Goal: Transaction & Acquisition: Book appointment/travel/reservation

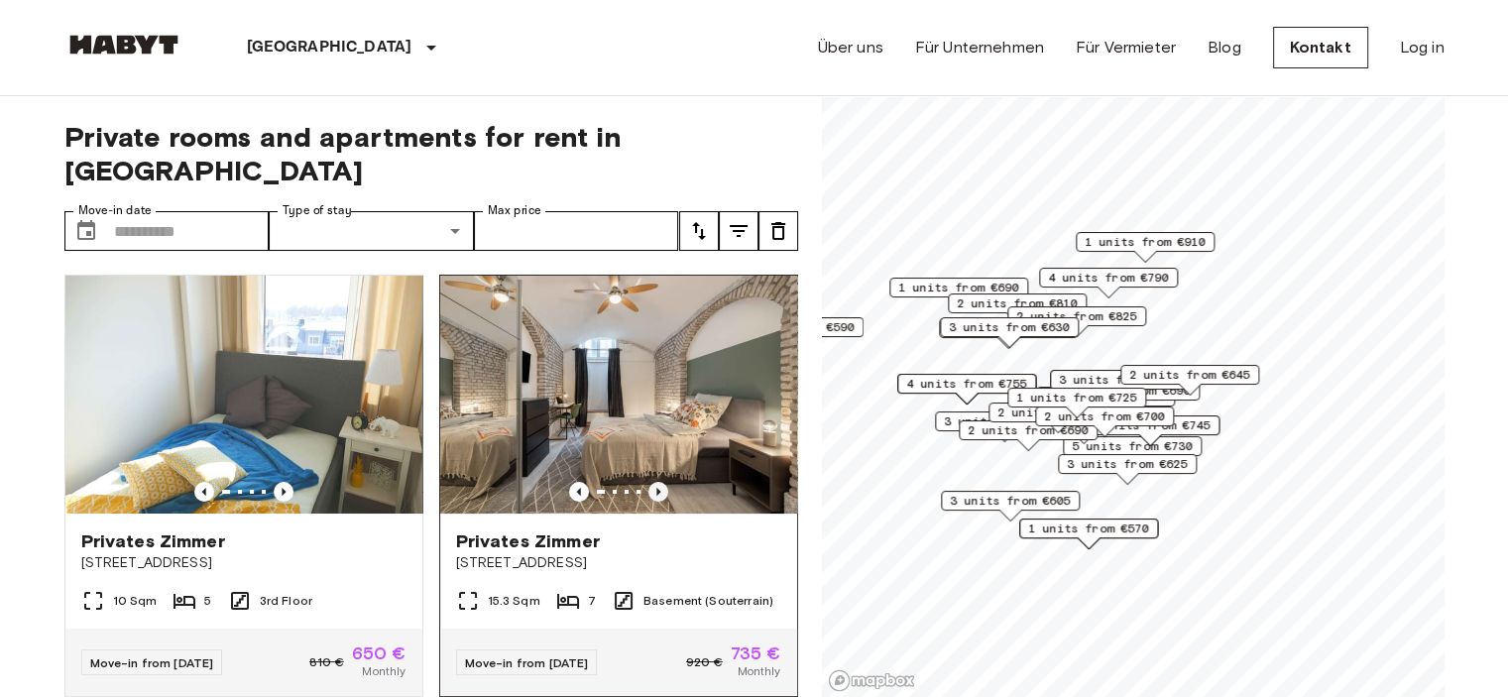
click at [657, 488] on icon "Previous image" at bounding box center [659, 492] width 4 height 8
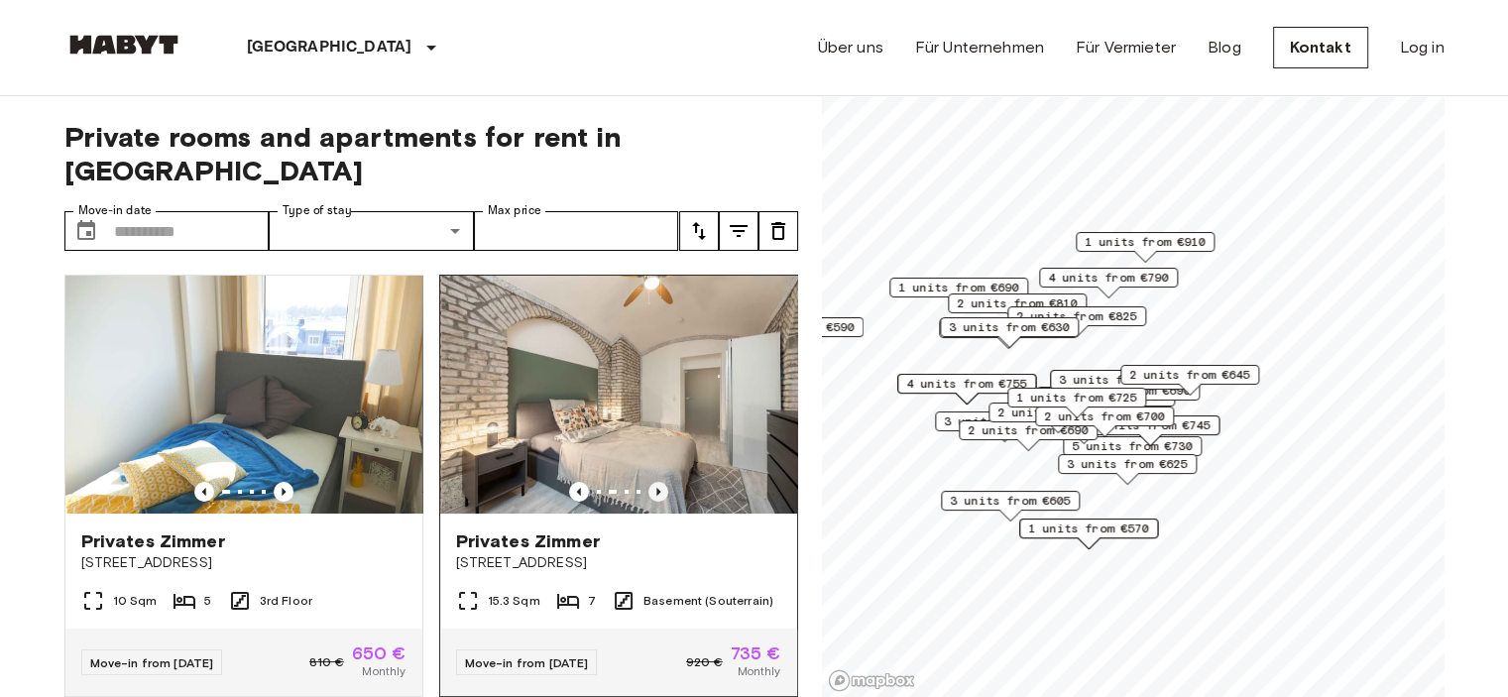
click at [651, 482] on icon "Previous image" at bounding box center [659, 492] width 20 height 20
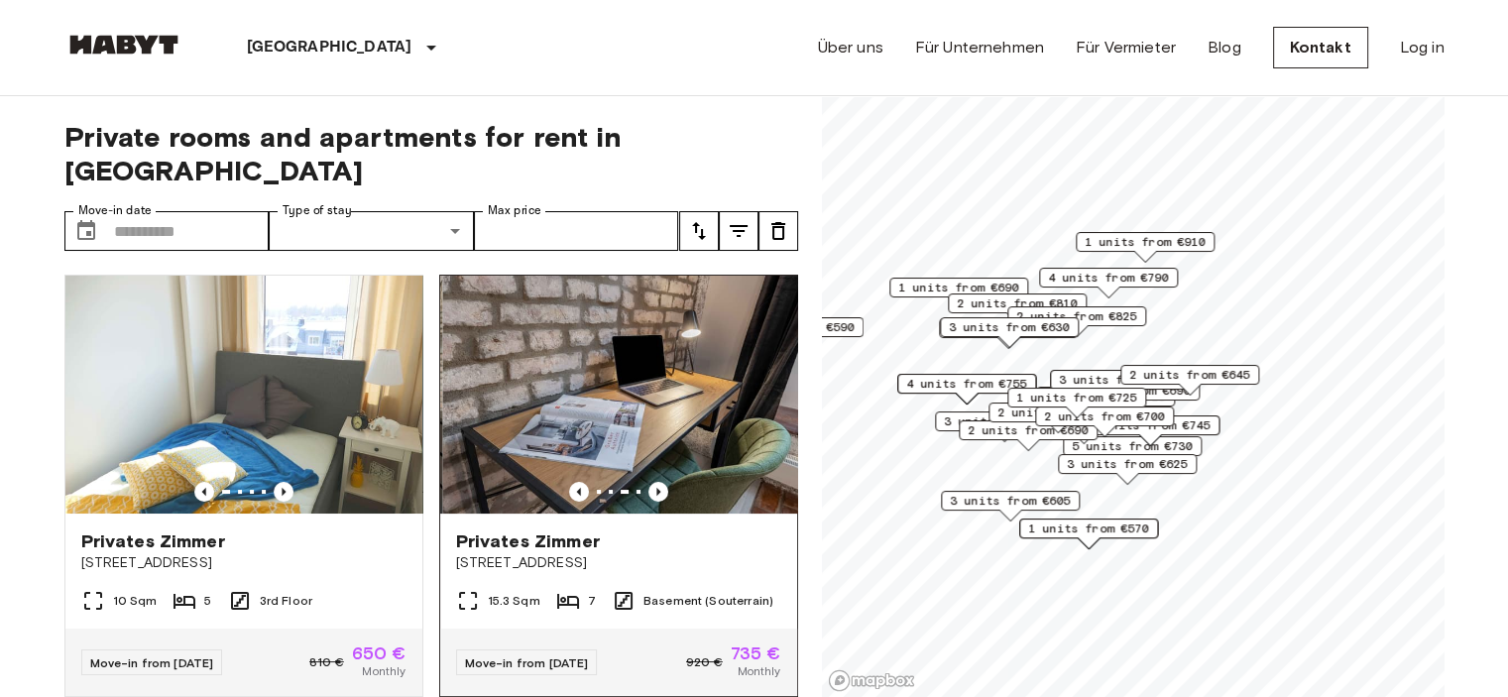
click at [647, 440] on img at bounding box center [620, 395] width 357 height 238
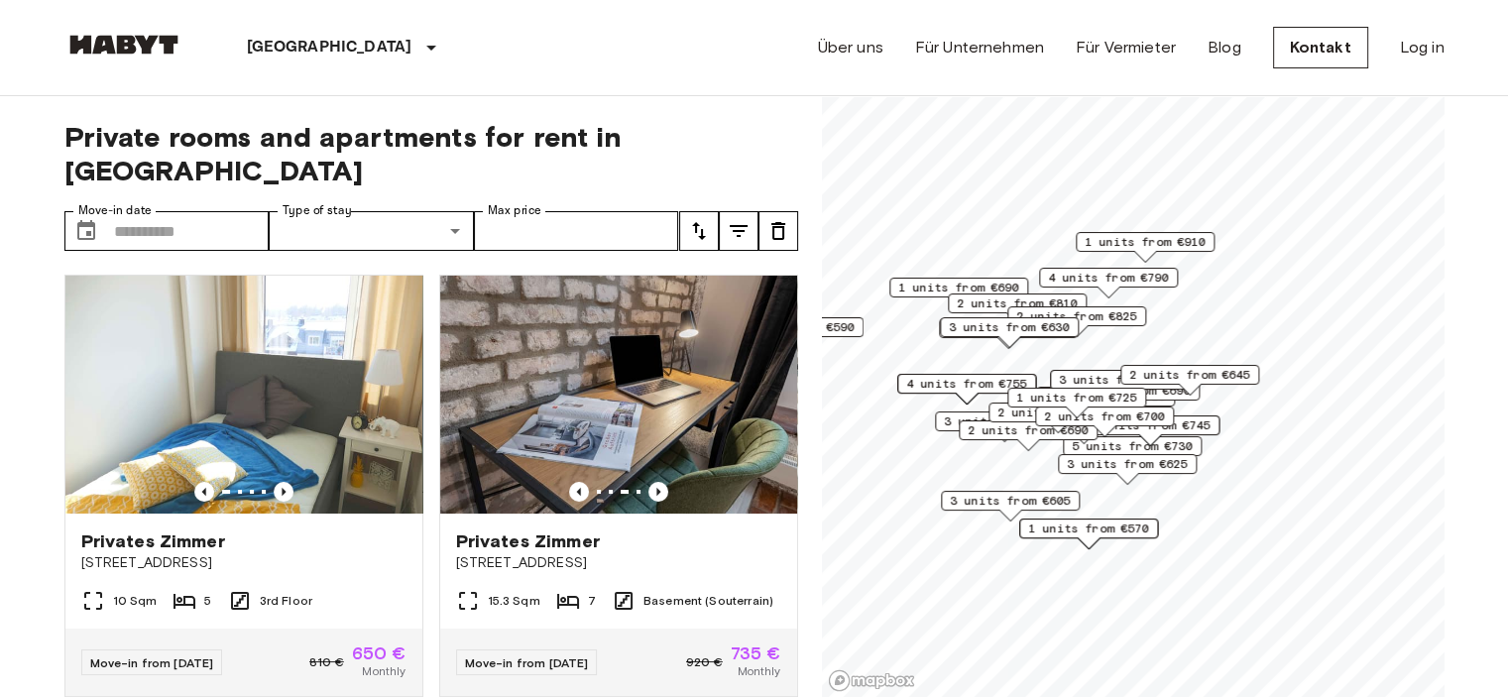
click at [1029, 324] on span "3 units from €630" at bounding box center [1009, 327] width 121 height 18
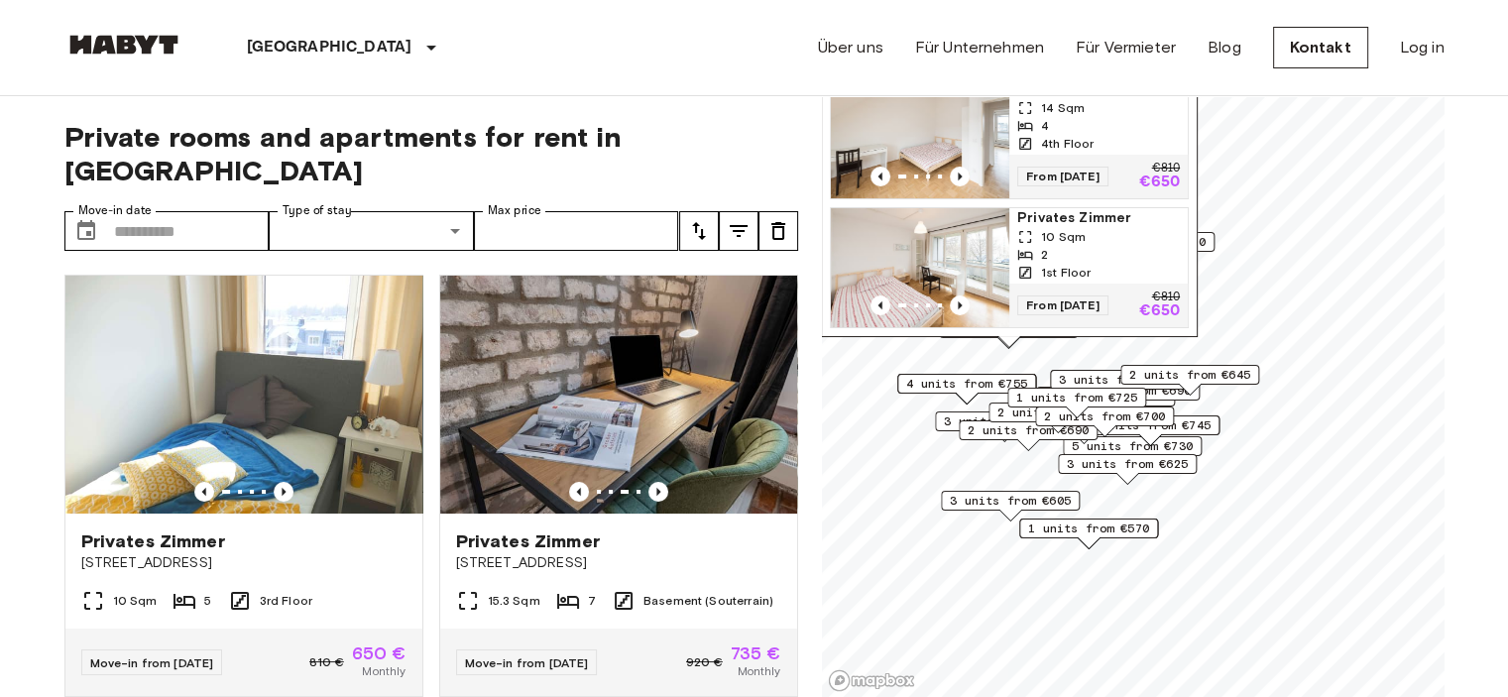
click at [1066, 208] on span "Privates Zimmer" at bounding box center [1099, 218] width 163 height 20
click at [1207, 367] on span "2 units from €645" at bounding box center [1190, 375] width 121 height 18
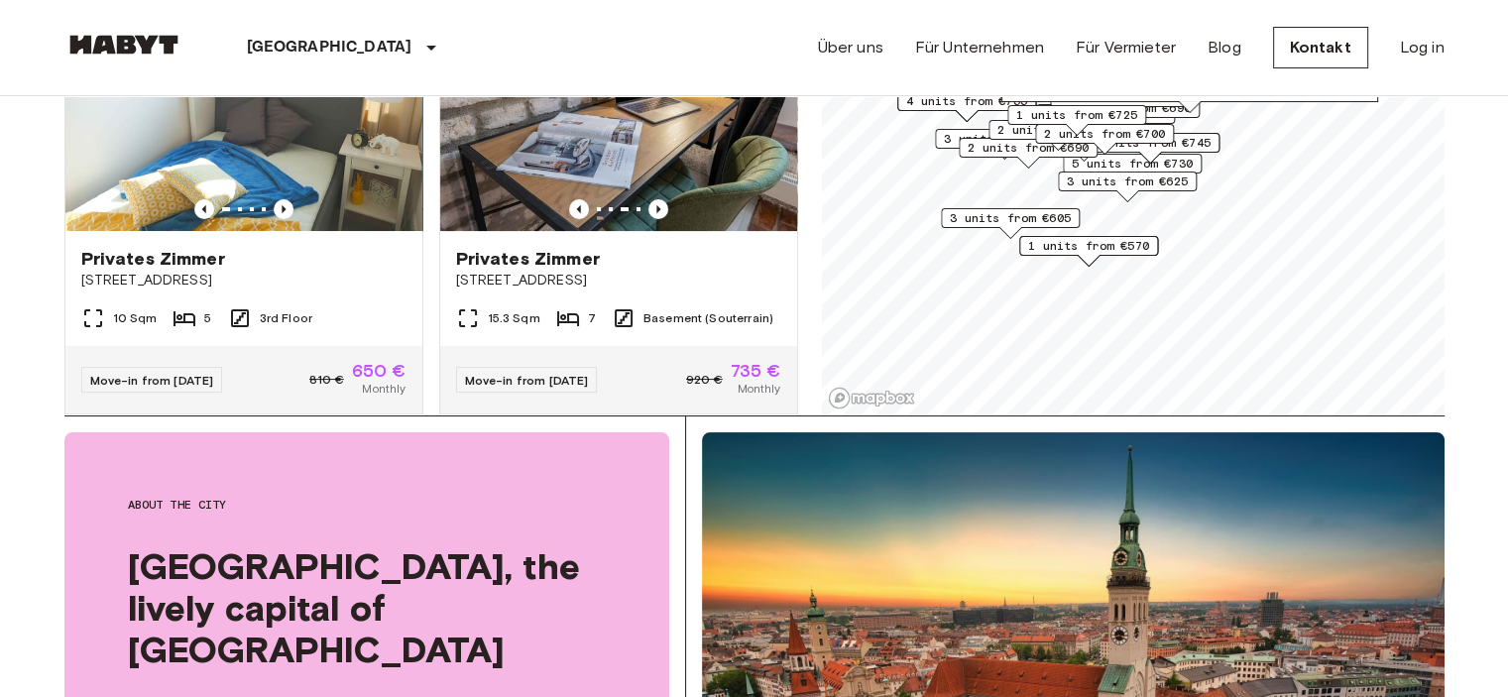
scroll to position [0, 0]
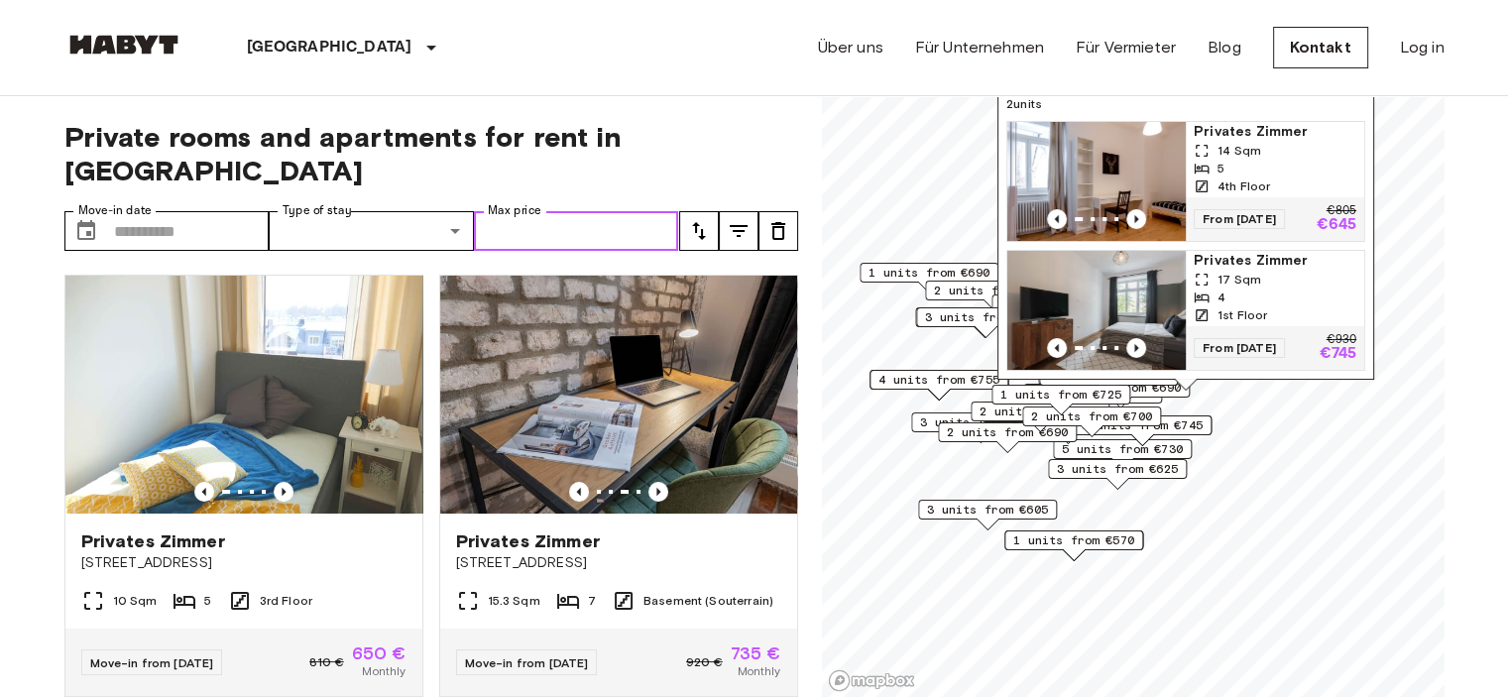
click at [530, 212] on input "Max price" at bounding box center [576, 231] width 205 height 40
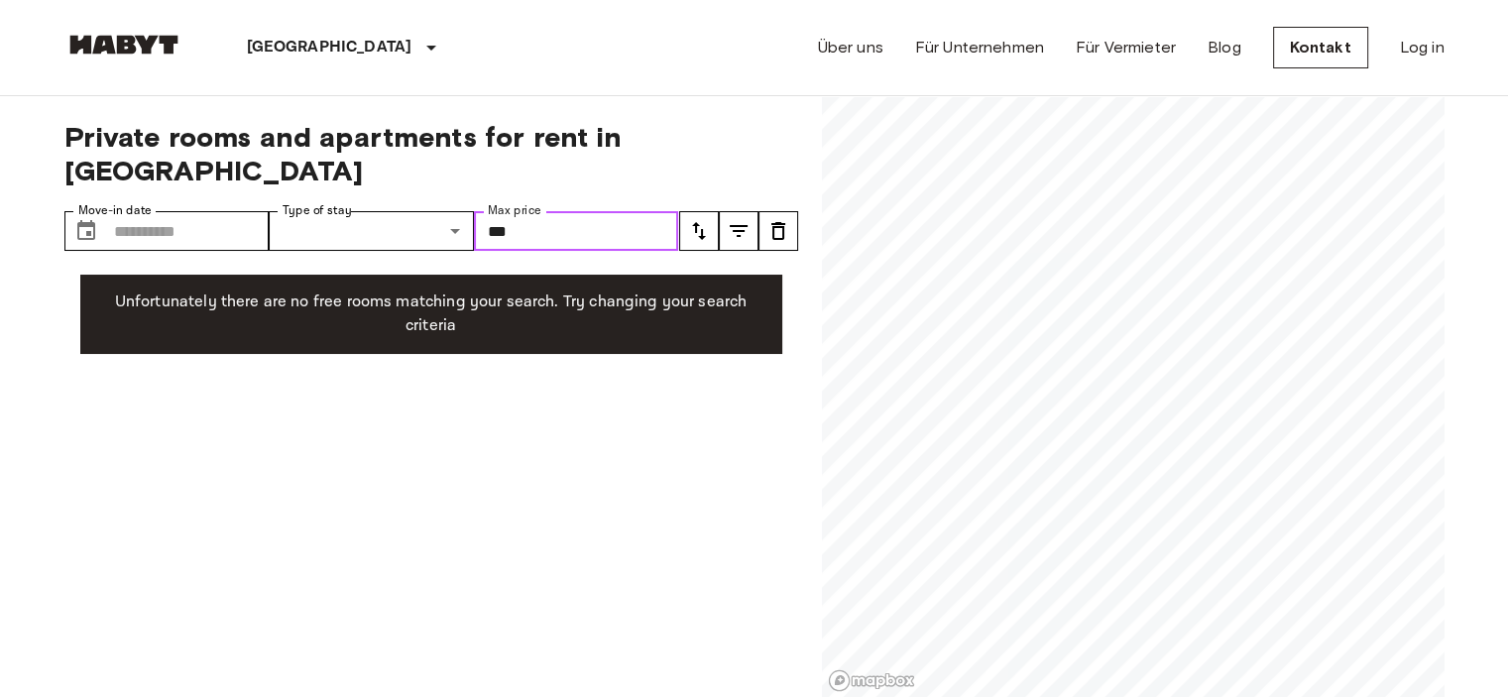
type input "***"
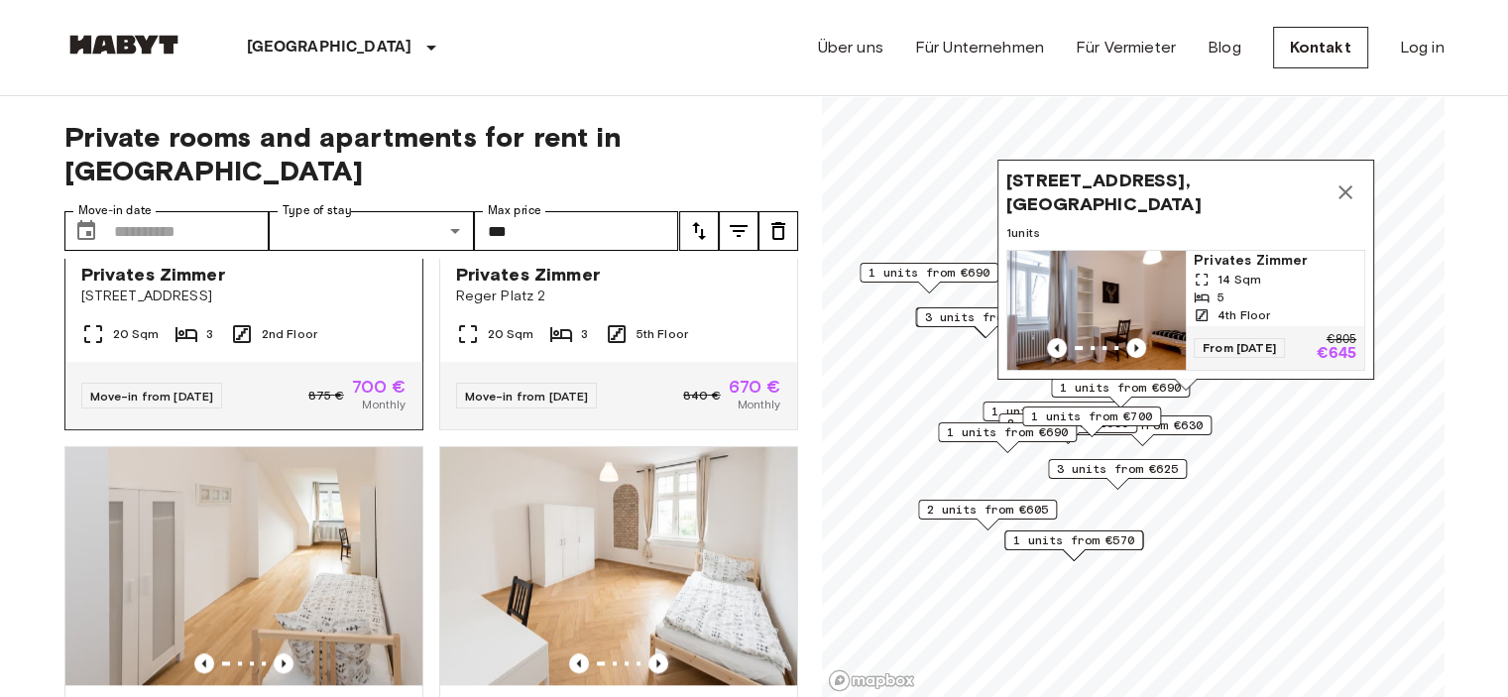
scroll to position [2182, 0]
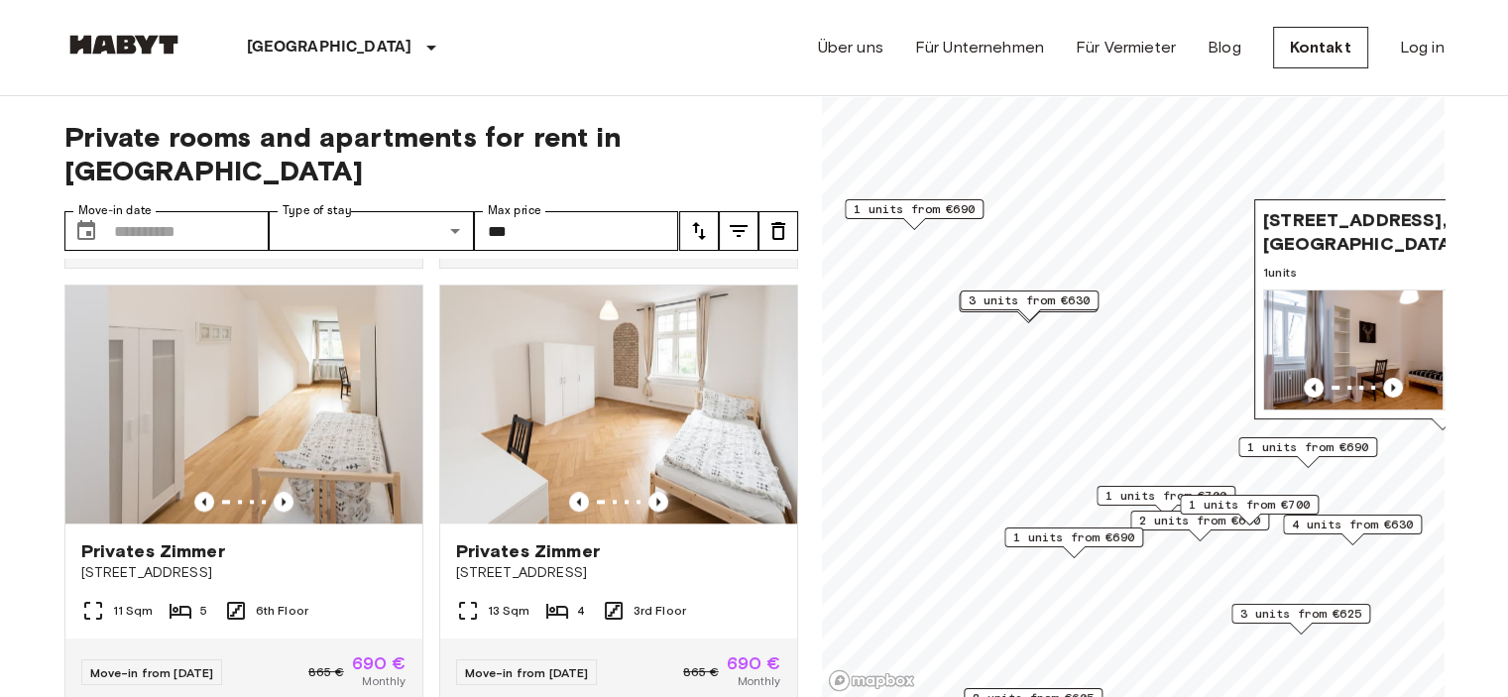
click at [1042, 305] on span "3 units from €630" at bounding box center [1029, 301] width 121 height 18
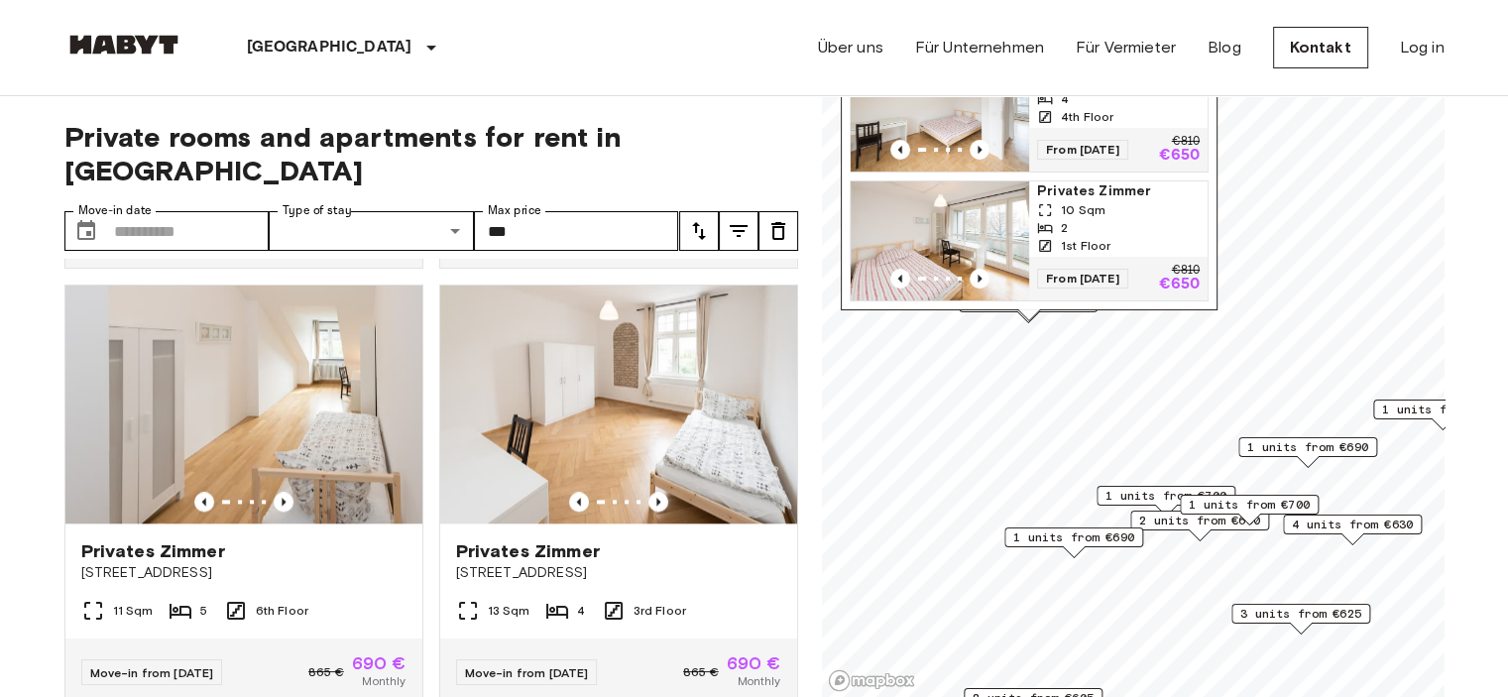
scroll to position [10, 0]
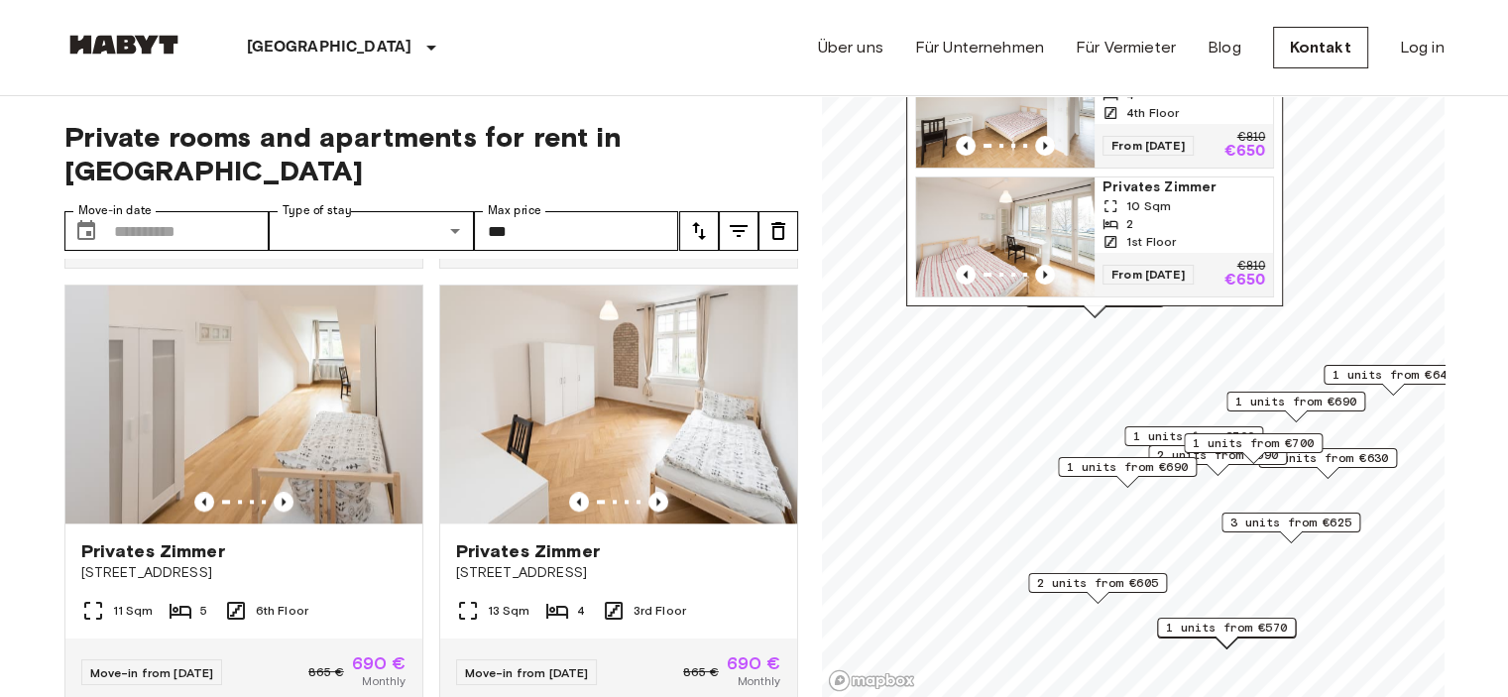
click at [1364, 370] on span "1 units from €645" at bounding box center [1393, 375] width 121 height 18
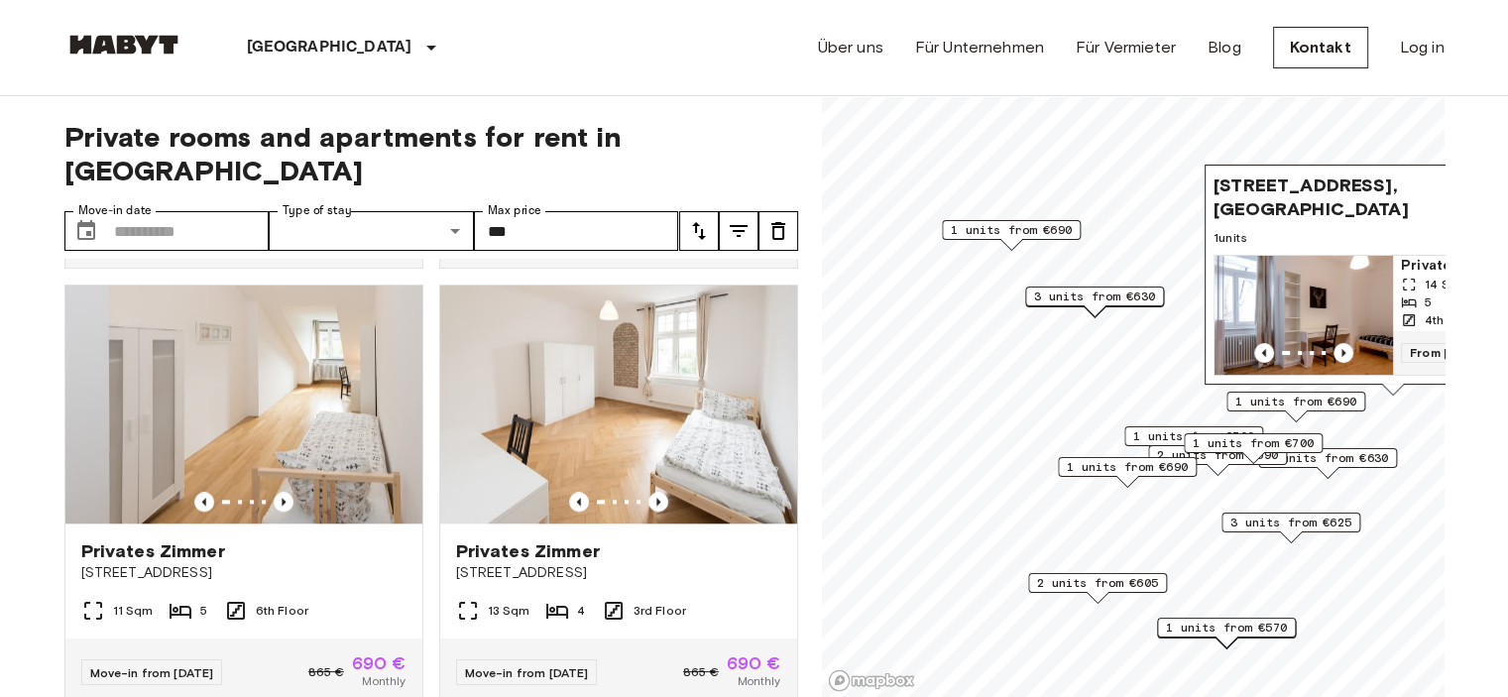
click at [1410, 343] on span "From 04 Nov 25" at bounding box center [1446, 353] width 91 height 20
click at [1043, 229] on span "1 units from €690" at bounding box center [1011, 230] width 121 height 18
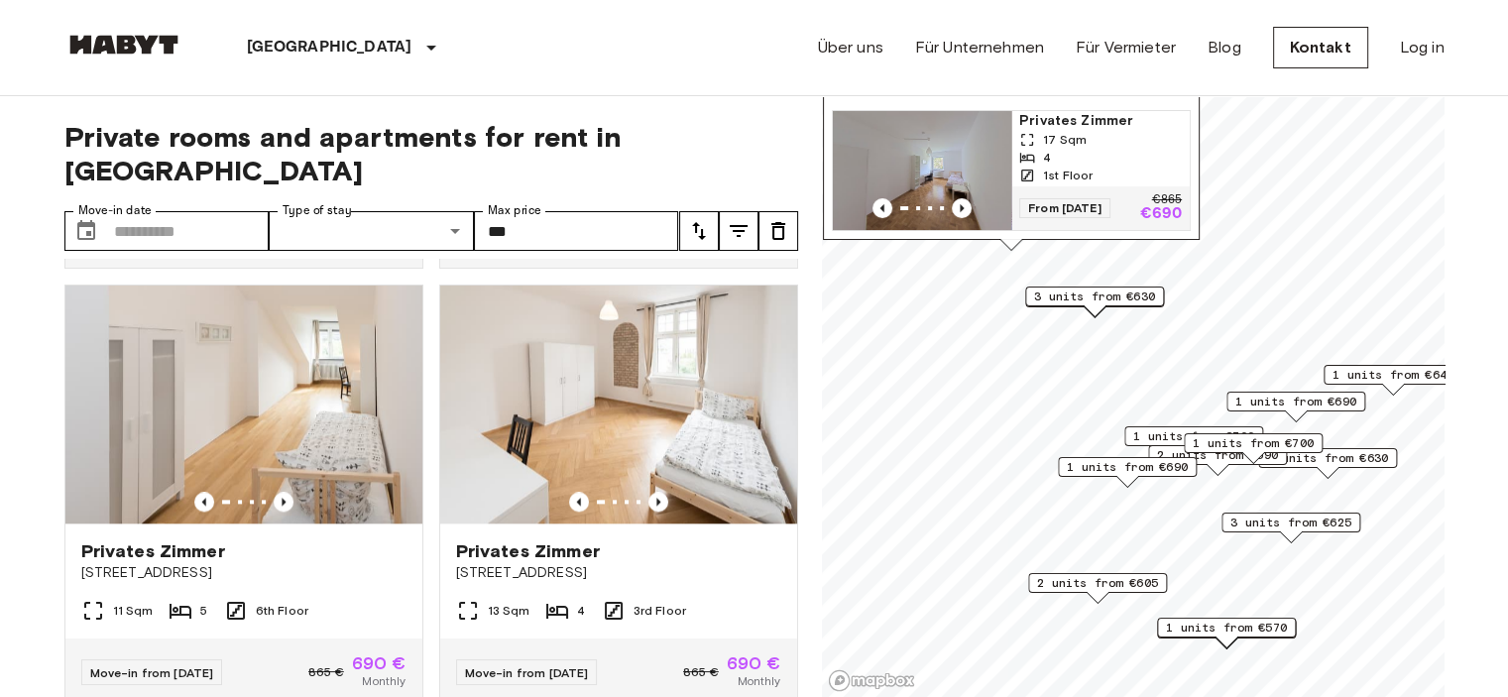
click at [1103, 186] on div "From 19 Aug 25 €865 €690" at bounding box center [1101, 208] width 179 height 44
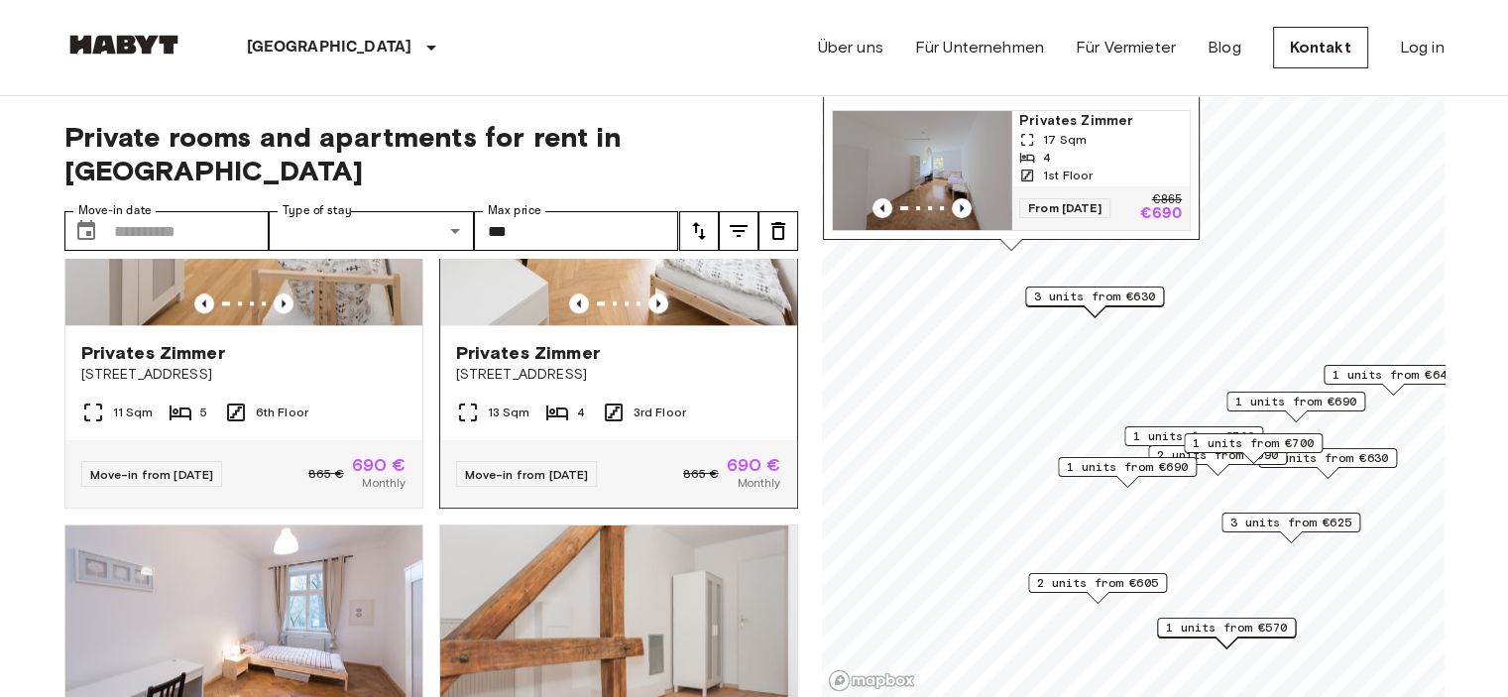
scroll to position [2579, 0]
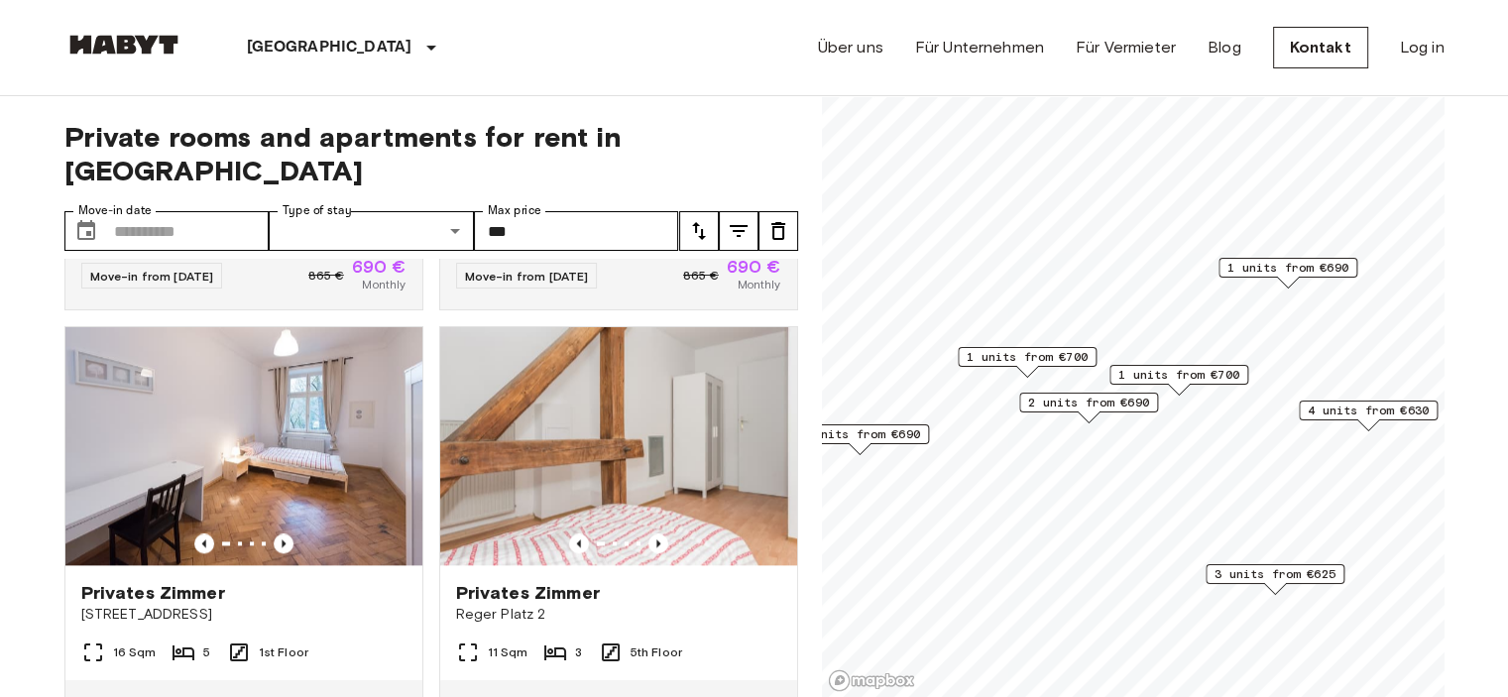
click at [1082, 396] on span "2 units from €690" at bounding box center [1088, 403] width 121 height 18
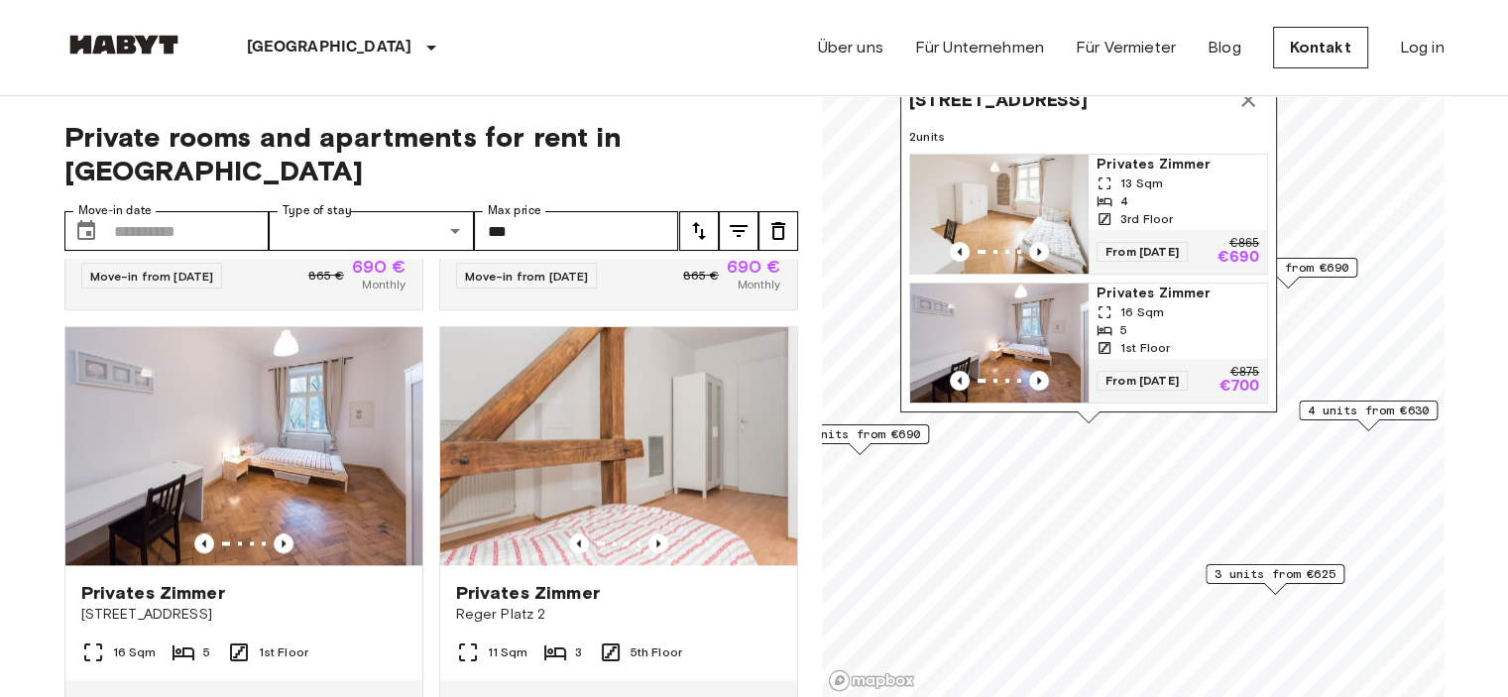
click at [1140, 284] on span "Privates Zimmer" at bounding box center [1178, 294] width 163 height 20
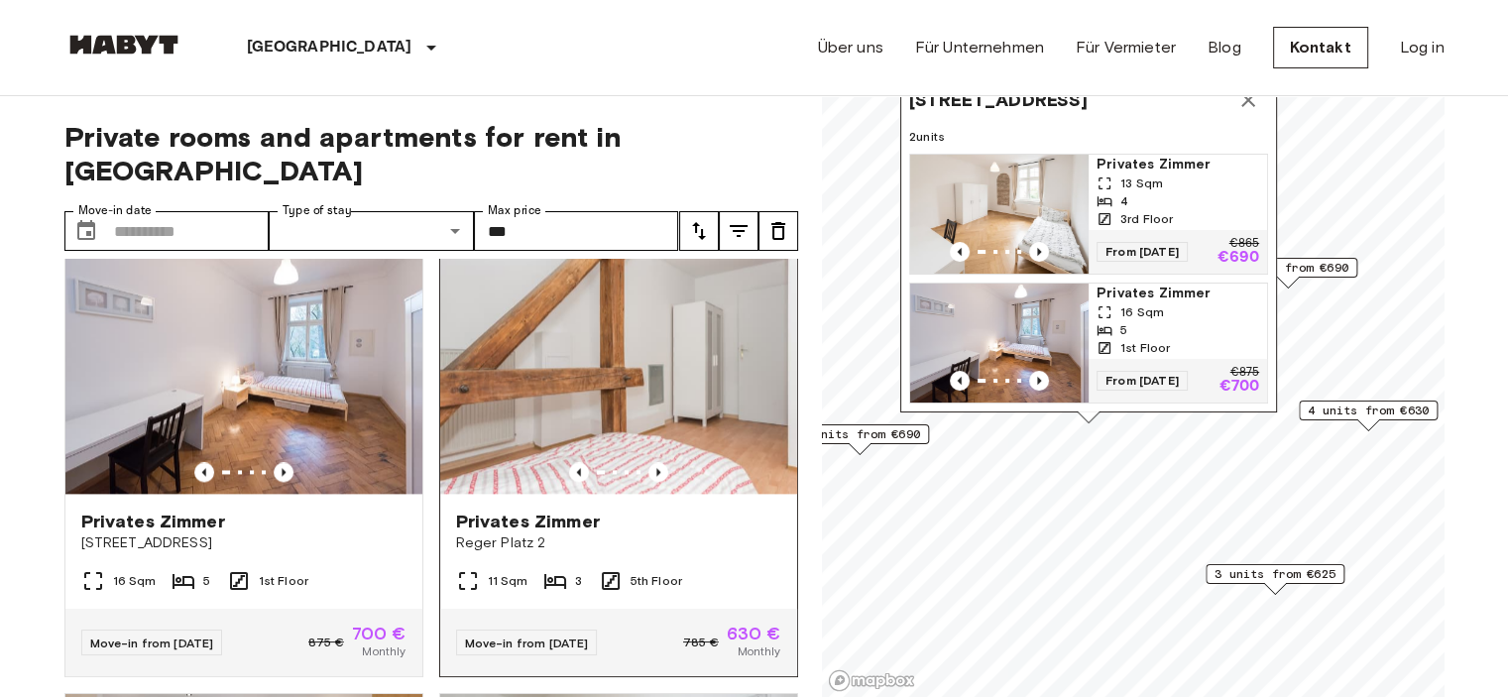
scroll to position [2777, 0]
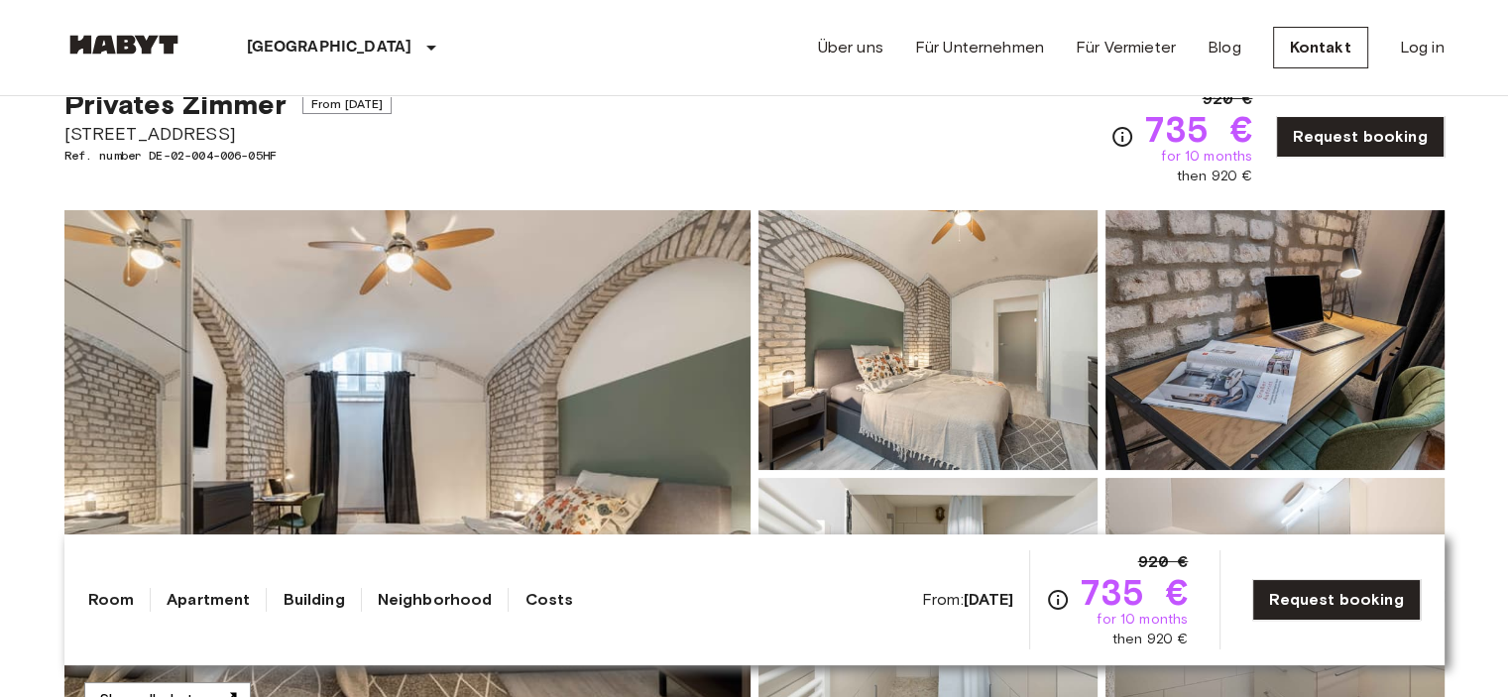
scroll to position [99, 0]
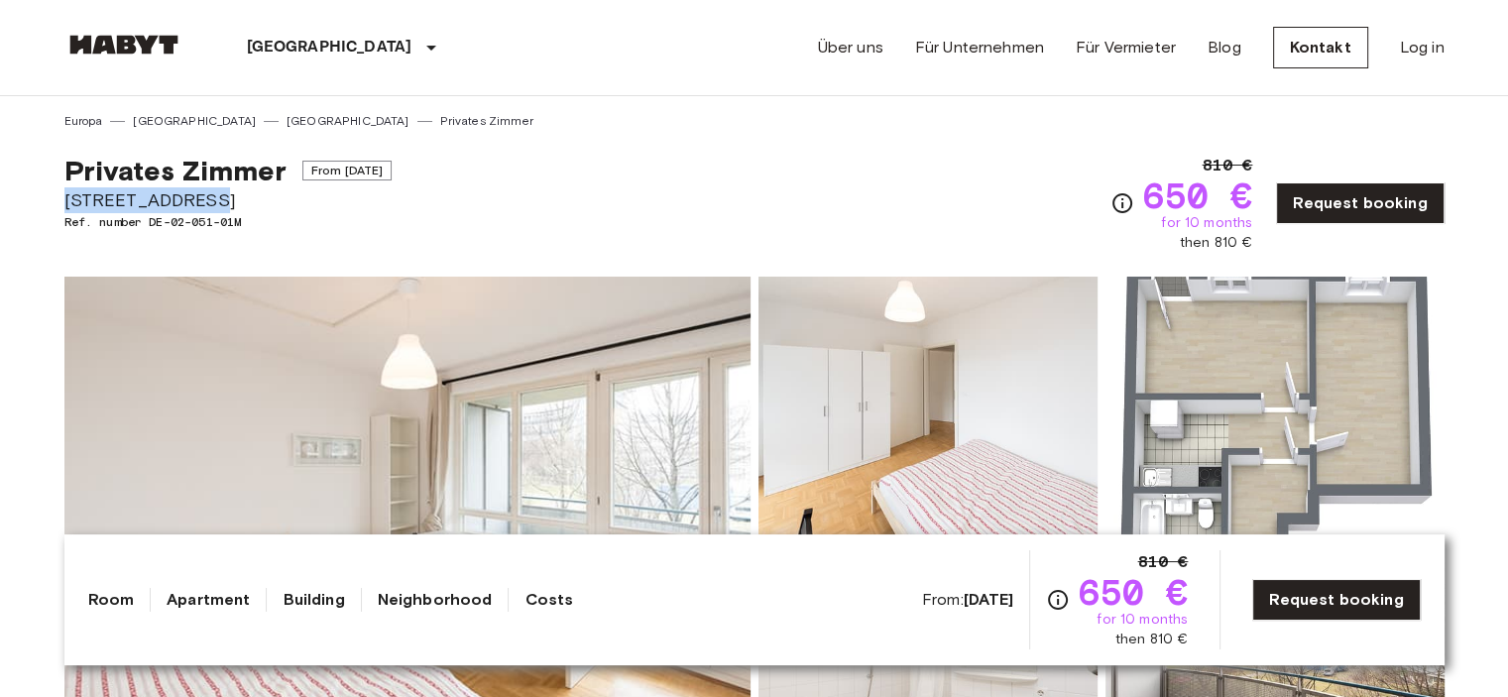
drag, startPoint x: 204, startPoint y: 196, endPoint x: 48, endPoint y: 205, distance: 157.0
copy span "Birkerstraße 32"
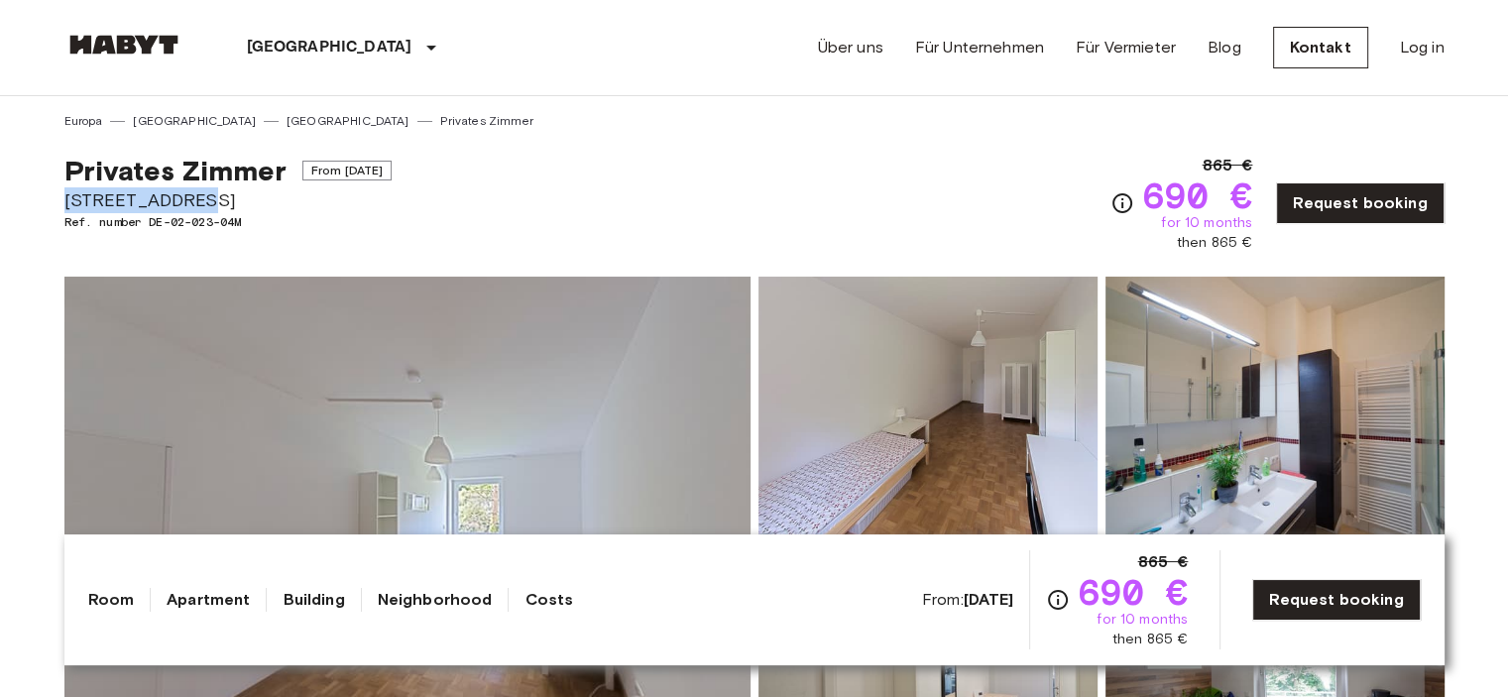
drag, startPoint x: 182, startPoint y: 202, endPoint x: 57, endPoint y: 201, distance: 126.0
copy span "Romanstraße 28"
click at [1327, 221] on link "Request booking" at bounding box center [1360, 203] width 168 height 42
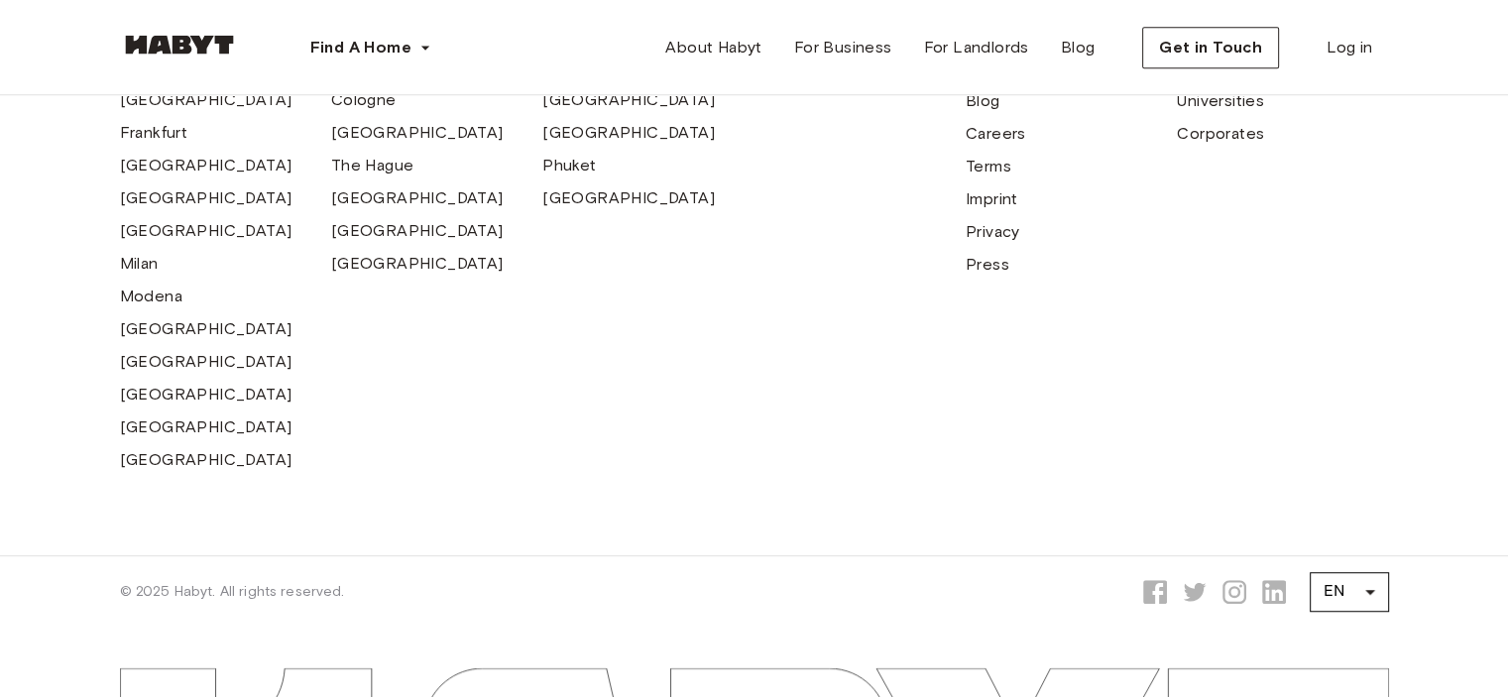
scroll to position [1131, 0]
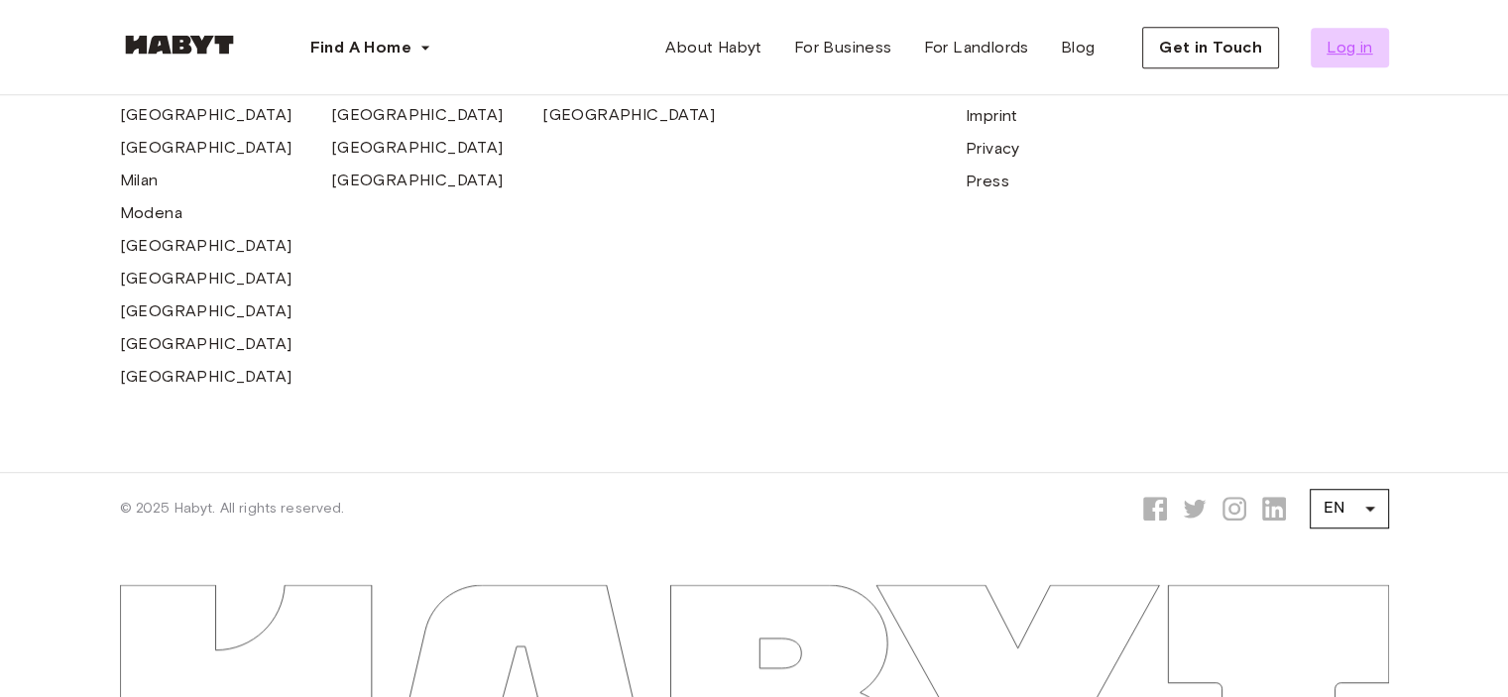
click at [1334, 45] on span "Log in" at bounding box center [1350, 48] width 46 height 24
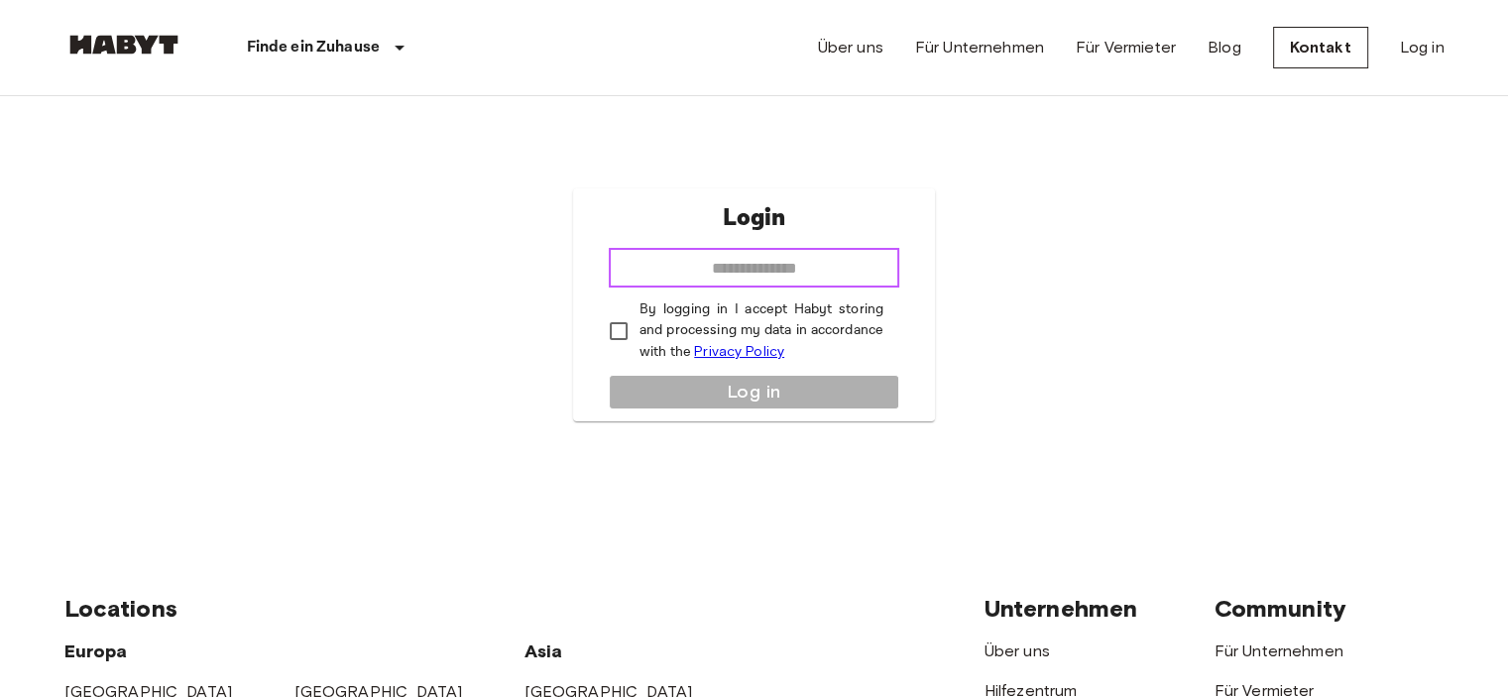
click at [737, 259] on input "email" at bounding box center [754, 268] width 291 height 40
type input "**********"
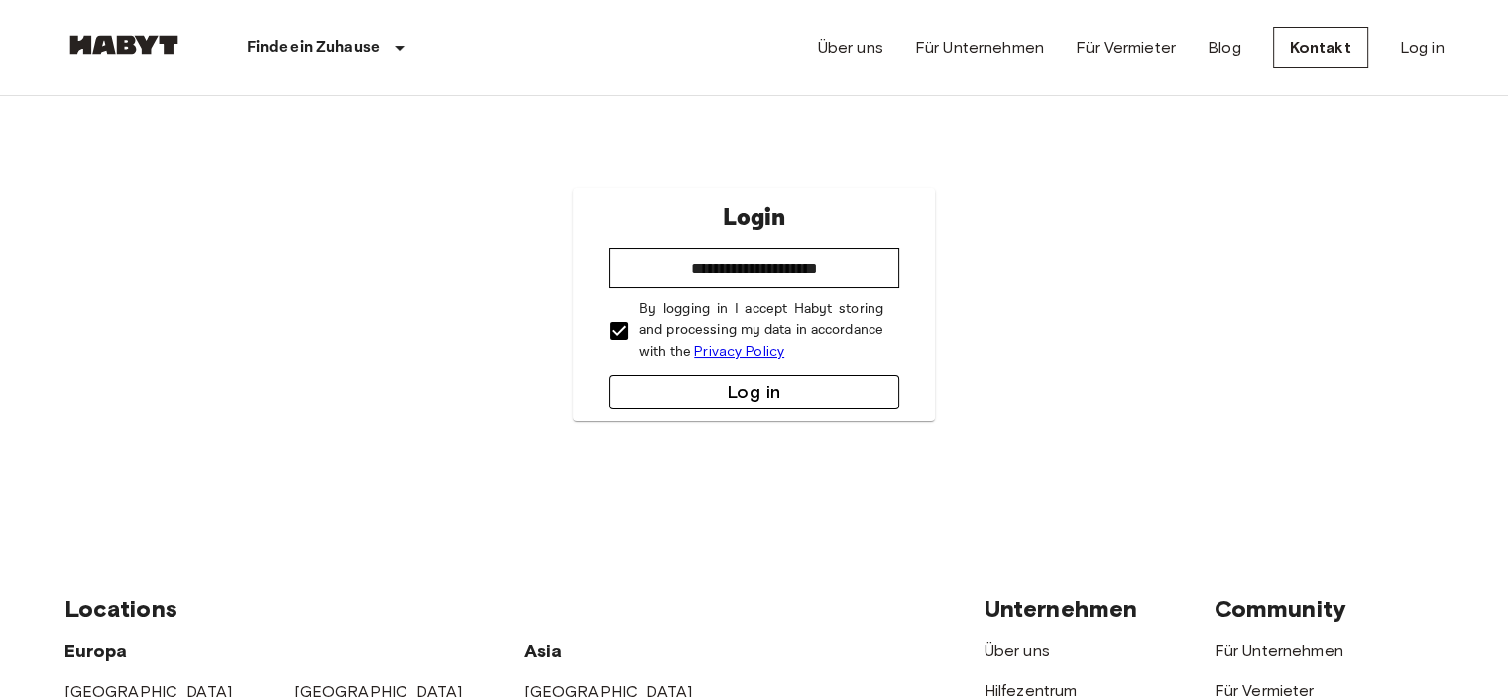
click at [694, 399] on button "Log in" at bounding box center [754, 392] width 291 height 35
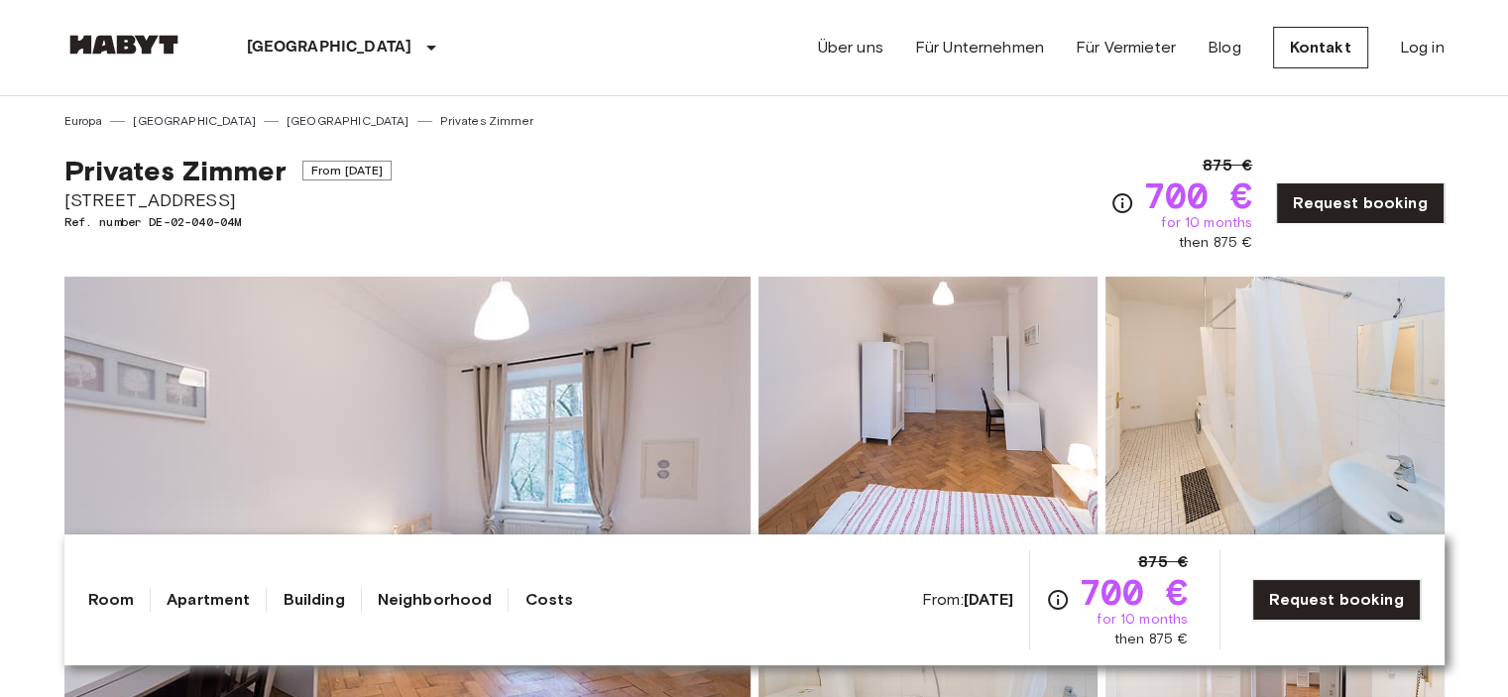
drag, startPoint x: 234, startPoint y: 209, endPoint x: 56, endPoint y: 200, distance: 178.7
copy span "[STREET_ADDRESS]"
click at [1393, 606] on link "Request booking" at bounding box center [1337, 600] width 168 height 42
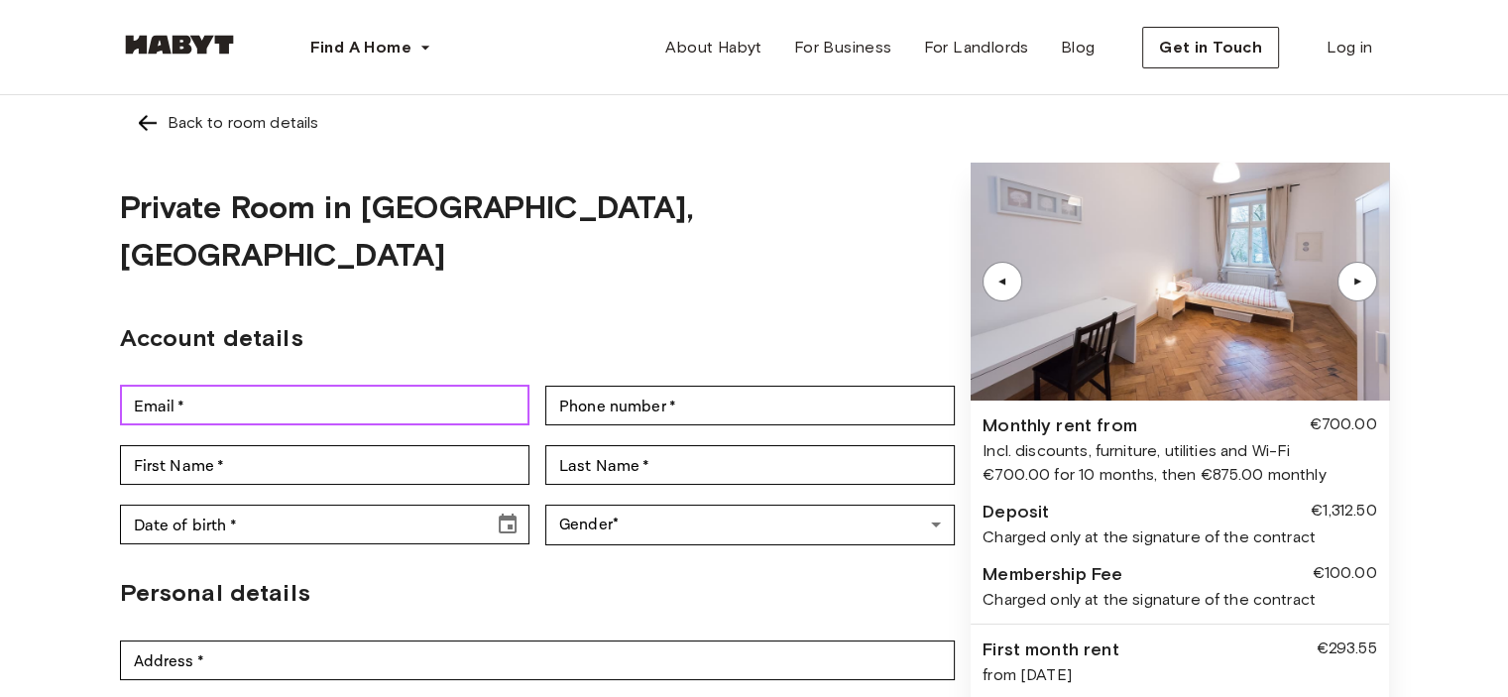
click at [230, 386] on input "Email   *" at bounding box center [325, 406] width 410 height 40
type input "**********"
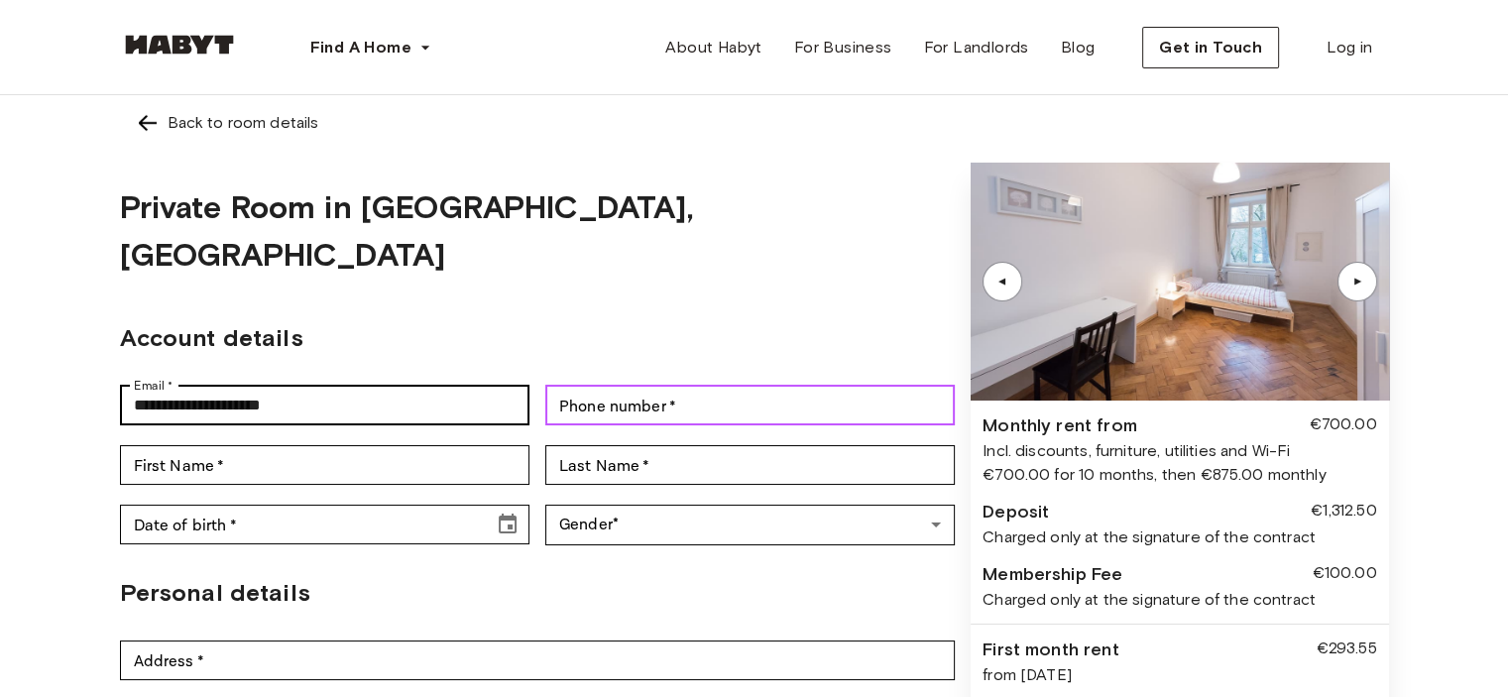
type input "**********"
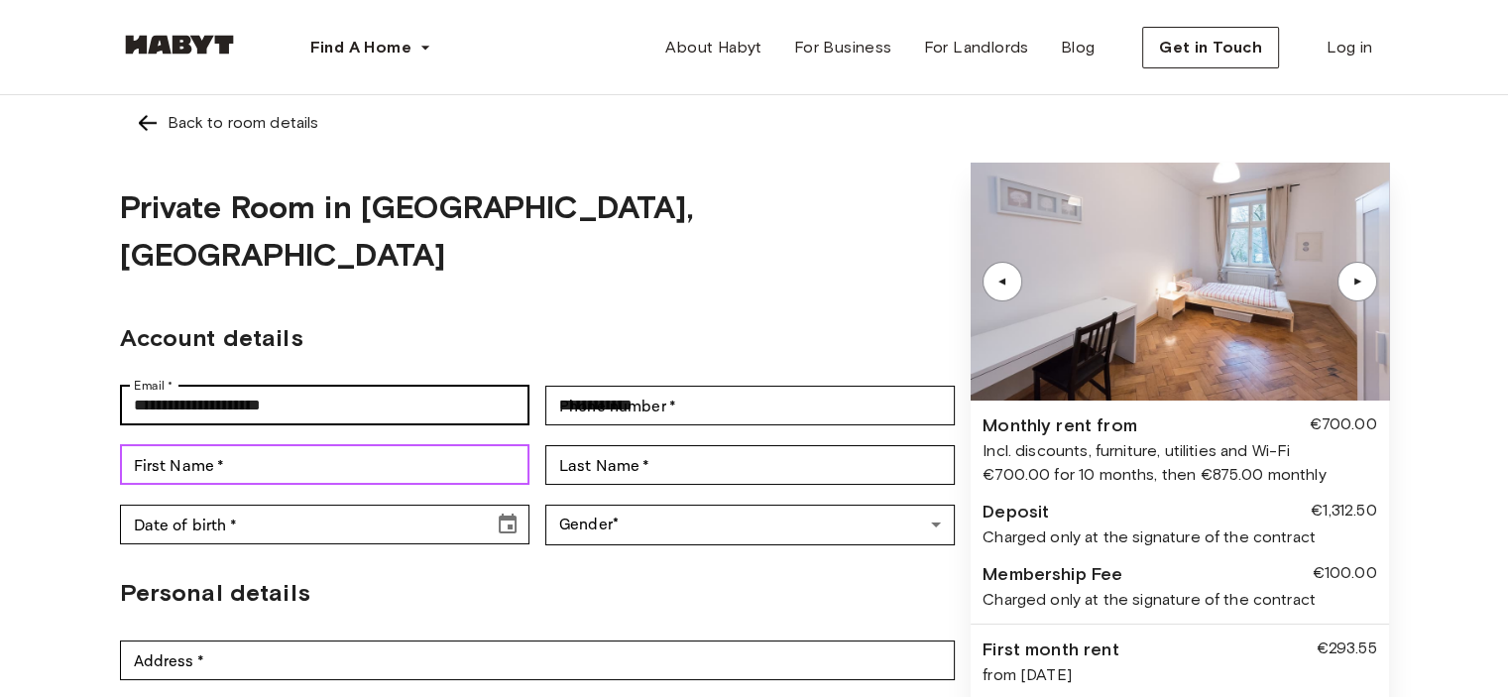
type input "******"
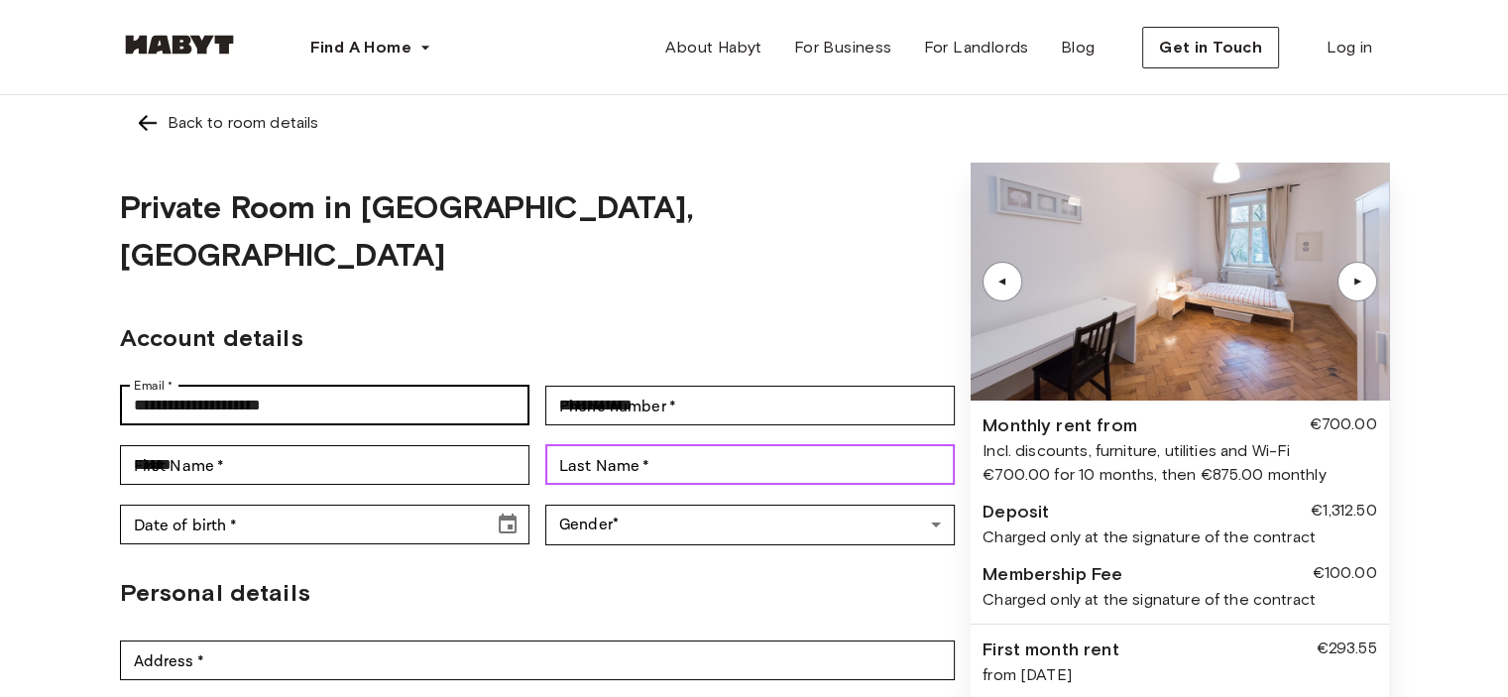
type input "*******"
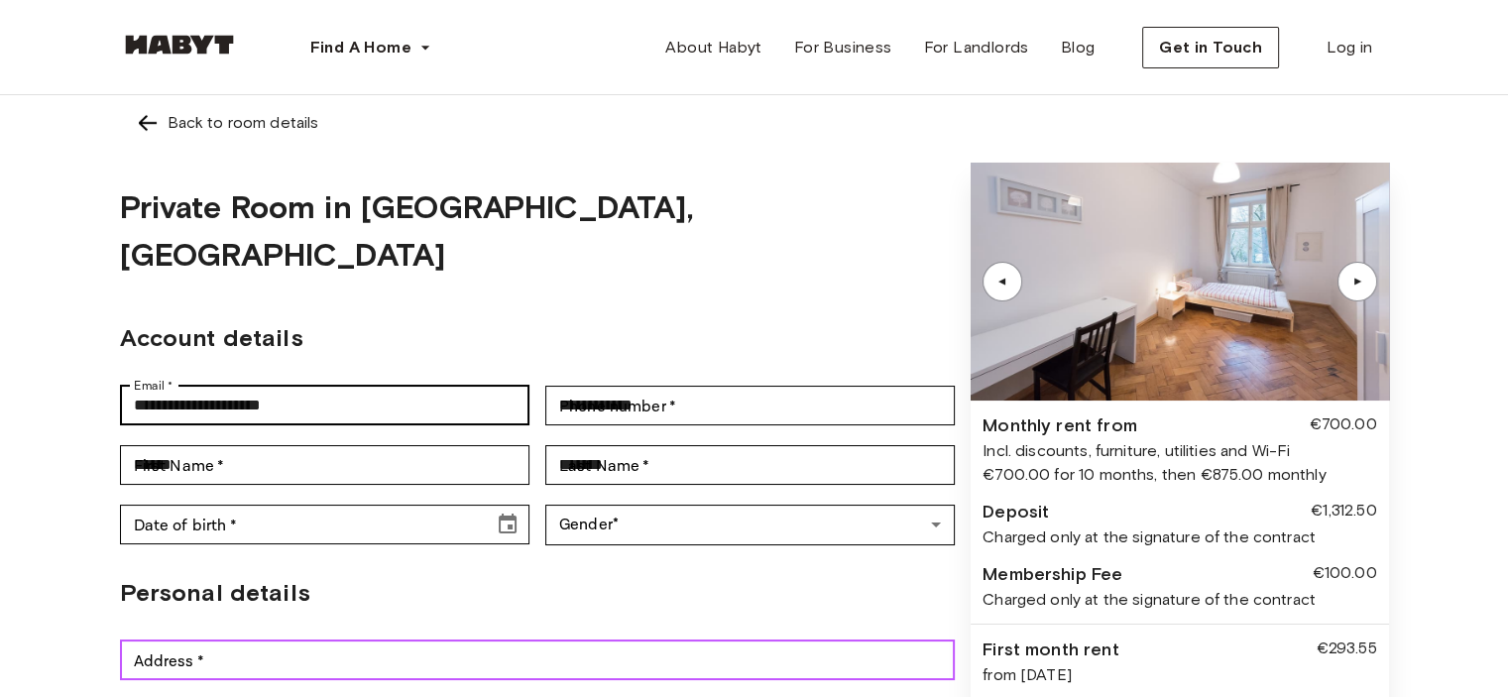
type input "**********"
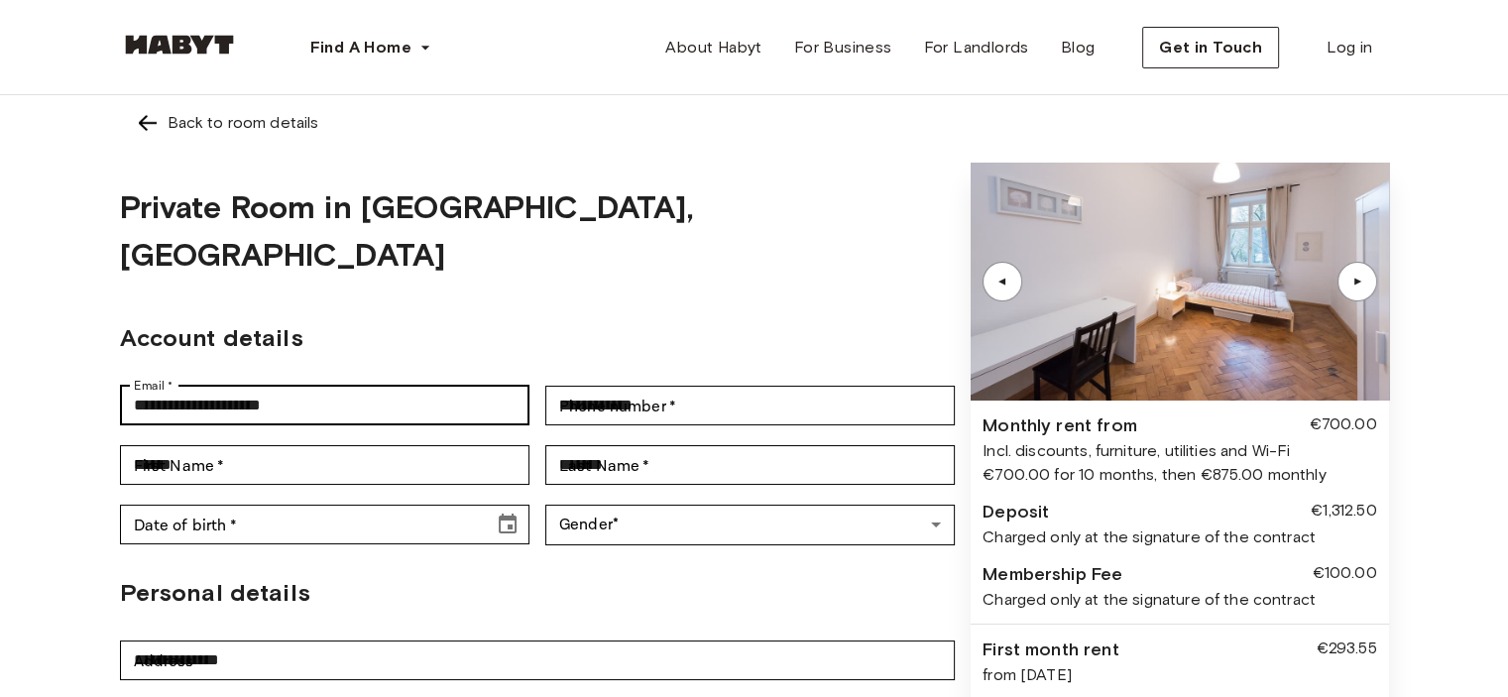
type input "*****"
type input "*********"
type input "**********"
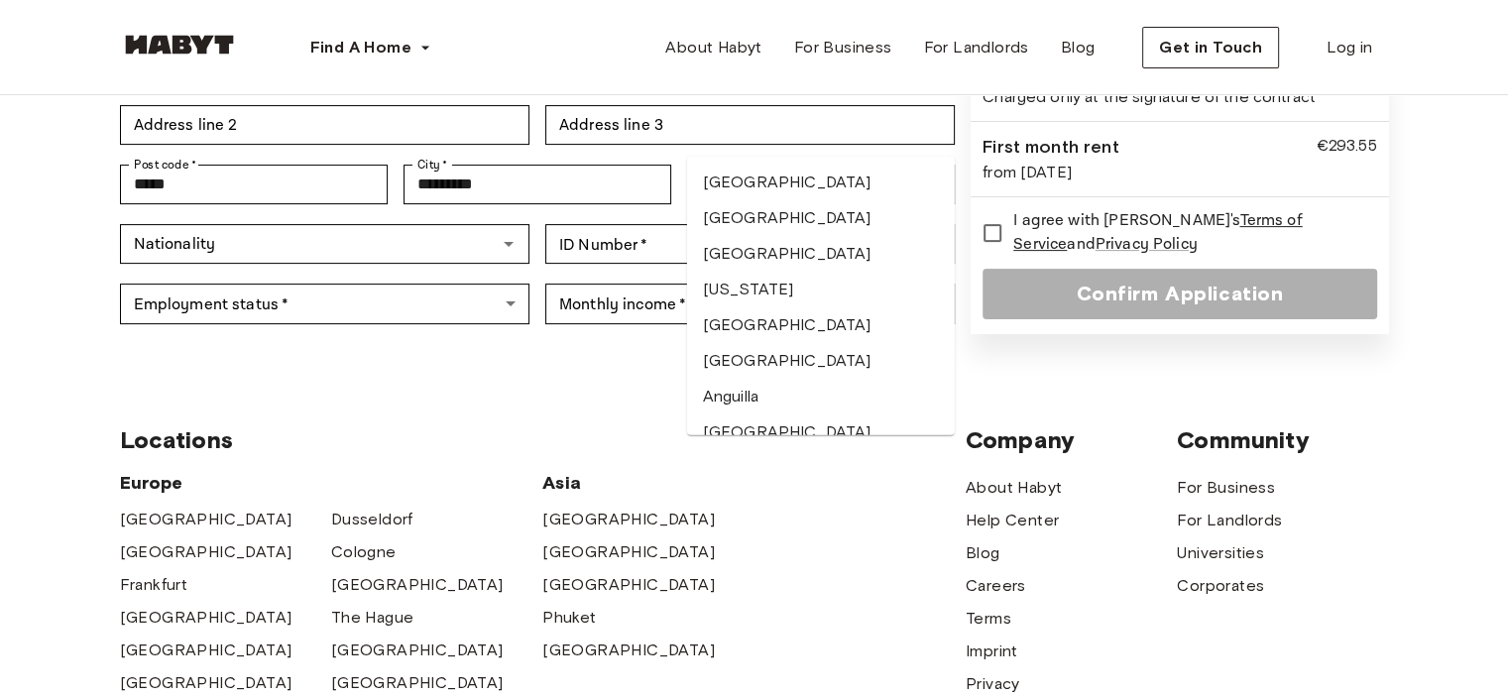
click at [560, 425] on div "Locations Europe Amsterdam Berlin Frankfurt Hamburg Lisbon Madrid Milan Modena …" at bounding box center [543, 676] width 846 height 503
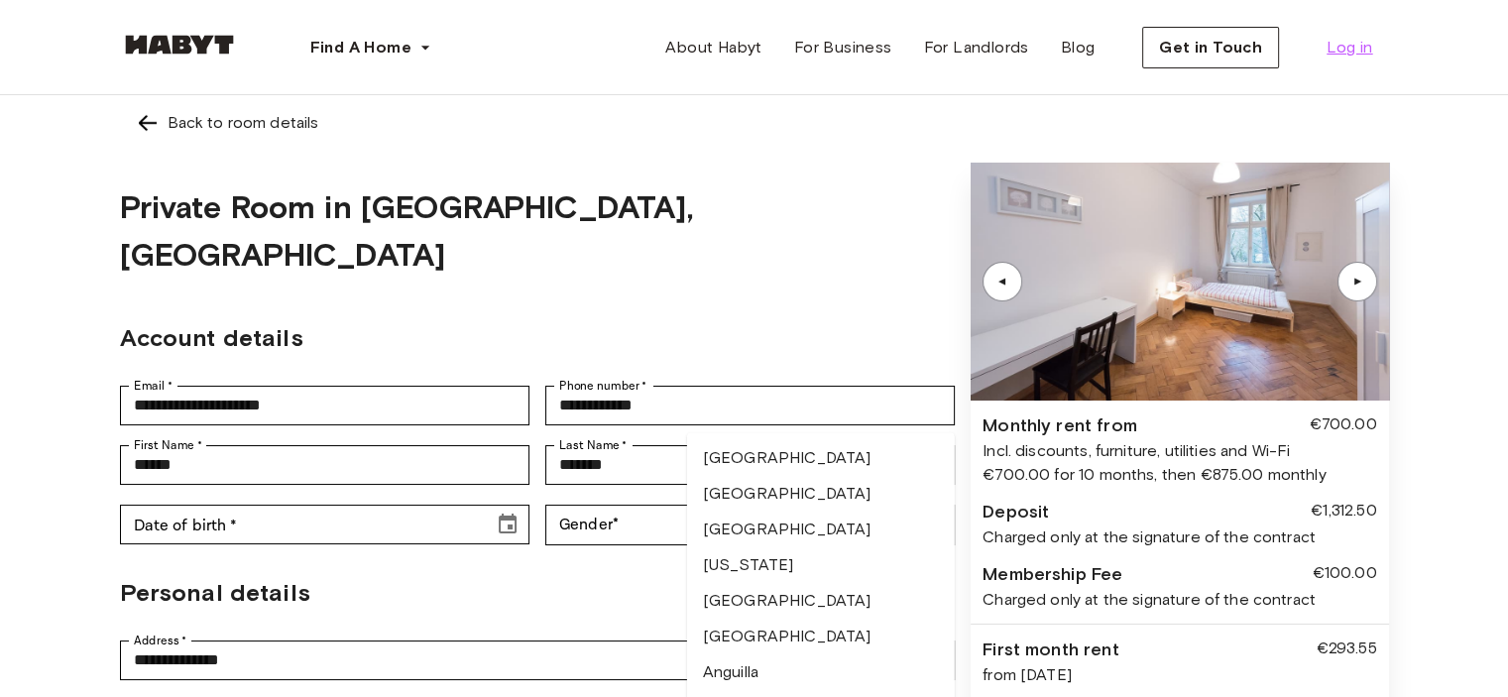
click at [1334, 63] on link "Log in" at bounding box center [1349, 48] width 77 height 40
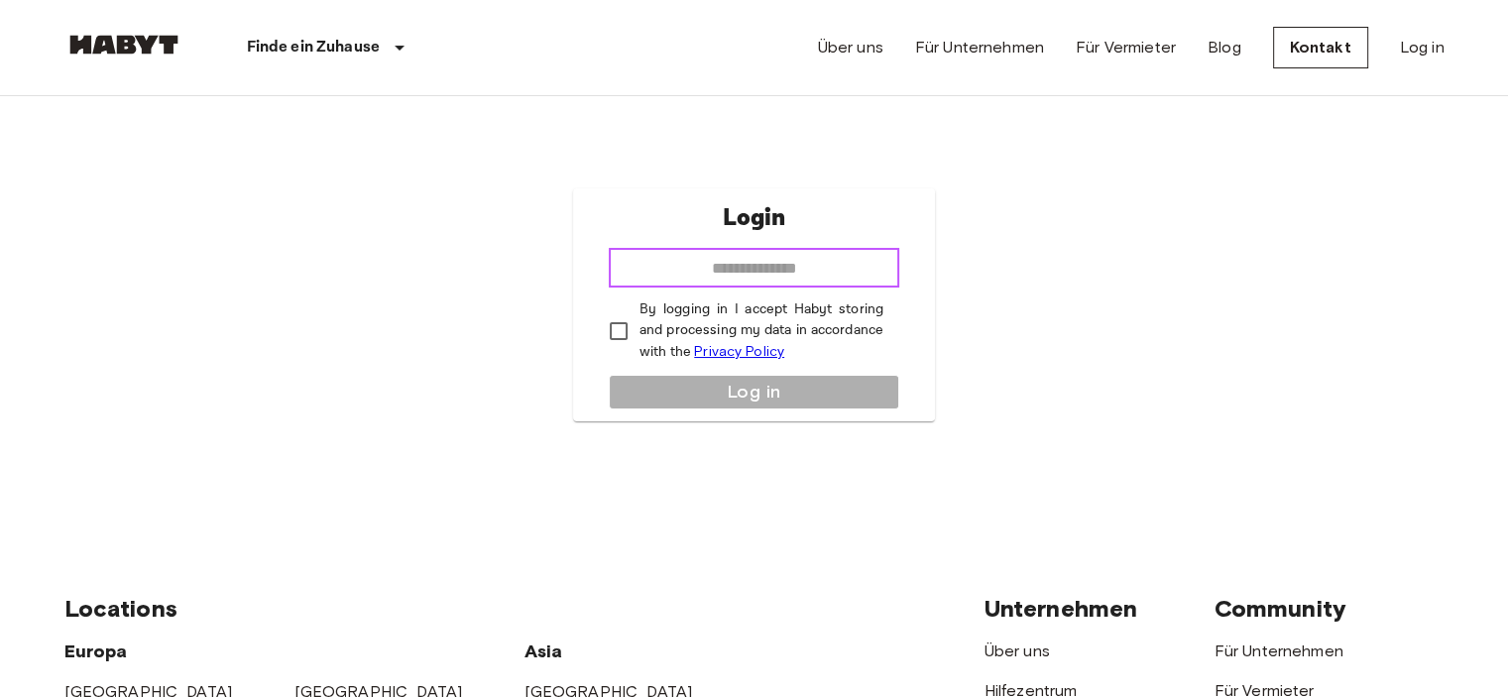
click at [768, 286] on input "email" at bounding box center [754, 268] width 291 height 40
type input "**********"
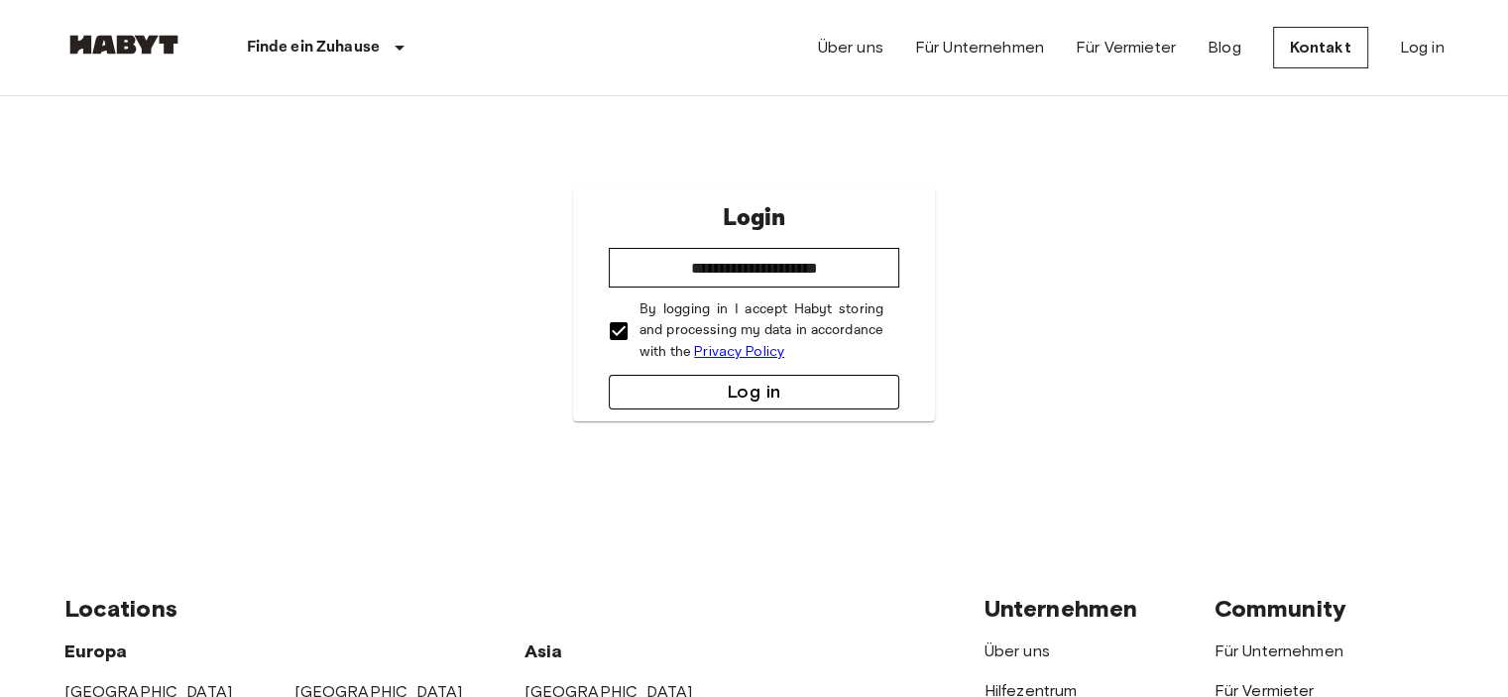
click at [712, 387] on button "Log in" at bounding box center [754, 392] width 291 height 35
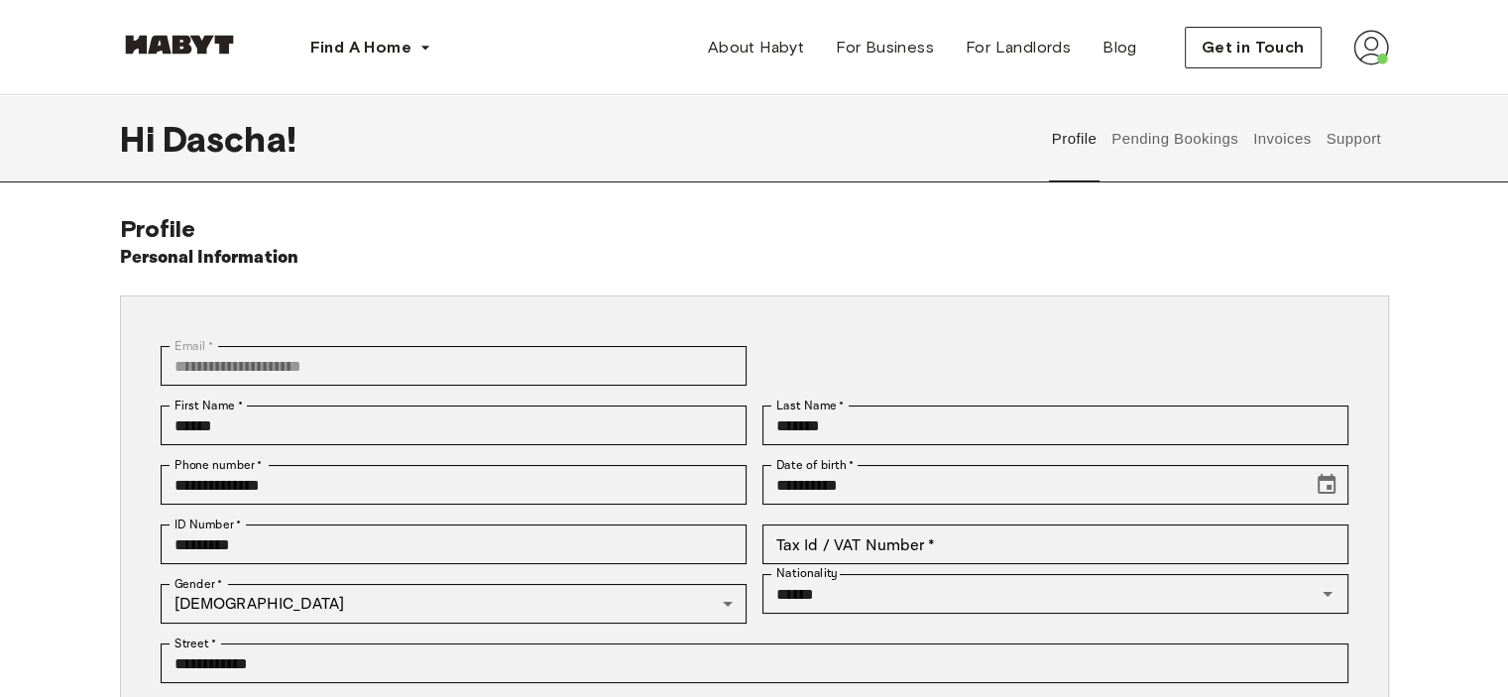
click at [1374, 38] on img at bounding box center [1372, 48] width 36 height 36
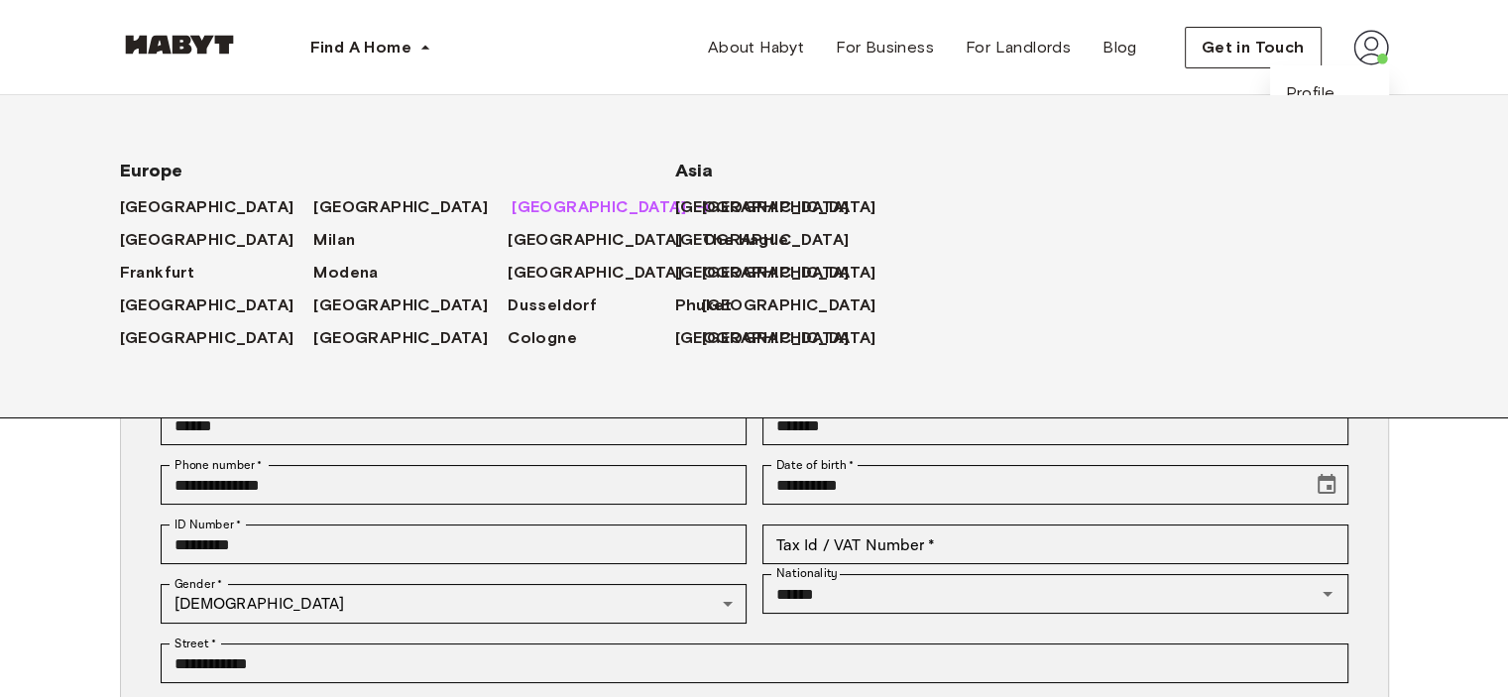
click at [512, 210] on span "[GEOGRAPHIC_DATA]" at bounding box center [599, 207] width 175 height 24
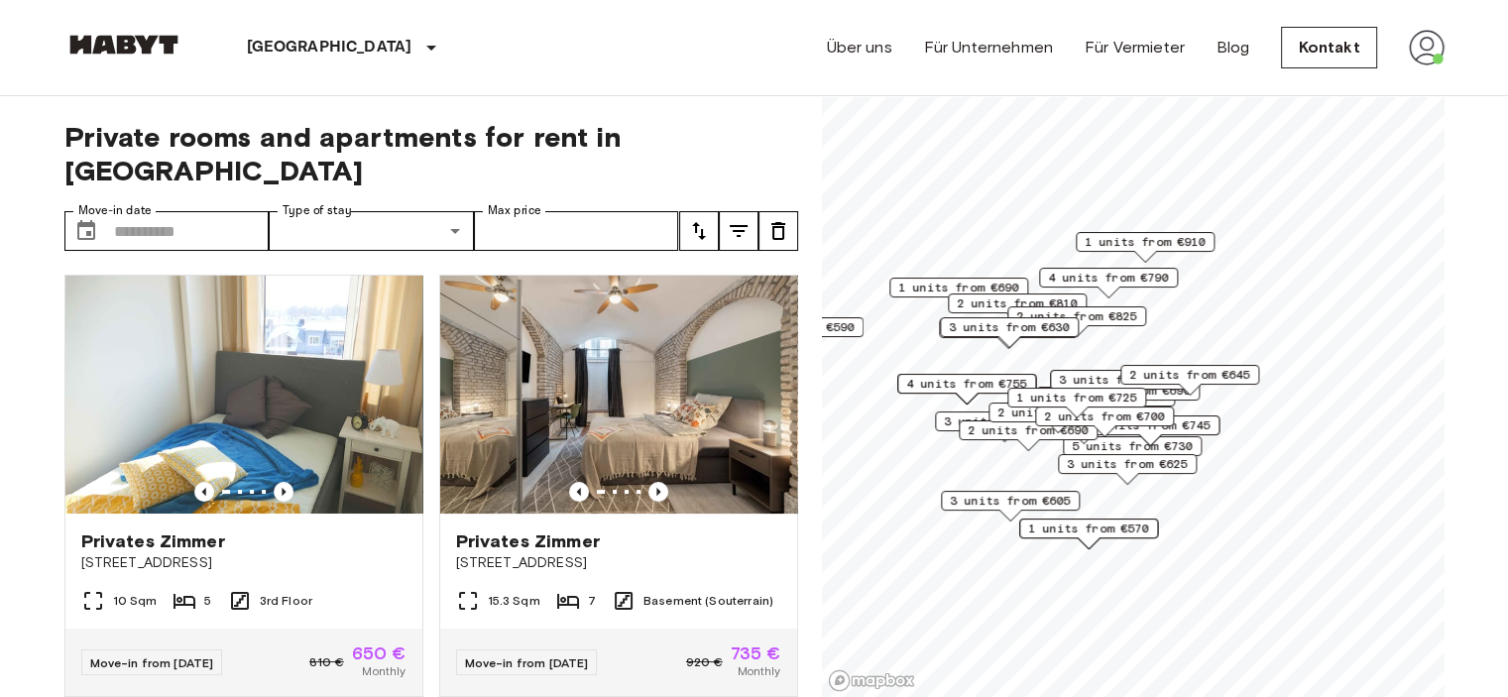
click at [1036, 495] on span "3 units from €605" at bounding box center [1010, 501] width 121 height 18
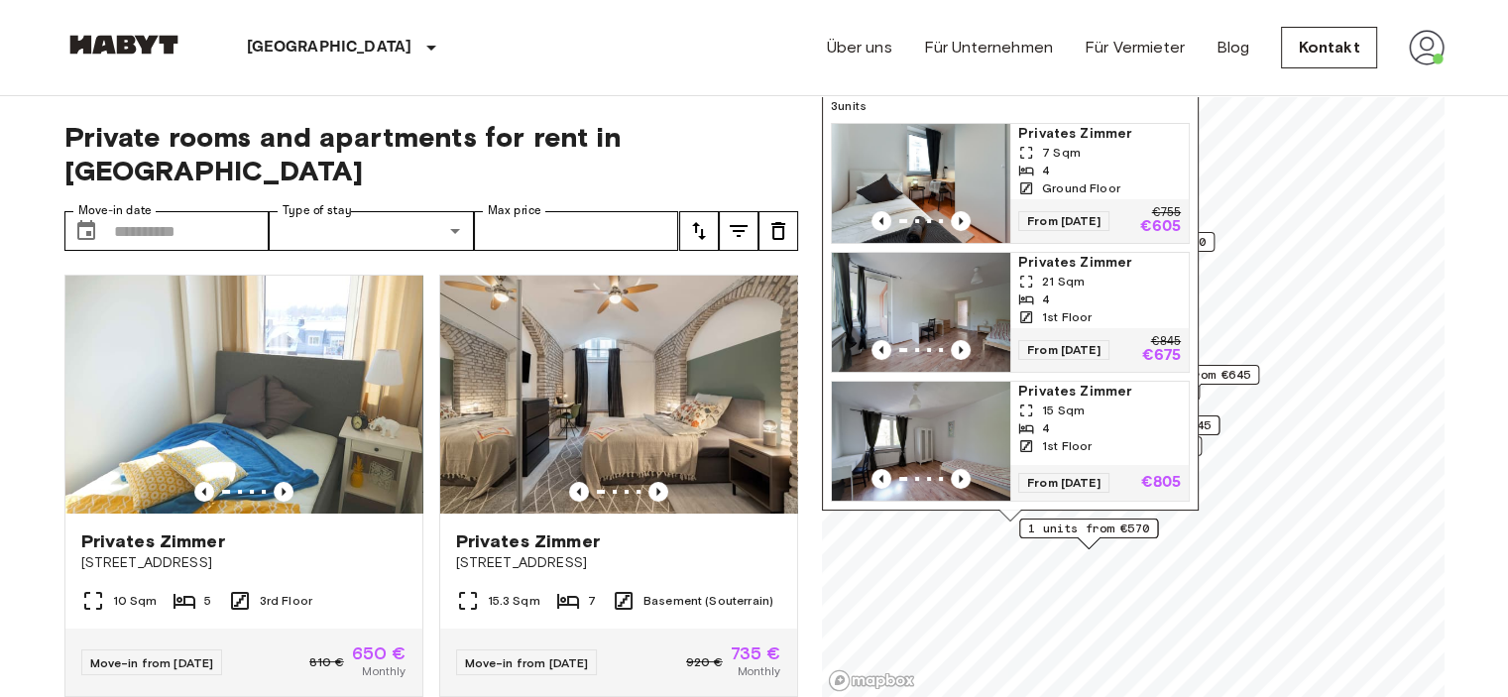
click at [1120, 308] on div "1st Floor" at bounding box center [1100, 317] width 163 height 18
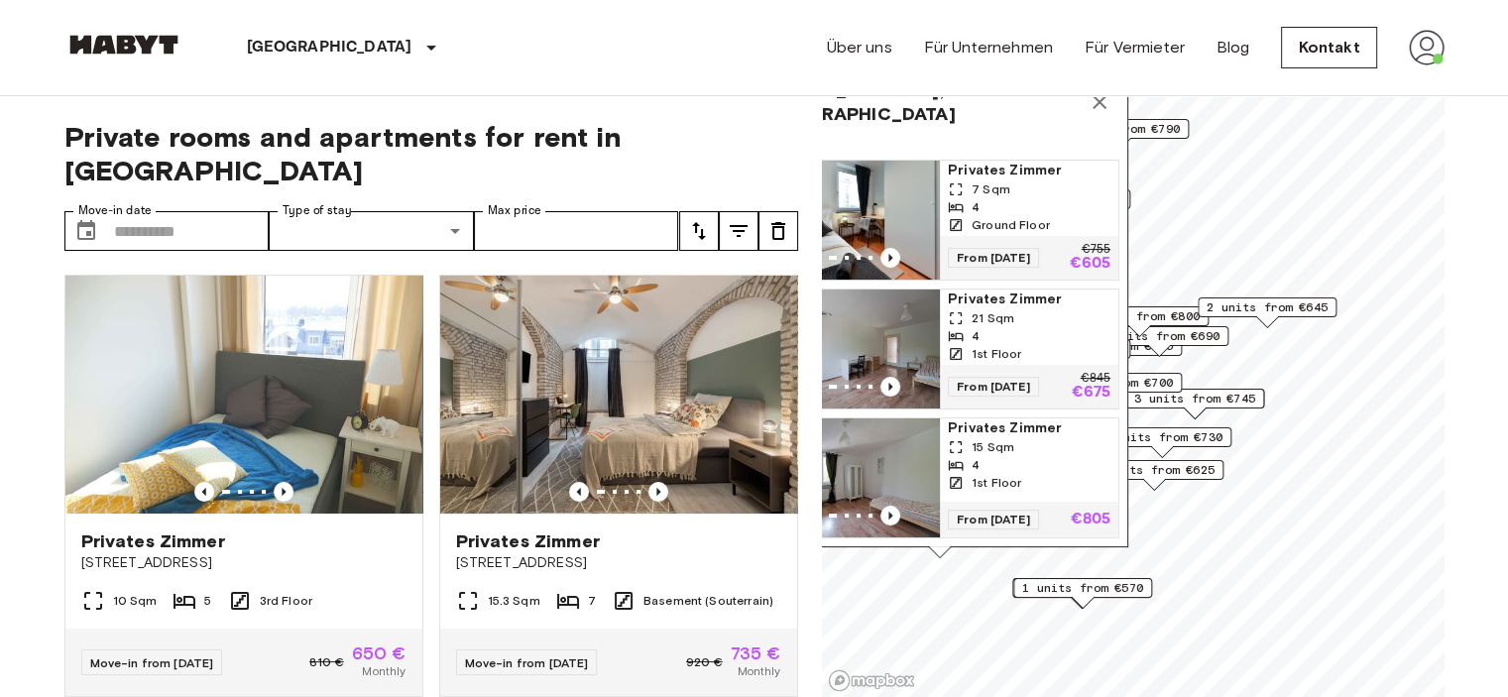
click at [1120, 587] on span "1 units from €570" at bounding box center [1083, 588] width 121 height 18
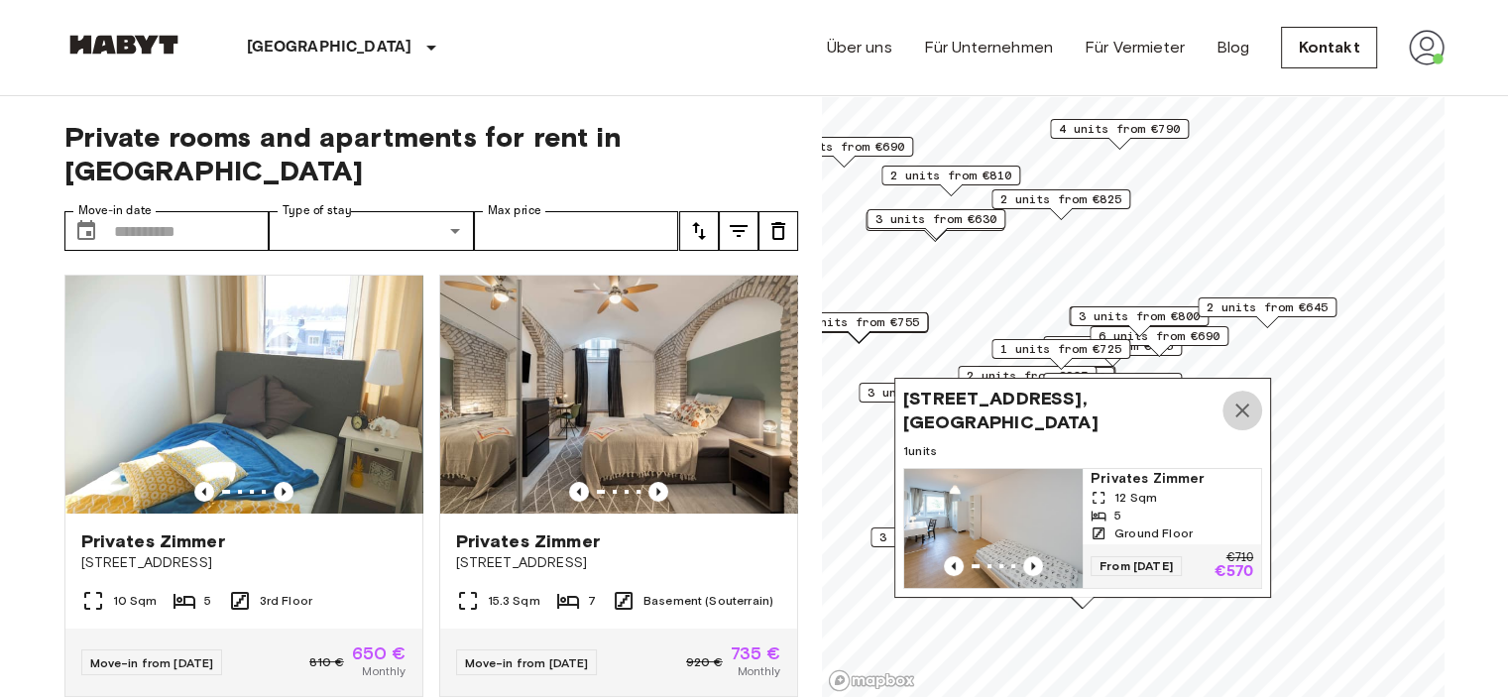
click at [1238, 399] on icon "Map marker" at bounding box center [1243, 411] width 24 height 24
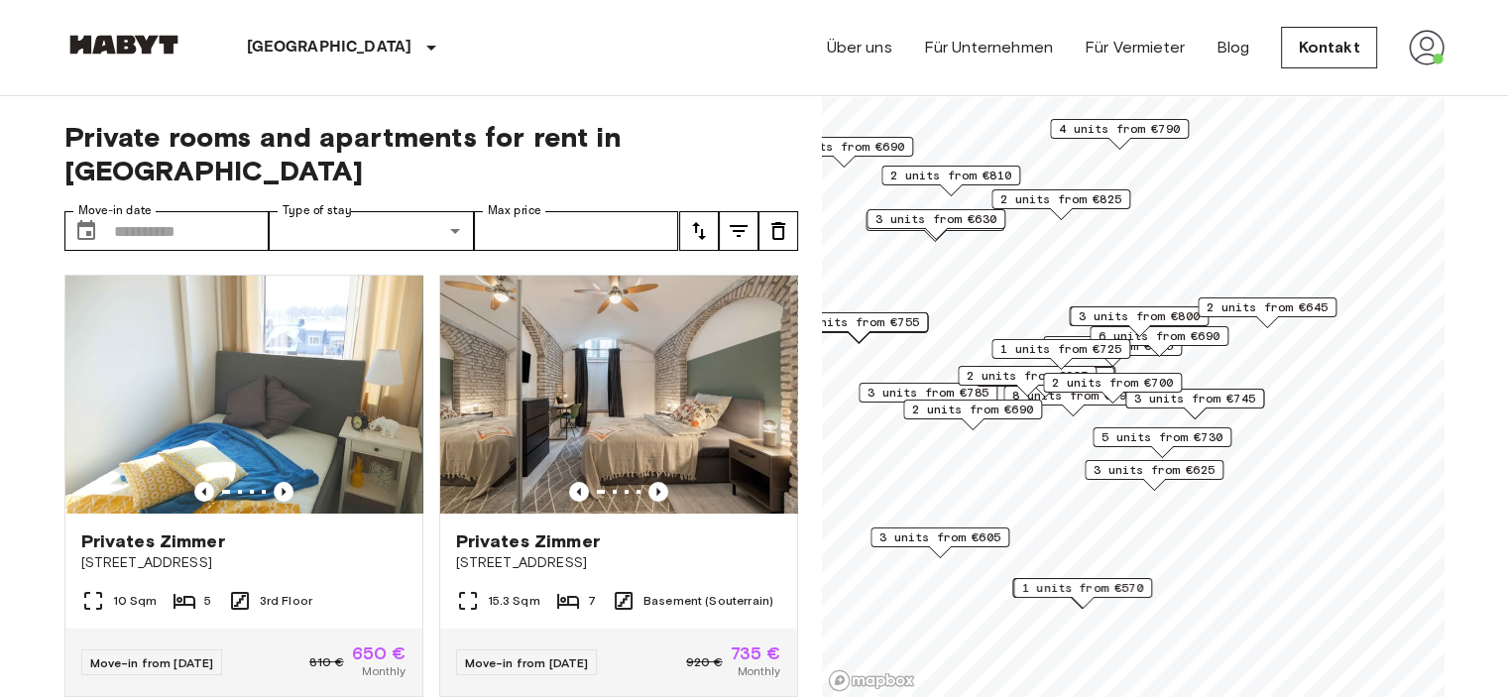
click at [1169, 469] on span "3 units from €625" at bounding box center [1154, 470] width 121 height 18
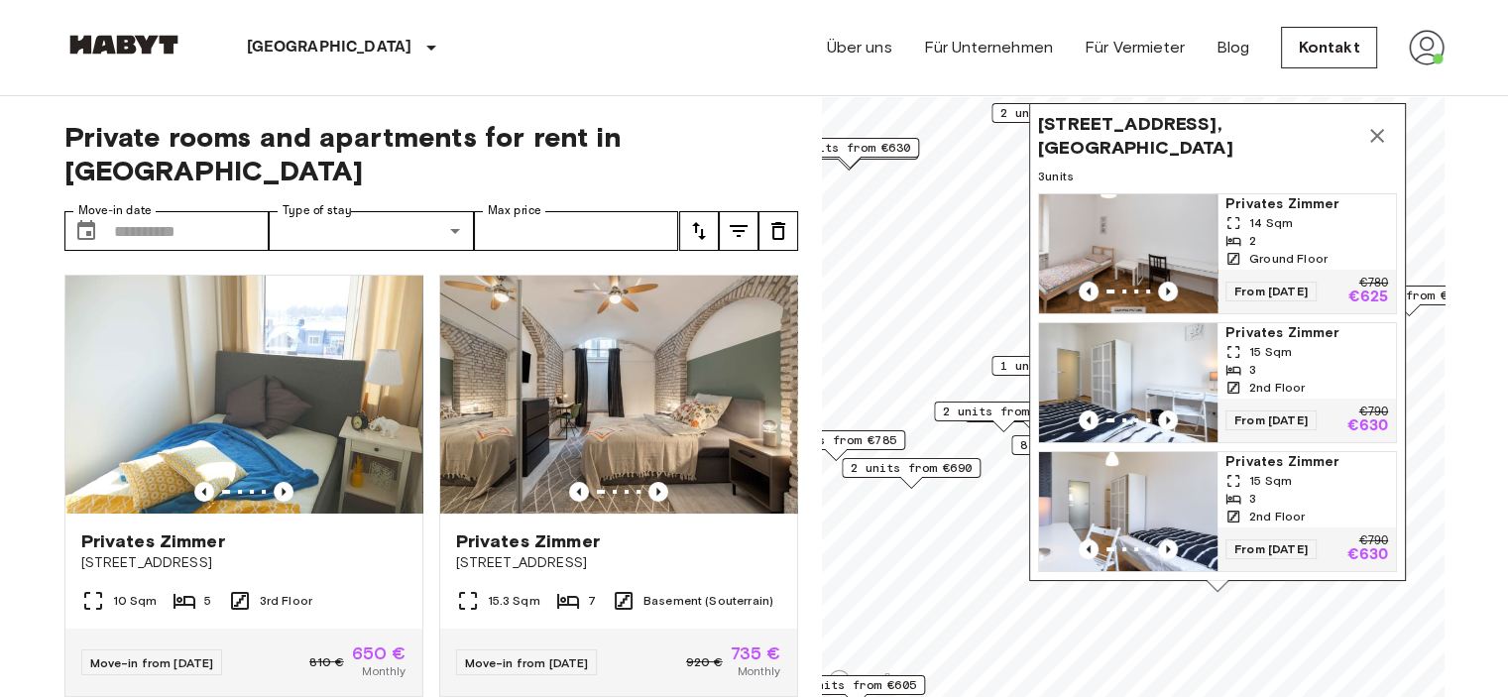
click at [1285, 452] on span "Privates Zimmer" at bounding box center [1307, 462] width 163 height 20
click at [1379, 129] on icon "Map marker" at bounding box center [1378, 136] width 14 height 14
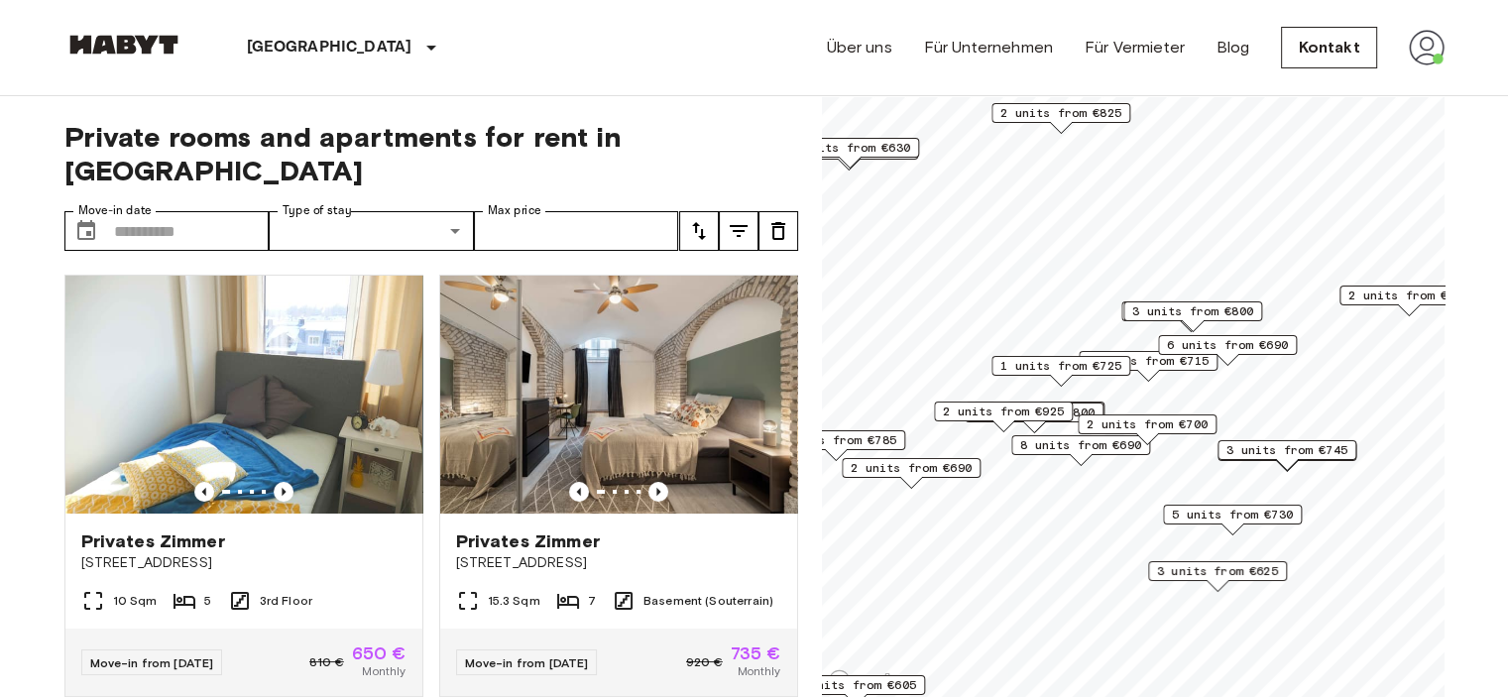
click at [1137, 420] on span "2 units from €700" at bounding box center [1147, 425] width 121 height 18
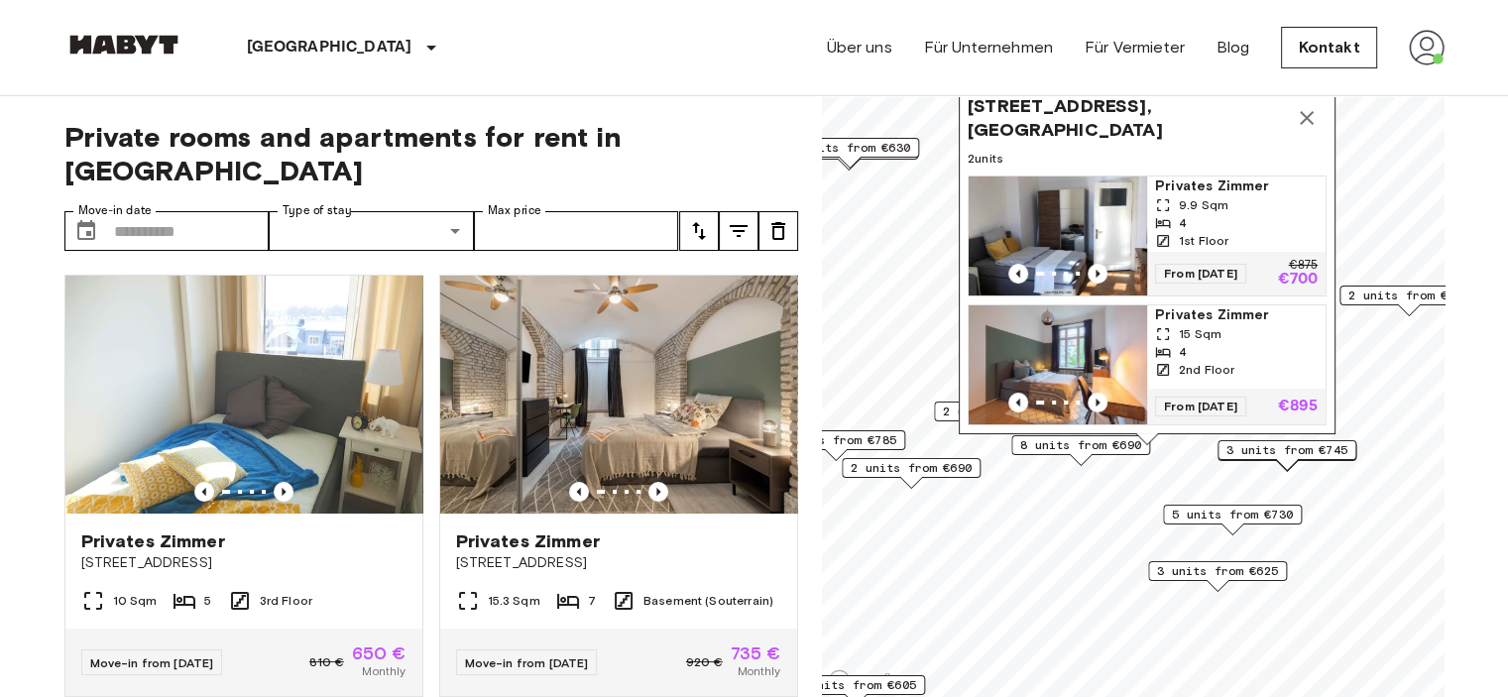
drag, startPoint x: 1475, startPoint y: 177, endPoint x: 1501, endPoint y: 240, distance: 68.5
click at [1311, 111] on icon "Map marker" at bounding box center [1307, 118] width 14 height 14
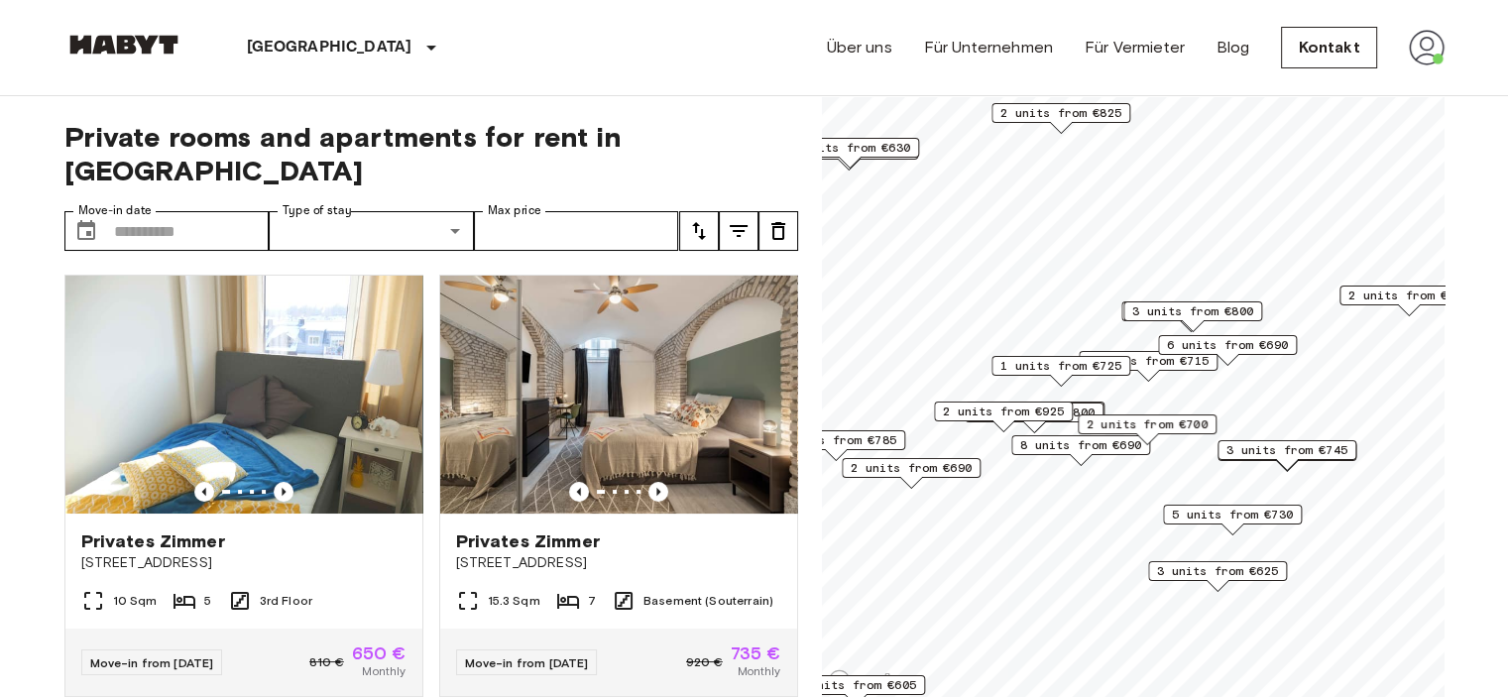
click at [1043, 404] on span "2 units from €925" at bounding box center [1003, 412] width 121 height 18
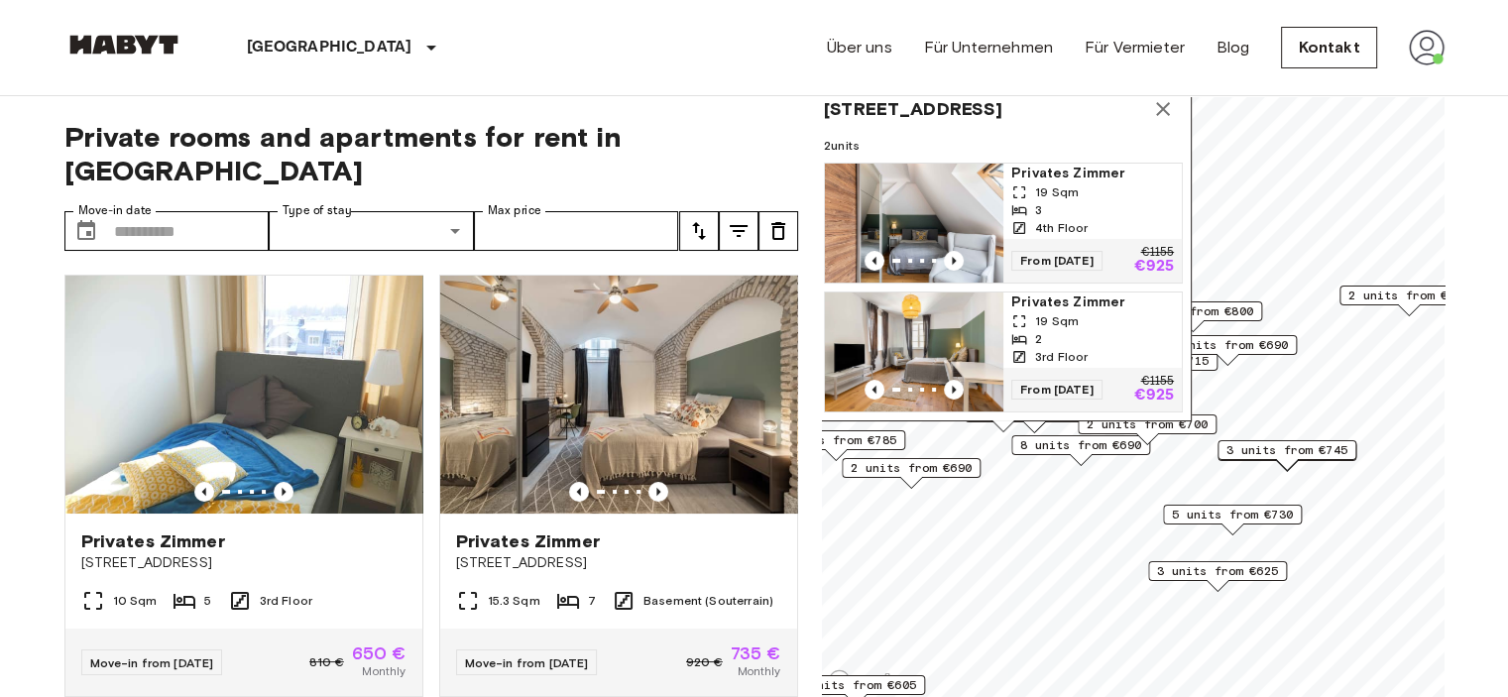
click at [1394, 296] on span "2 units from €645" at bounding box center [1409, 296] width 121 height 18
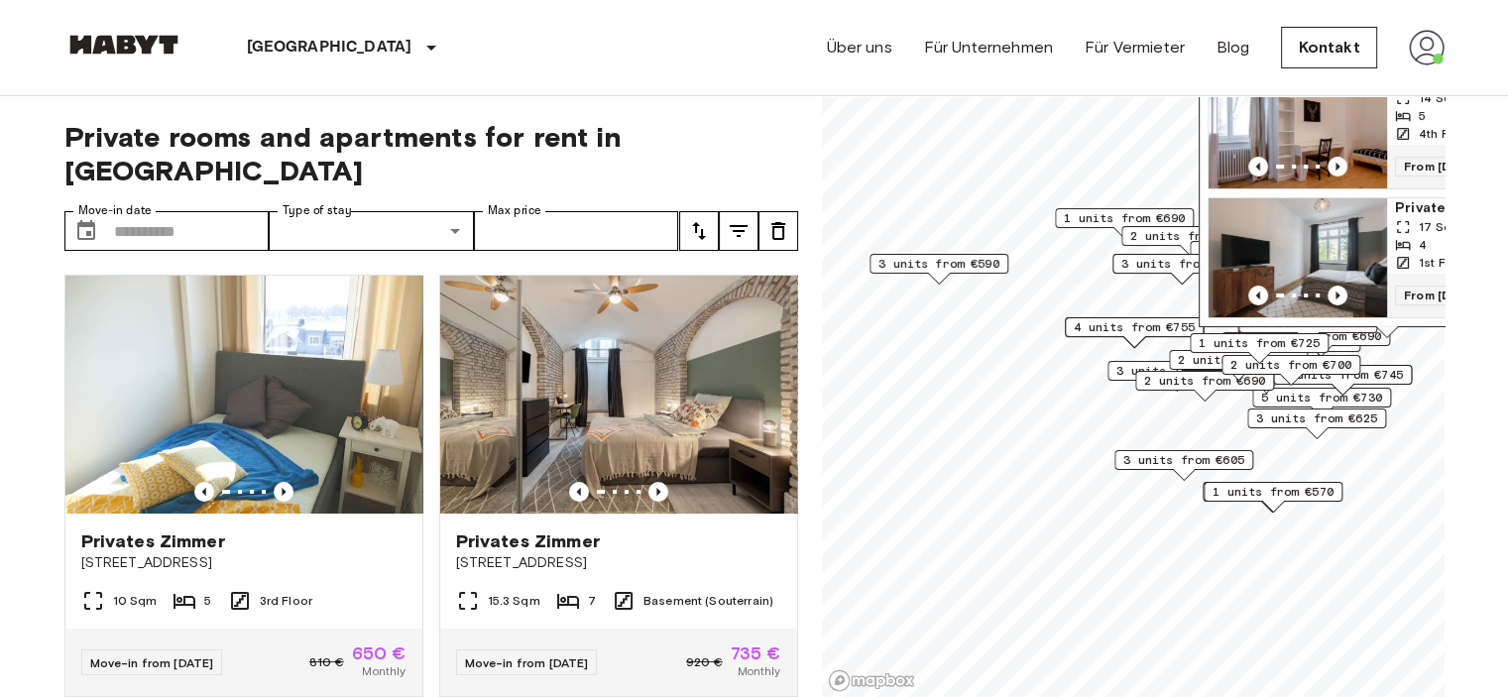
drag, startPoint x: 1457, startPoint y: 408, endPoint x: 1460, endPoint y: 313, distance: 94.3
click at [1403, 375] on span "3 units from €745" at bounding box center [1342, 375] width 121 height 18
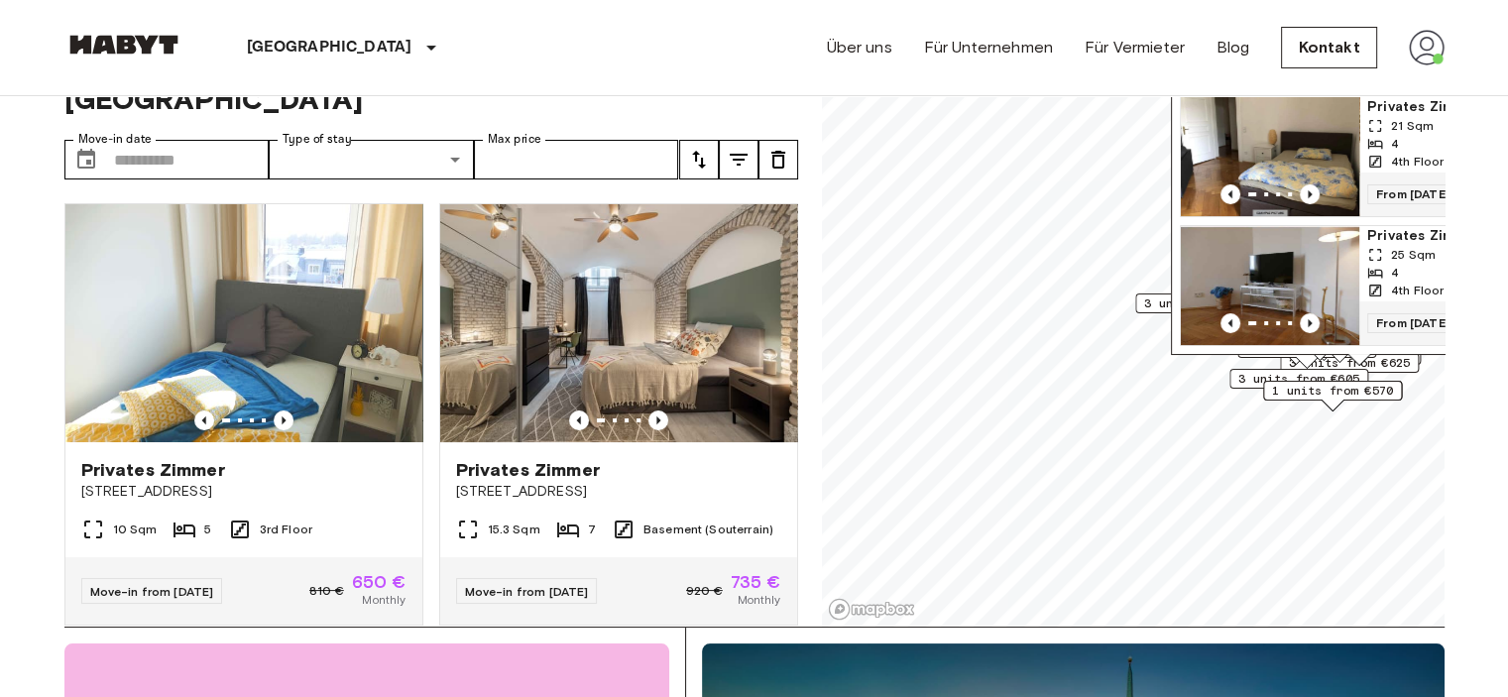
scroll to position [99, 0]
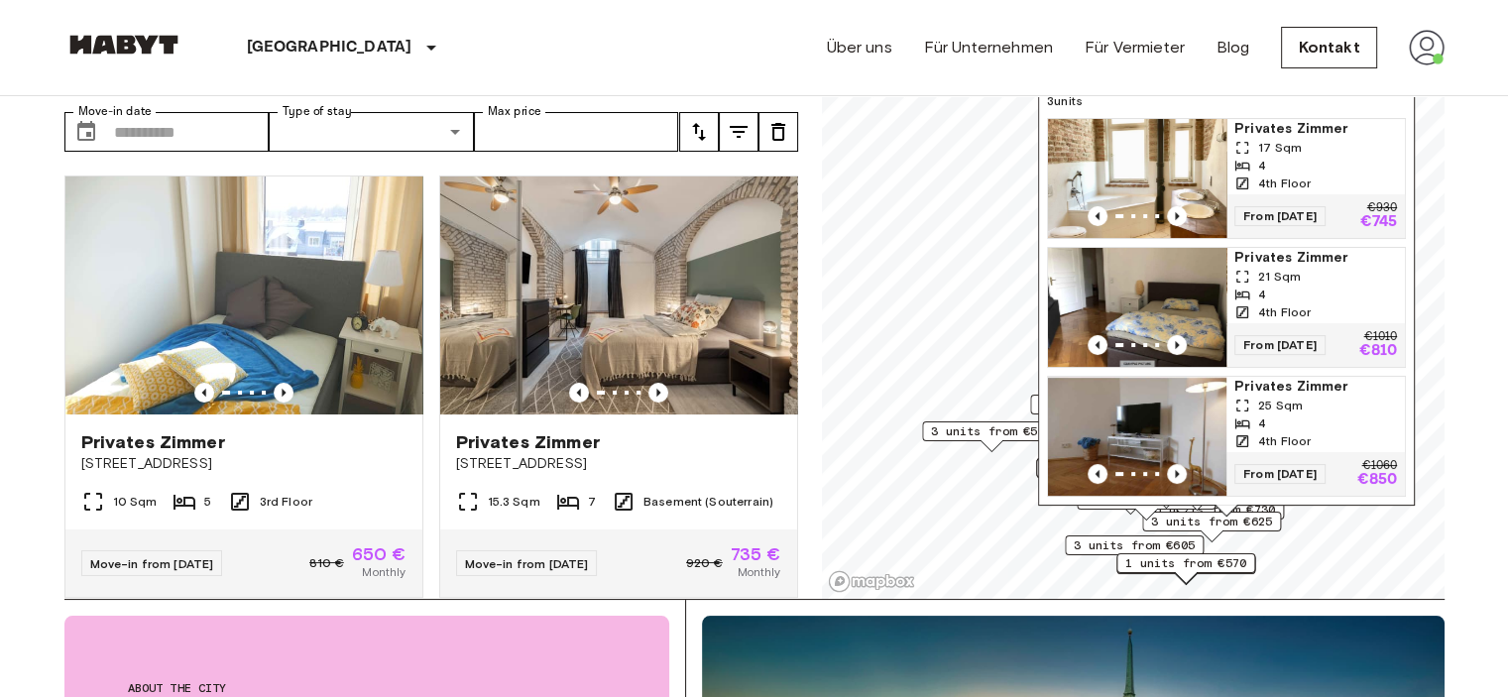
click at [1017, 435] on span "3 units from €590" at bounding box center [991, 431] width 121 height 18
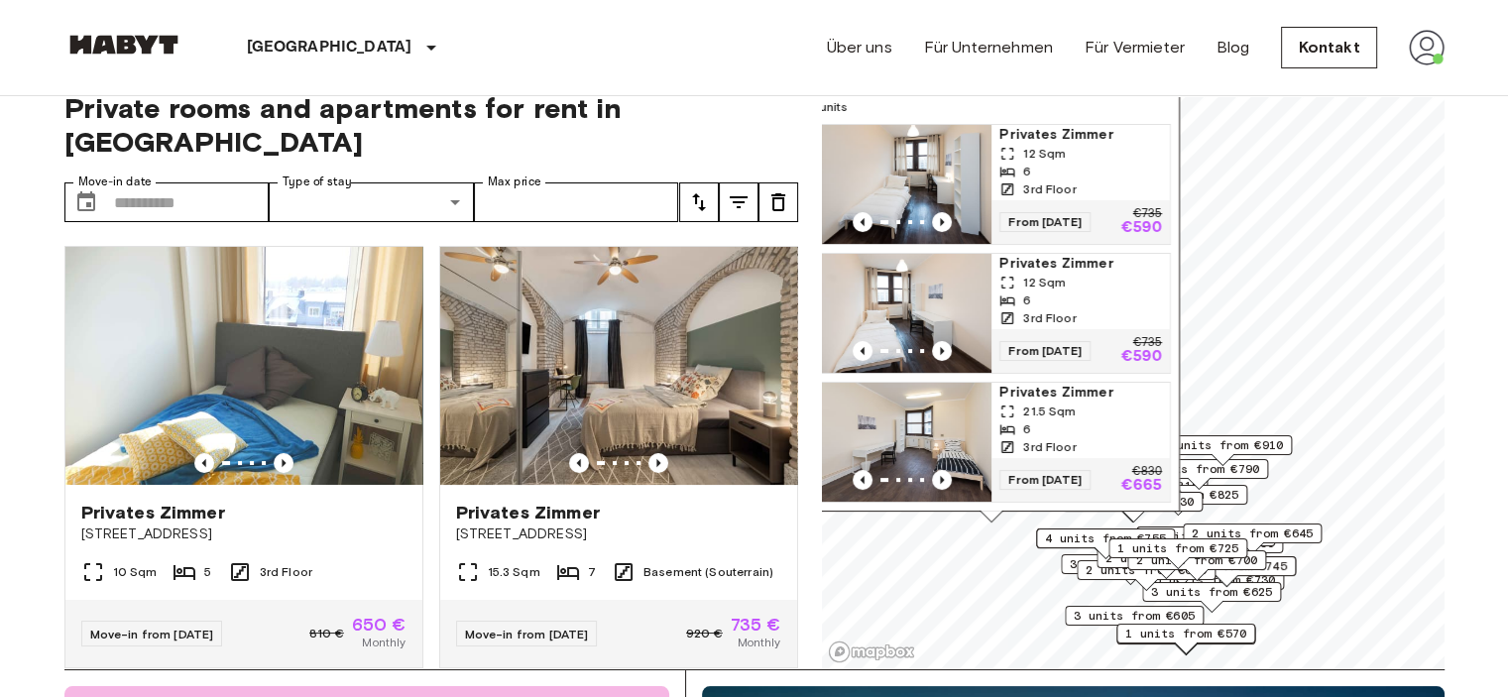
scroll to position [0, 0]
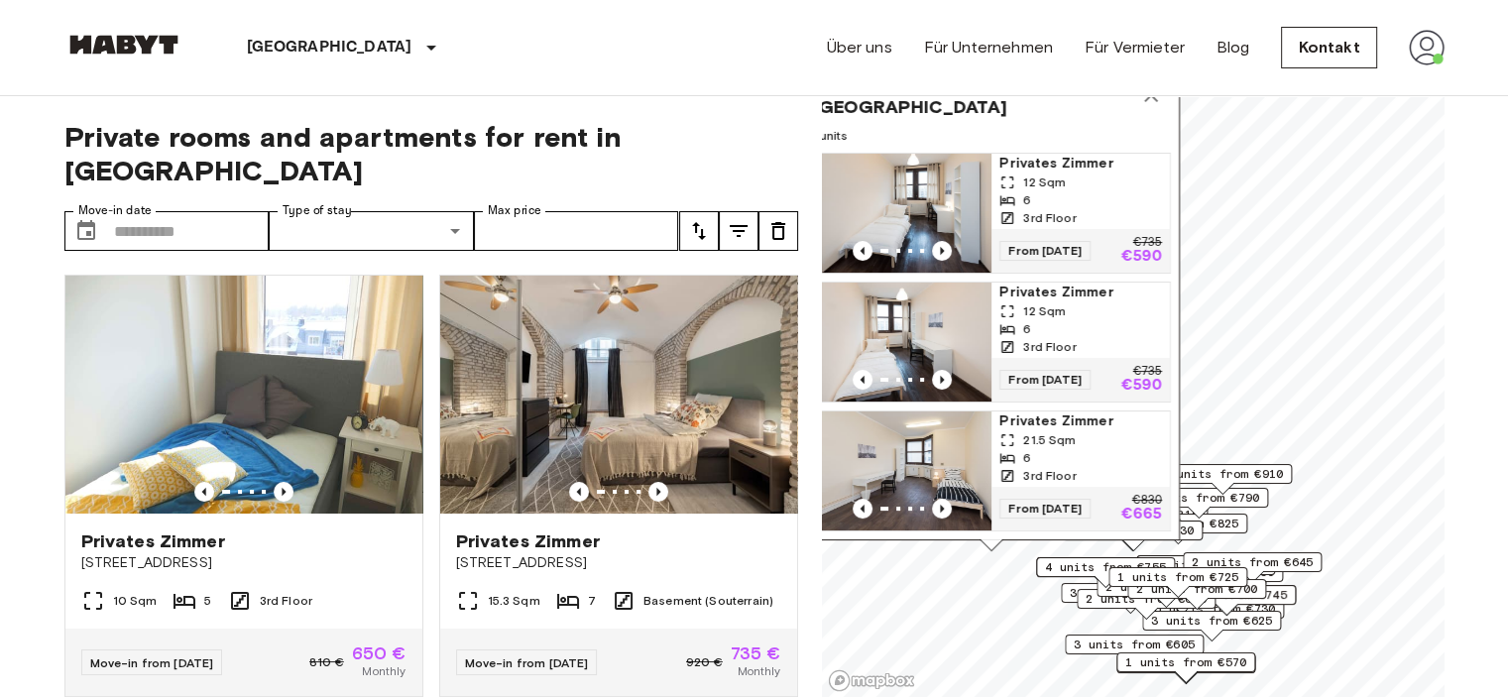
click at [1281, 563] on span "2 units from €645" at bounding box center [1252, 562] width 121 height 18
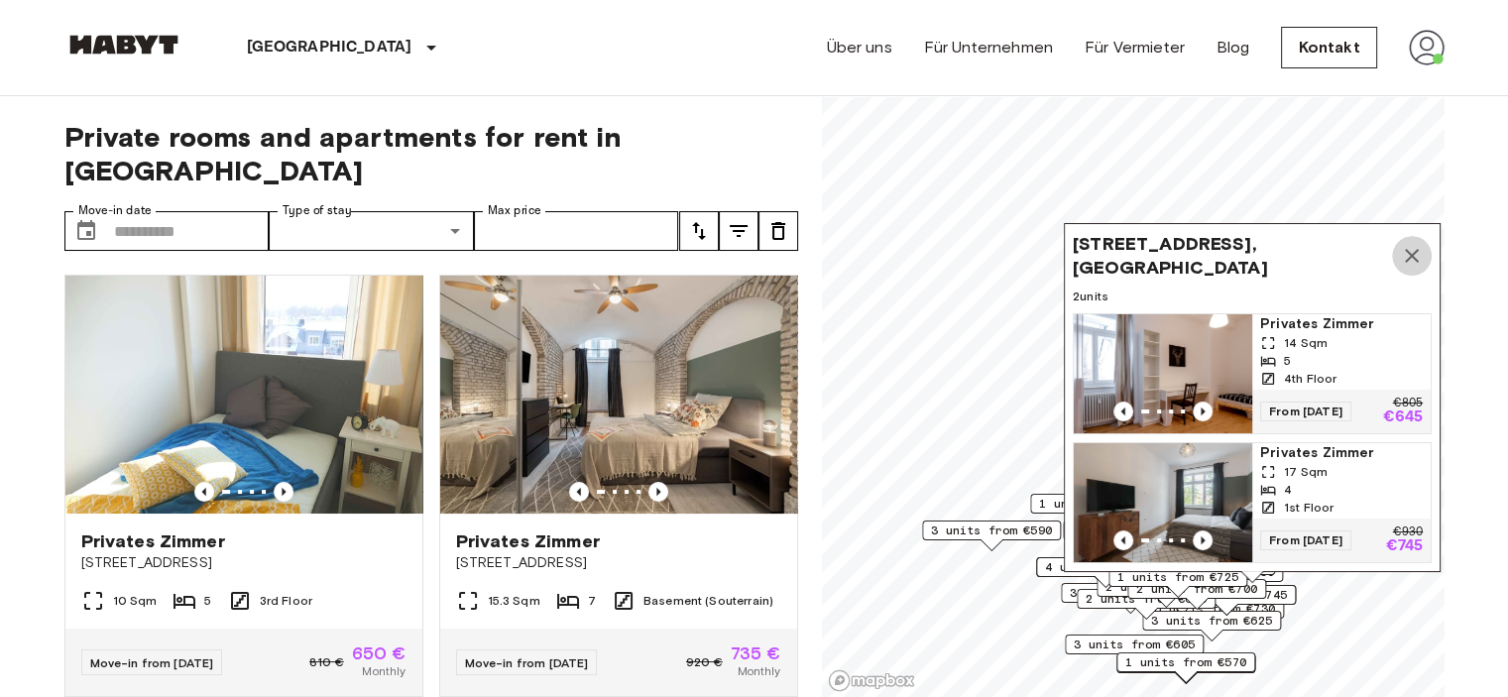
click at [1400, 244] on icon "Map marker" at bounding box center [1412, 256] width 24 height 24
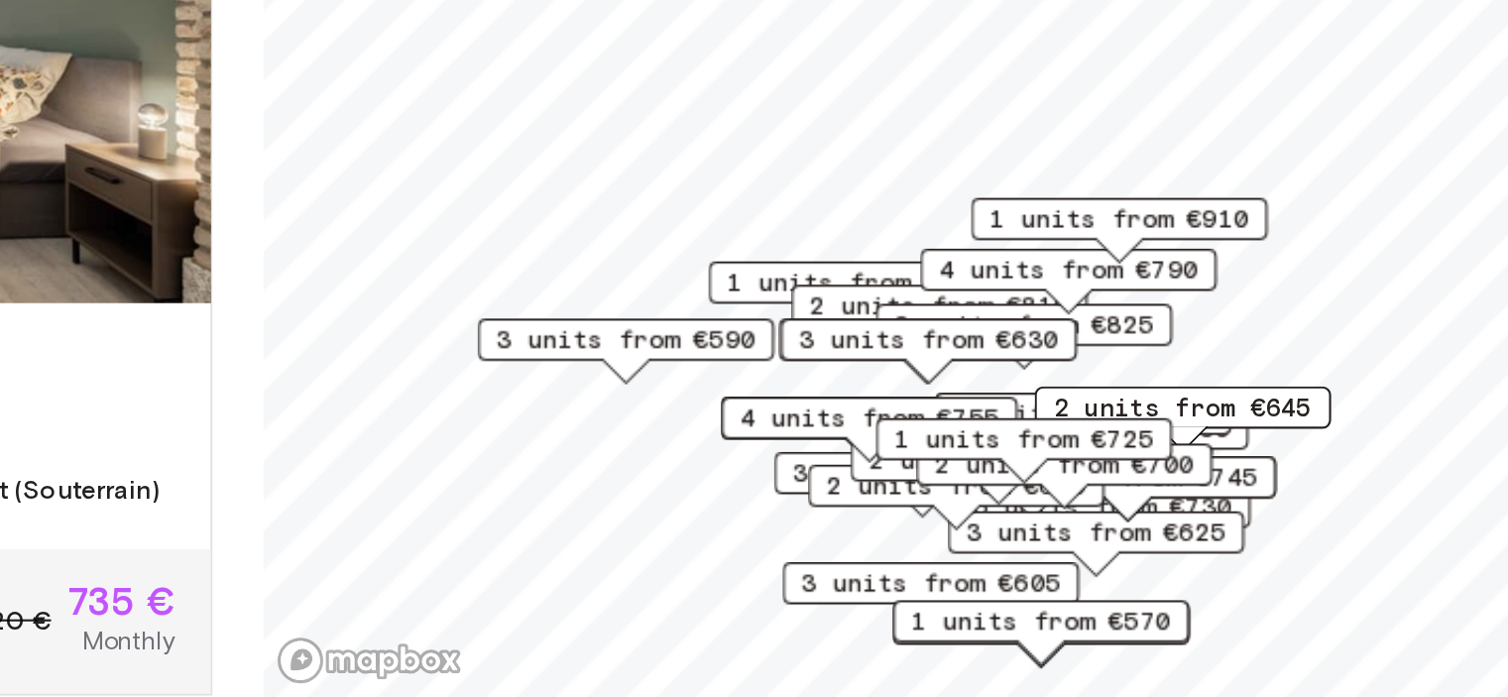
scroll to position [4, 0]
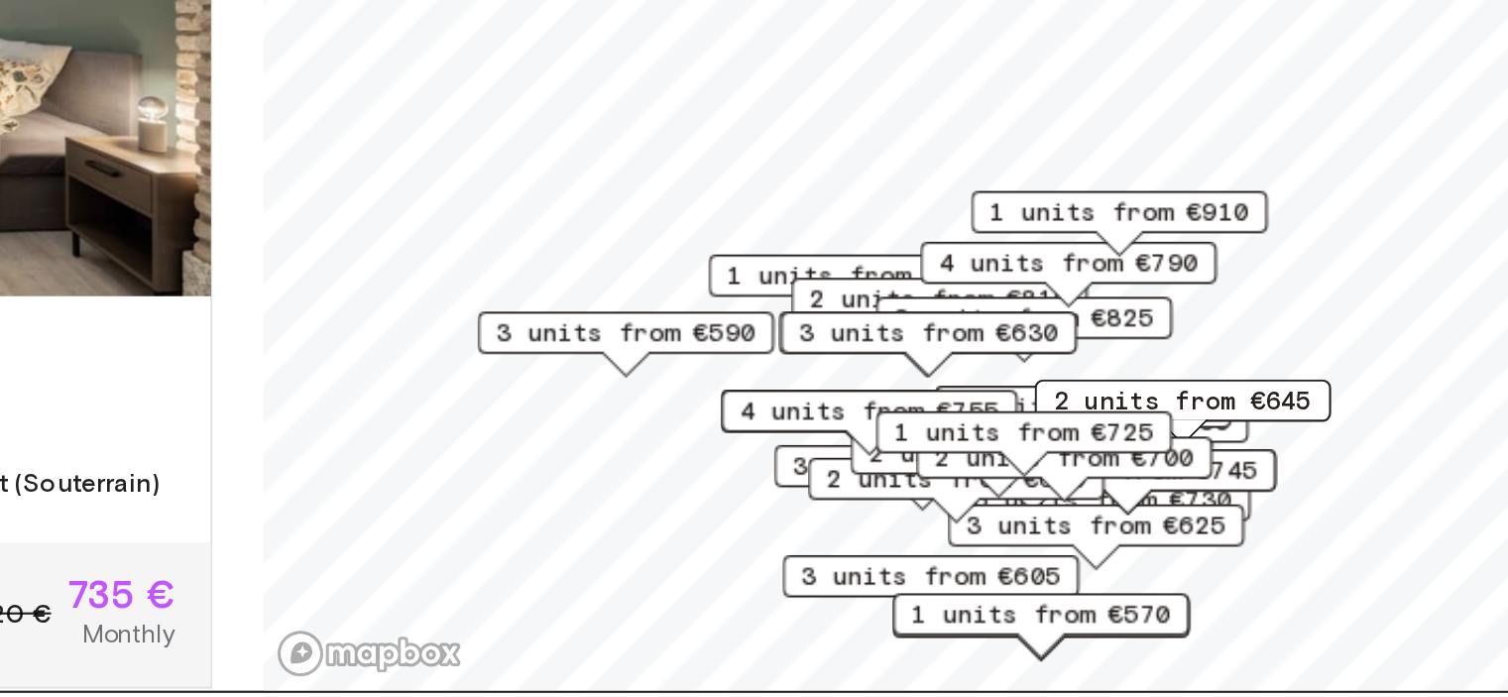
click at [1020, 519] on span "3 units from €590" at bounding box center [991, 527] width 121 height 18
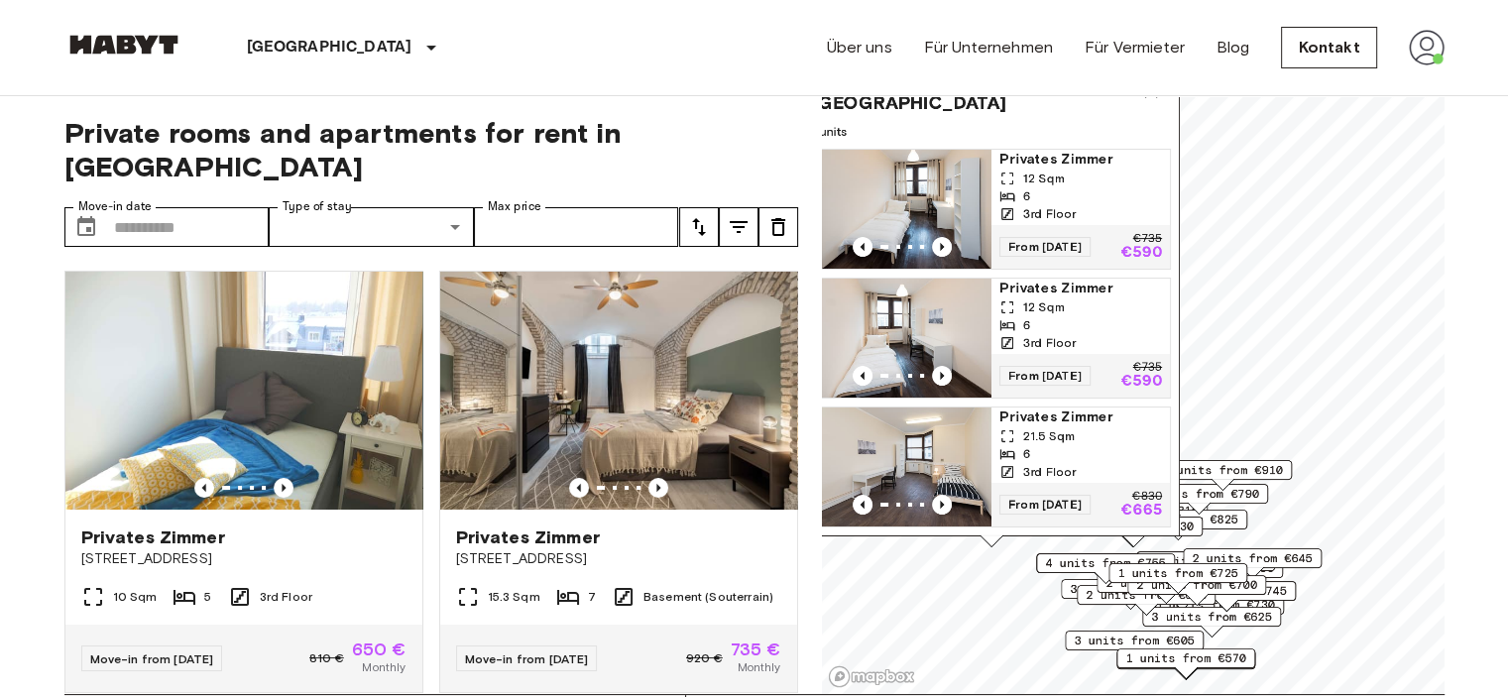
click at [1166, 102] on div "Landsbergerstraße 478, 81241 Munich, GER 3 units Privates Zimmer 12 Sqm 6 3rd F…" at bounding box center [991, 298] width 377 height 478
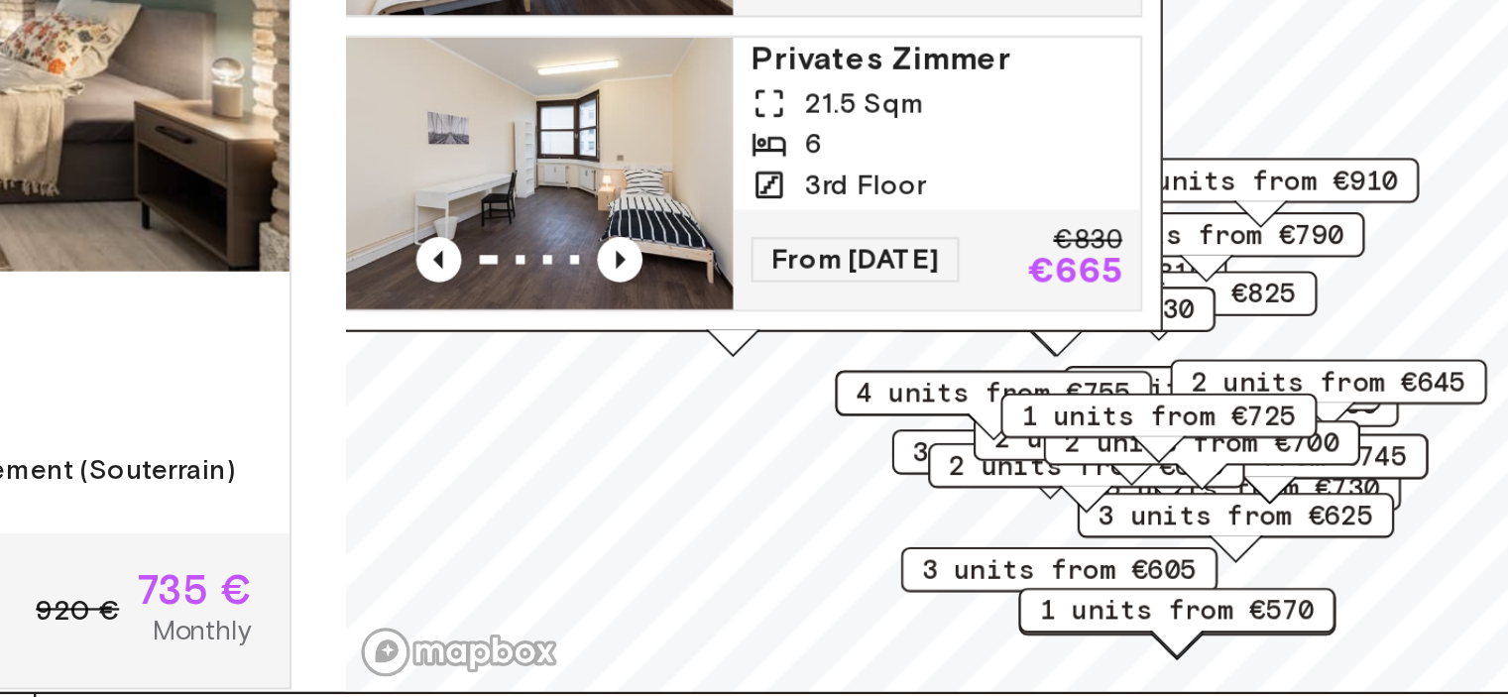
scroll to position [134, 0]
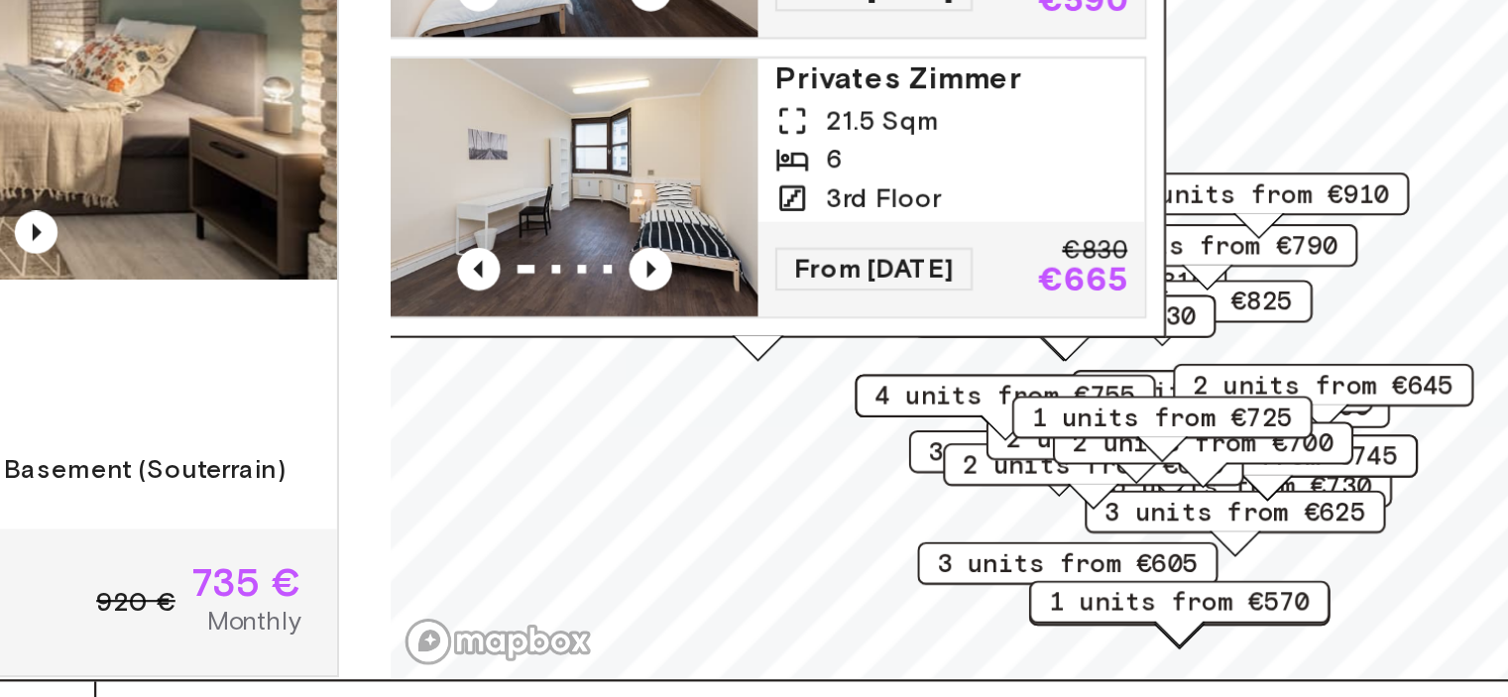
click at [1258, 452] on span "2 units from €700" at bounding box center [1197, 455] width 121 height 18
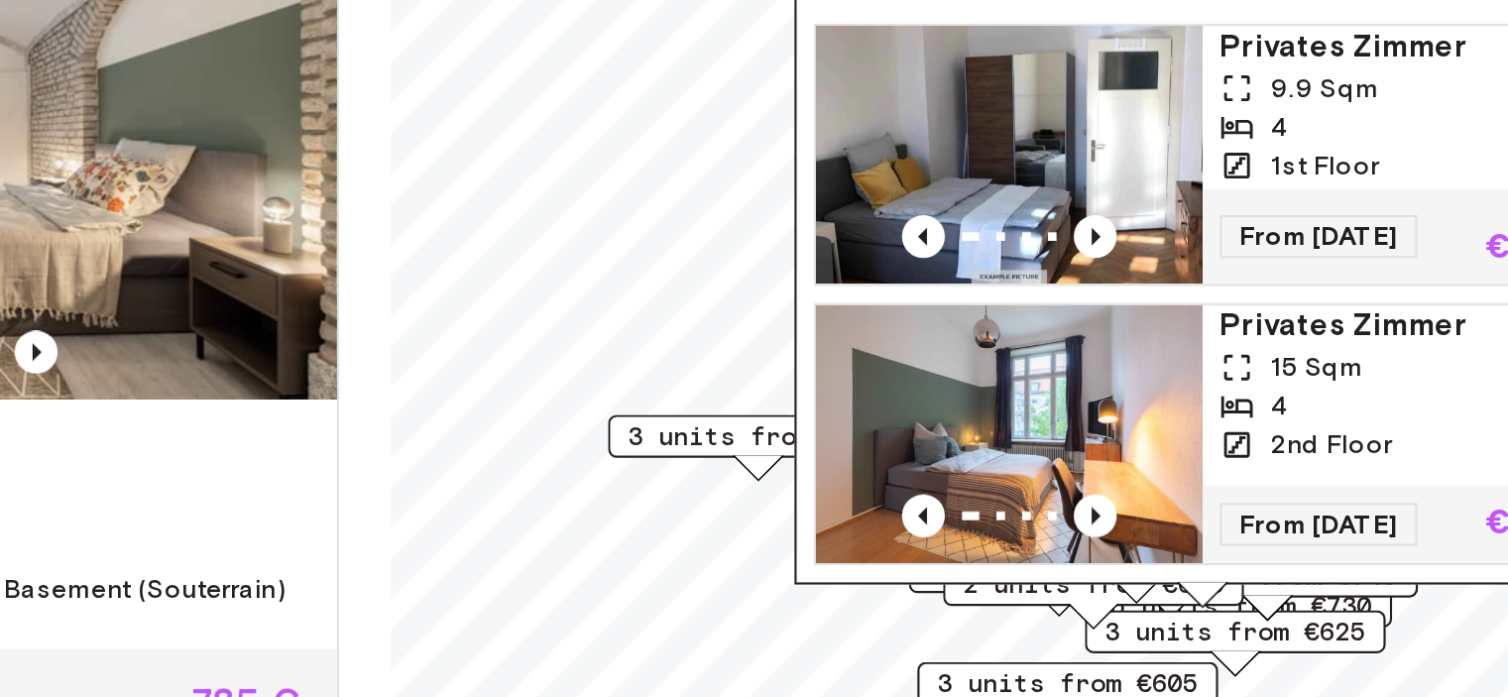
scroll to position [135, 0]
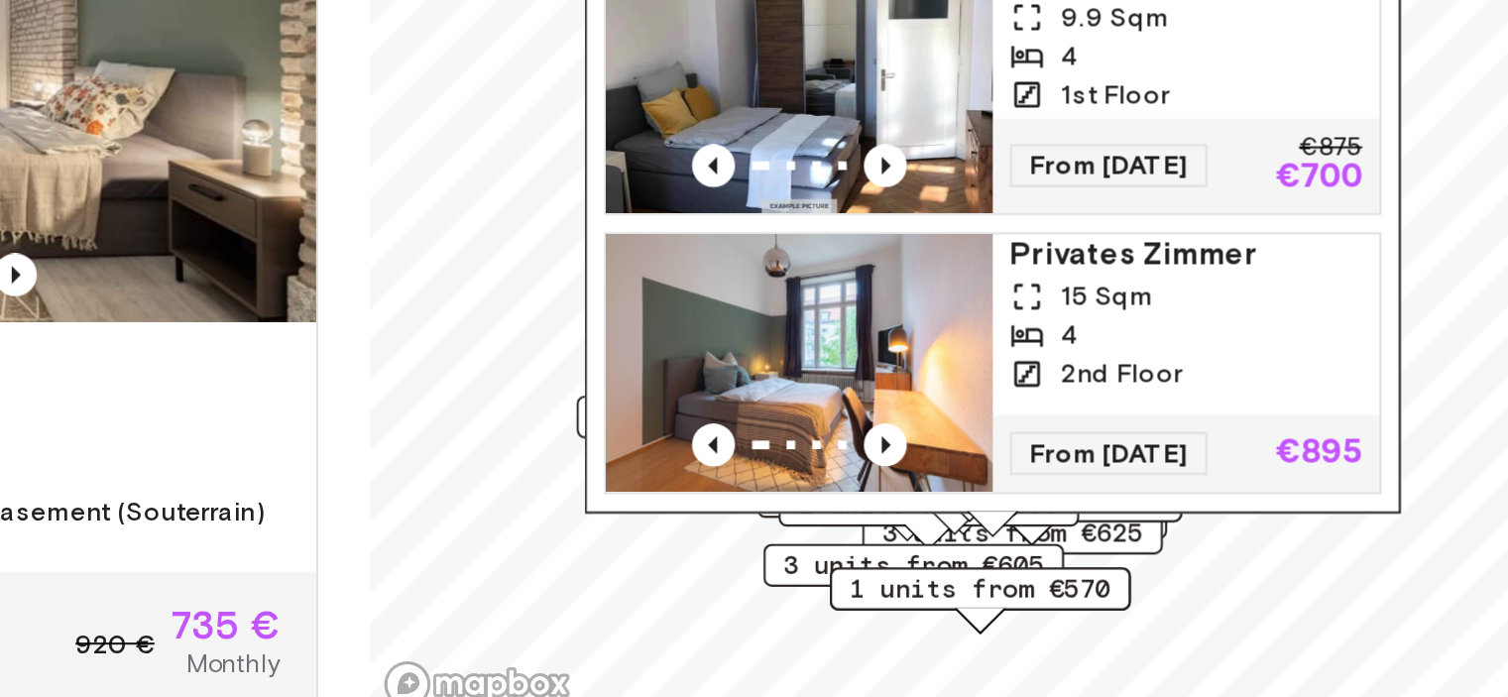
click at [798, 425] on div "Private rooms and apartments for rent in Munich Move-in date ​ Move-in date Typ…" at bounding box center [754, 262] width 1381 height 602
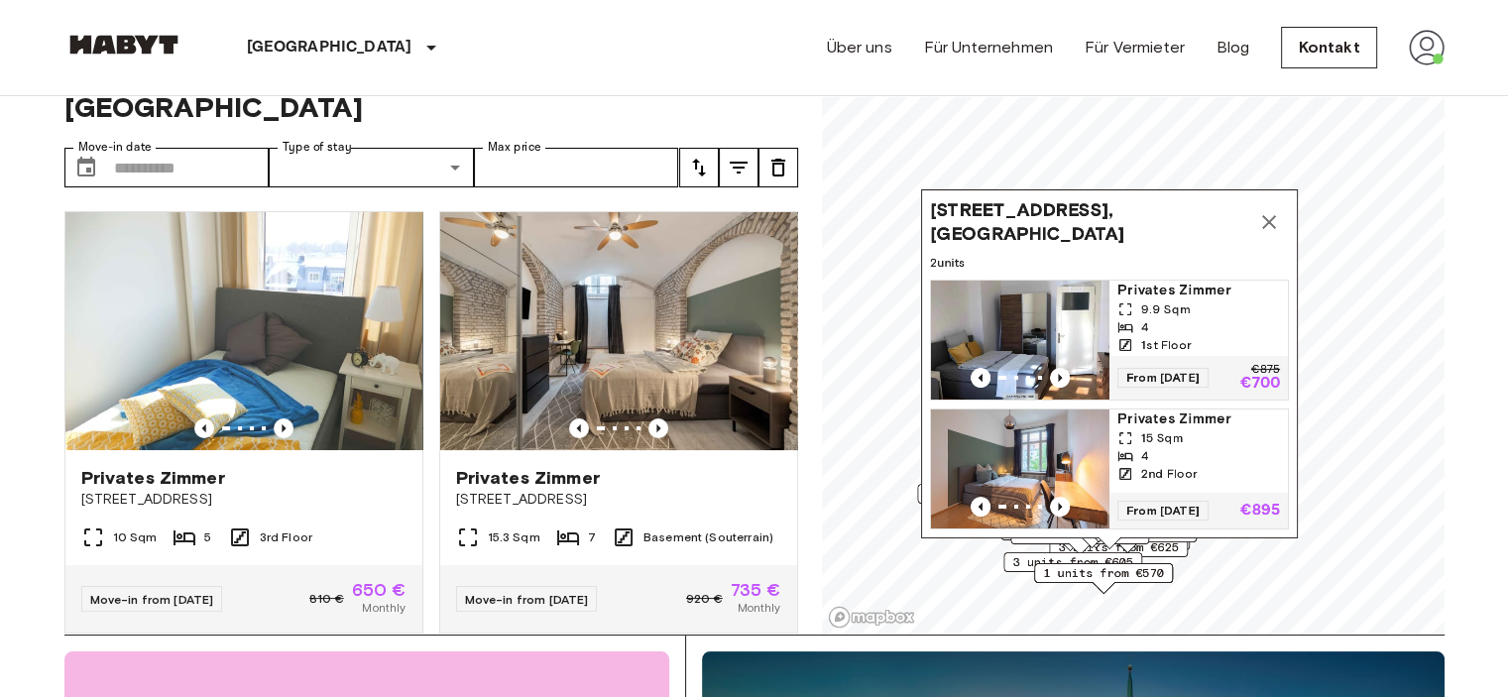
scroll to position [0, 0]
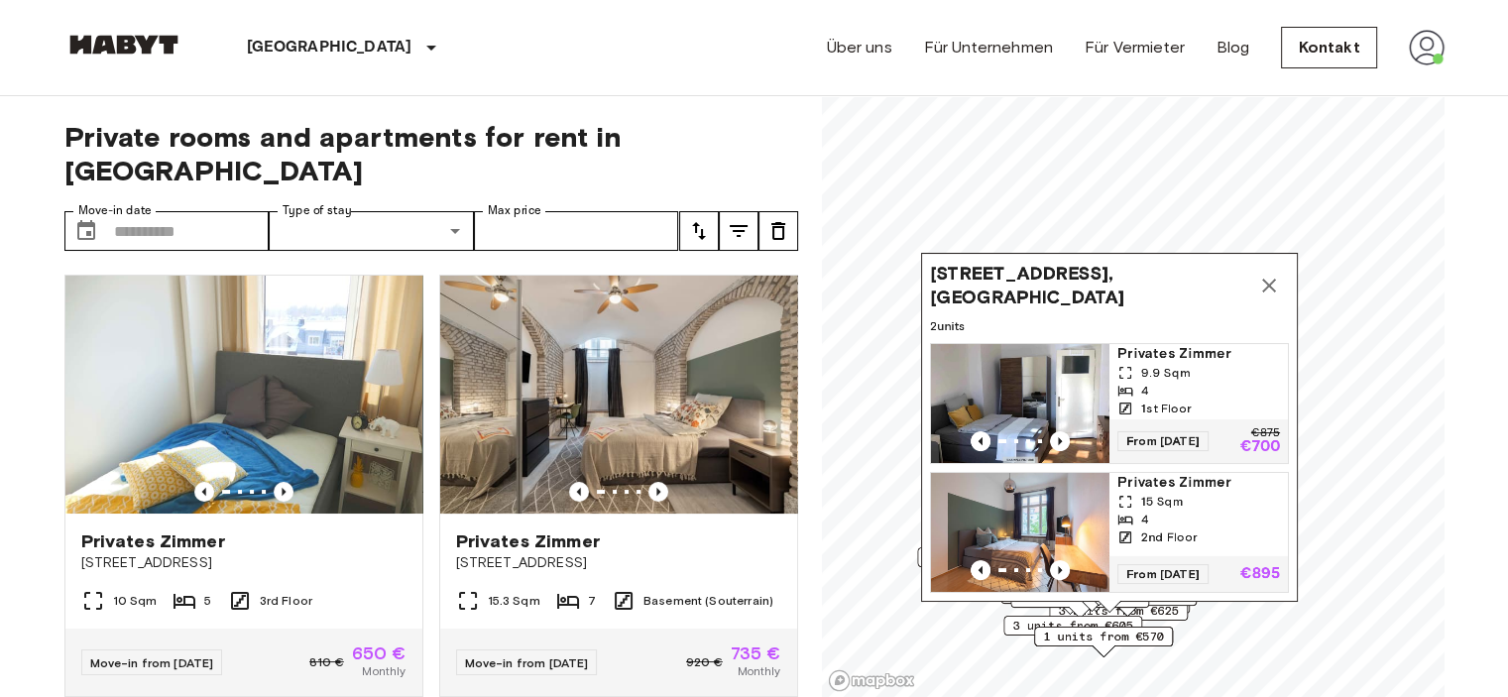
click at [1264, 274] on icon "Map marker" at bounding box center [1270, 286] width 24 height 24
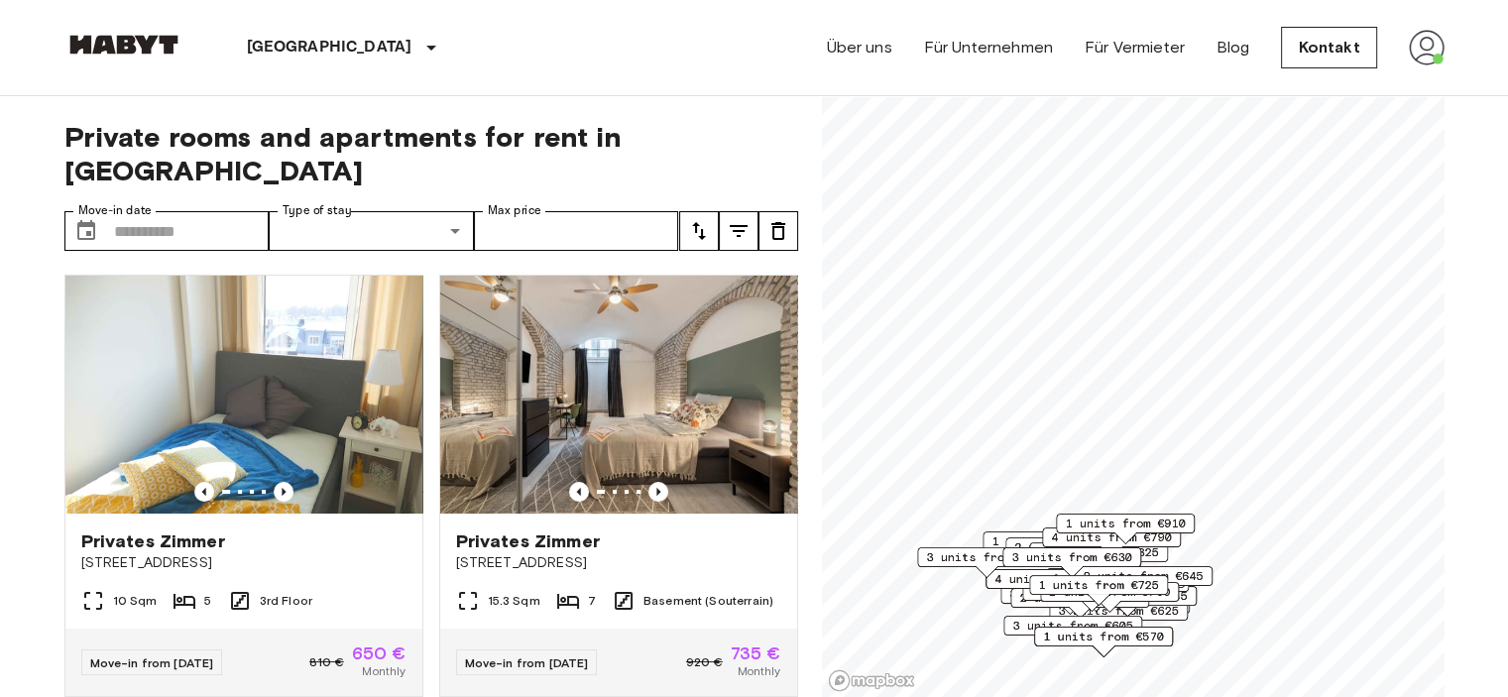
click at [1187, 570] on span "2 units from €645" at bounding box center [1143, 576] width 121 height 18
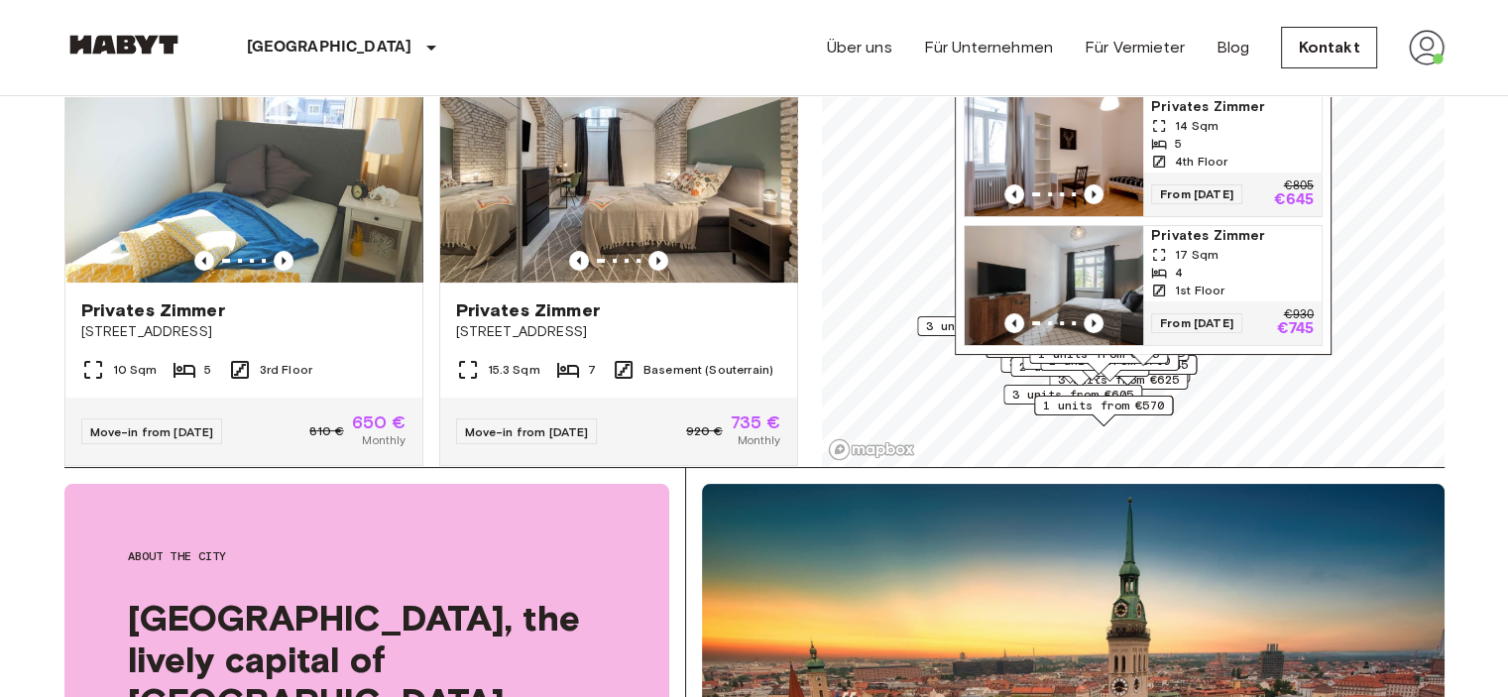
scroll to position [298, 0]
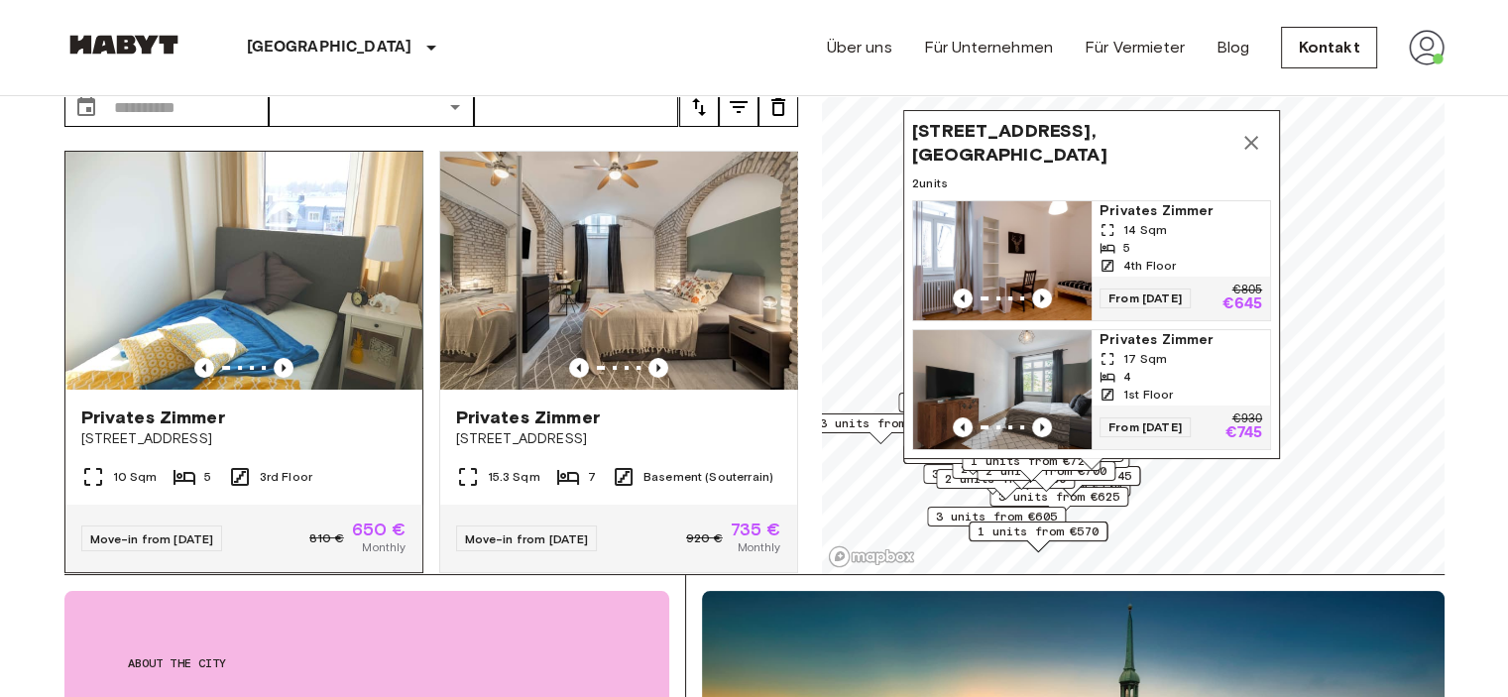
scroll to position [0, 0]
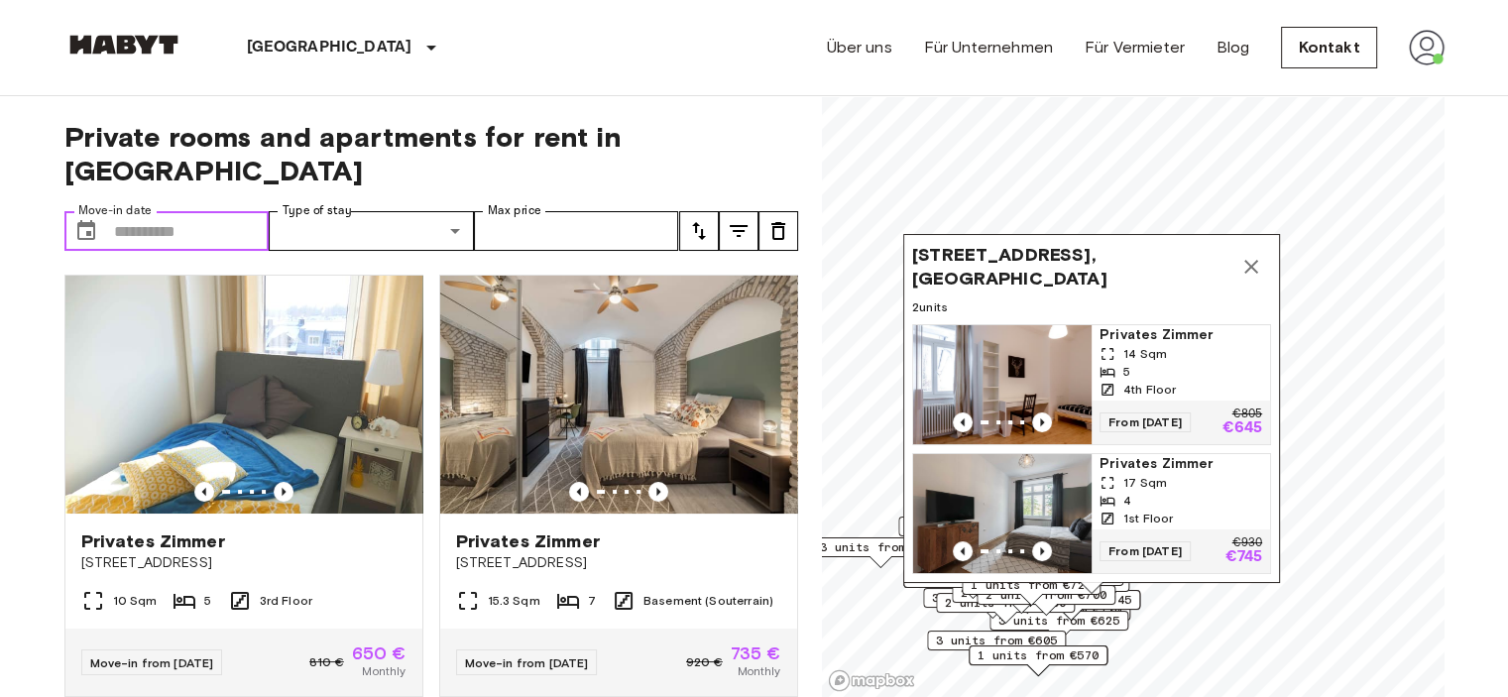
click at [118, 211] on input "Move-in date" at bounding box center [192, 231] width 156 height 40
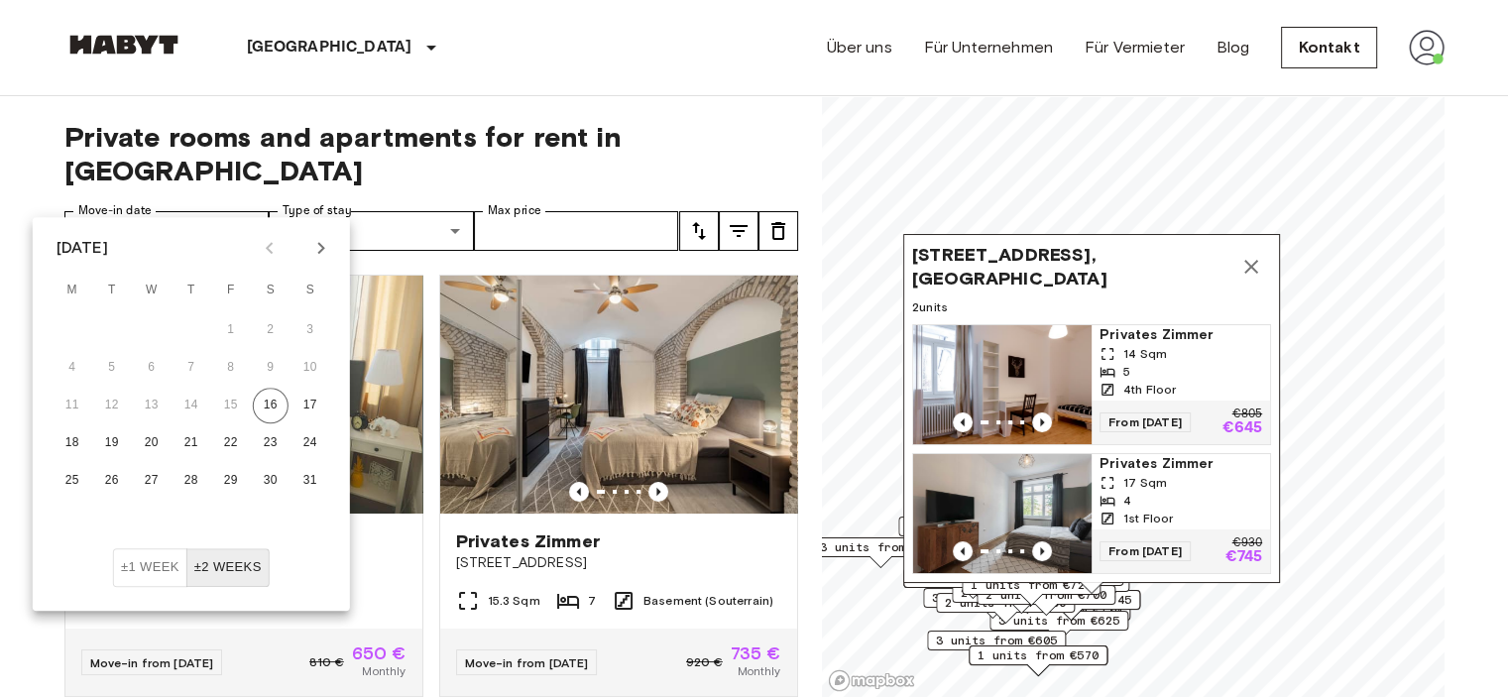
click at [325, 249] on icon "Next month" at bounding box center [321, 248] width 24 height 24
click at [268, 331] on button "4" at bounding box center [271, 330] width 36 height 36
type input "**********"
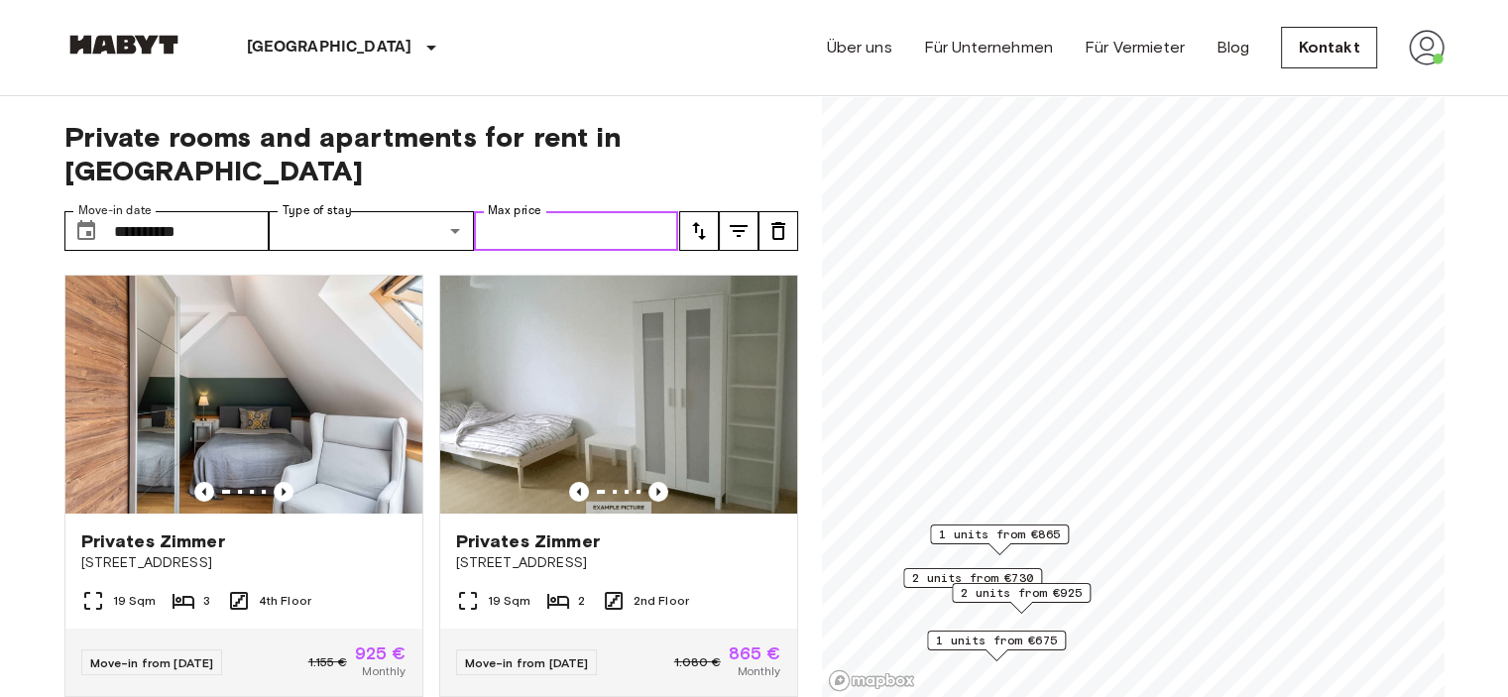
click at [496, 211] on input "Max price" at bounding box center [576, 231] width 205 height 40
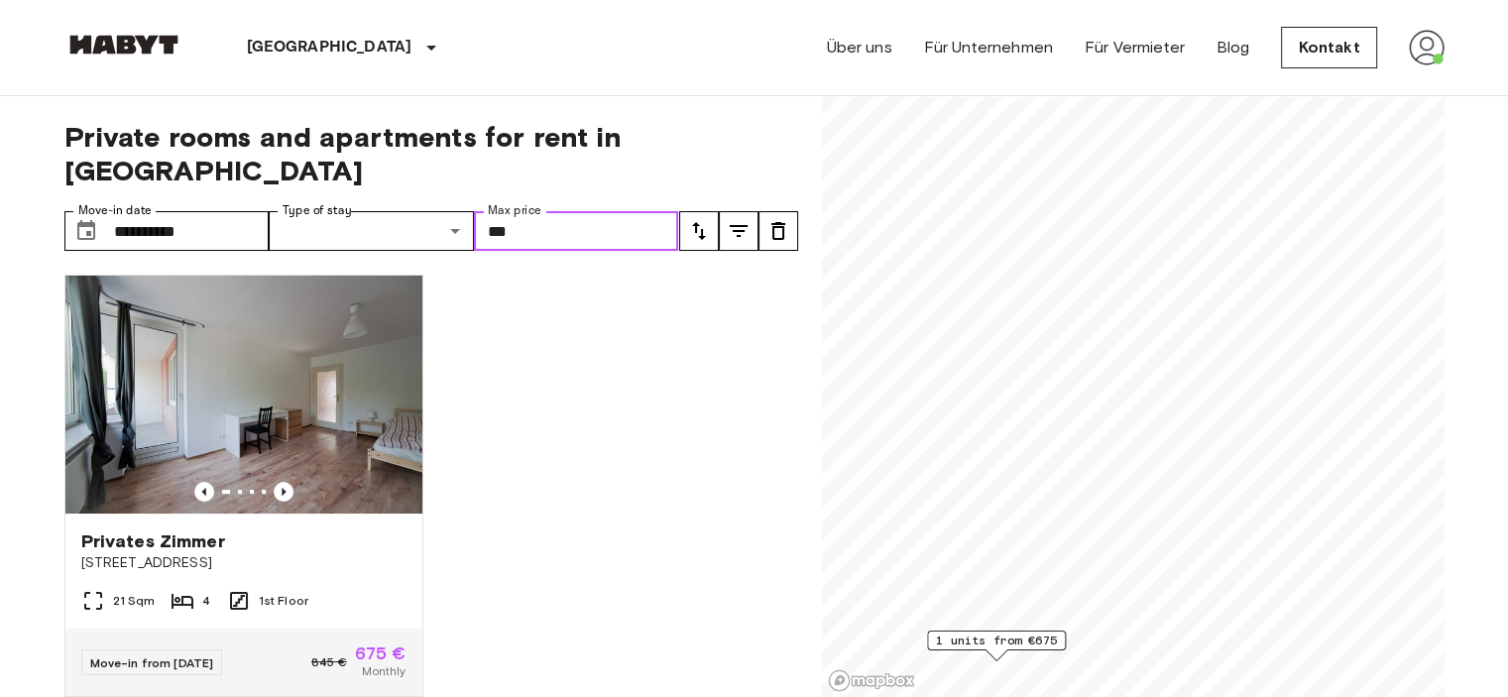
type input "***"
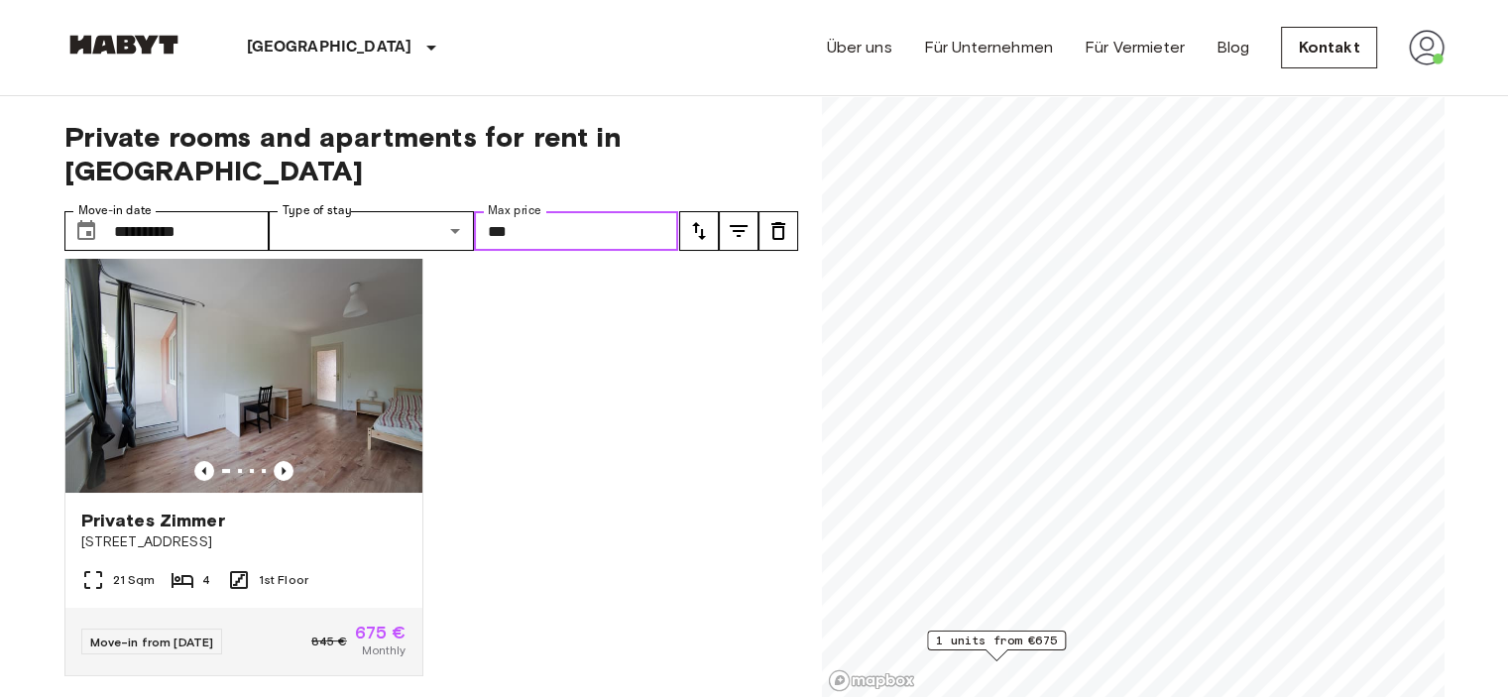
scroll to position [29, 0]
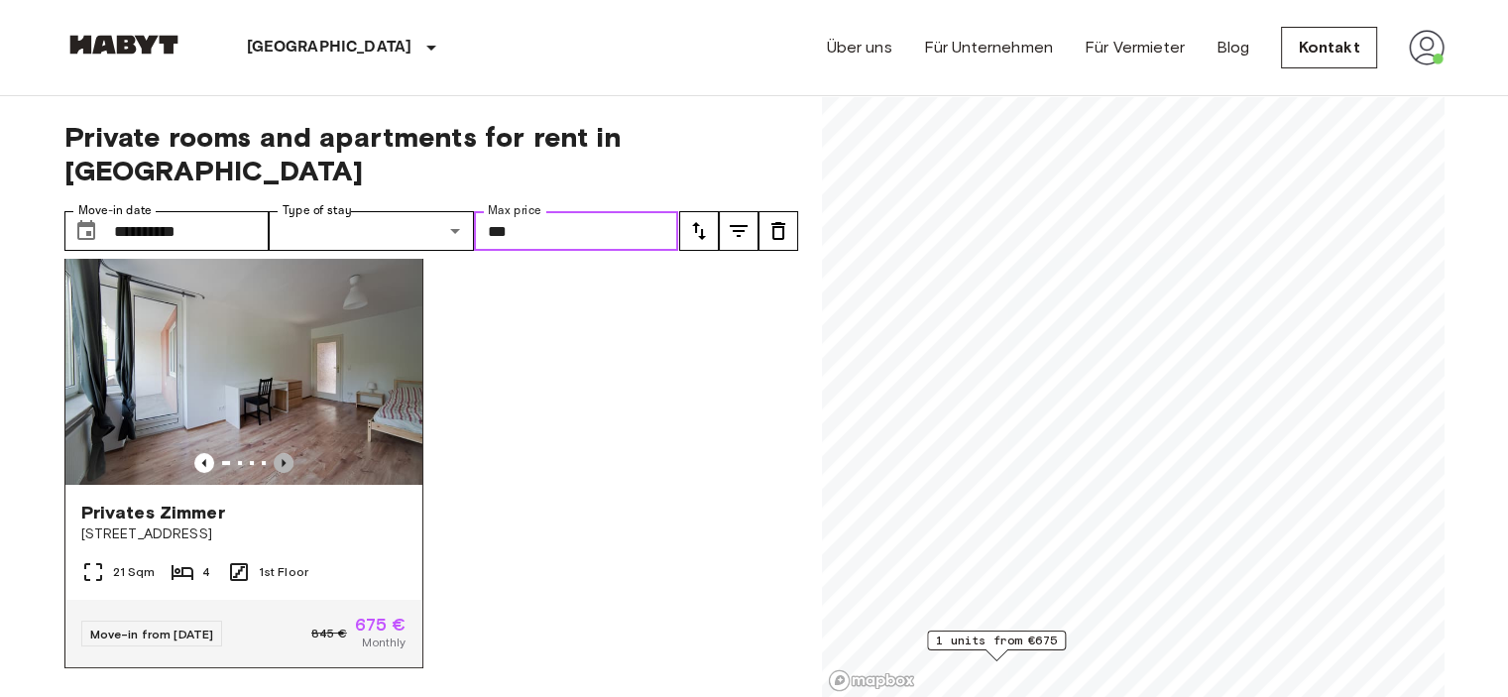
click at [276, 453] on icon "Previous image" at bounding box center [284, 463] width 20 height 20
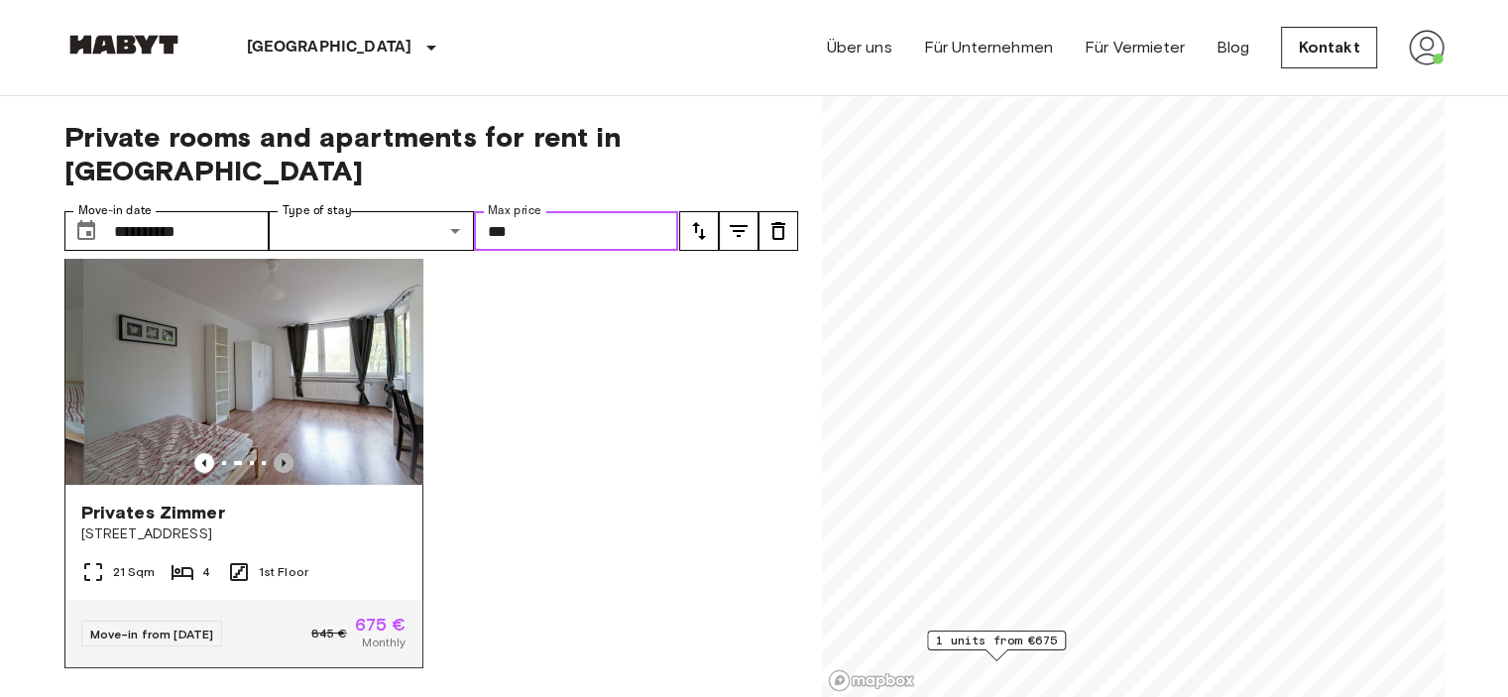
click at [276, 453] on icon "Previous image" at bounding box center [284, 463] width 20 height 20
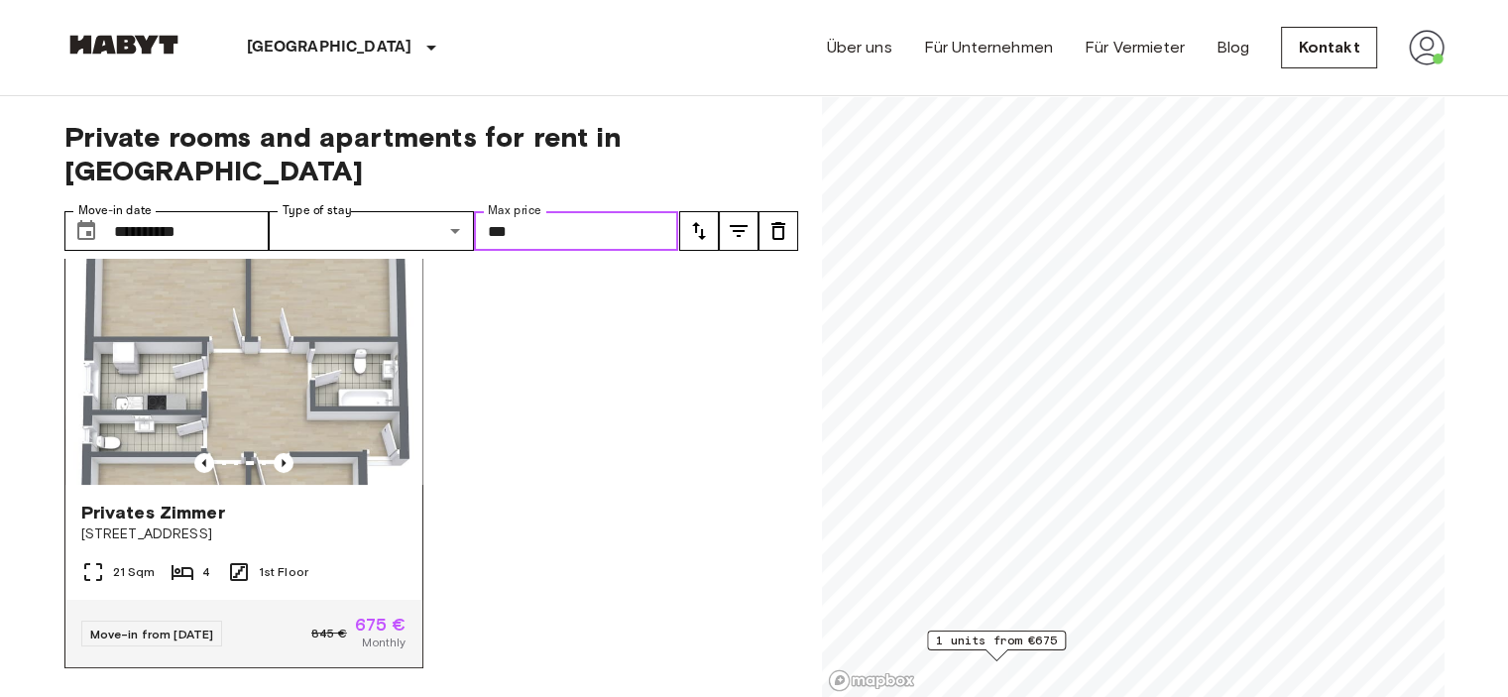
scroll to position [0, 0]
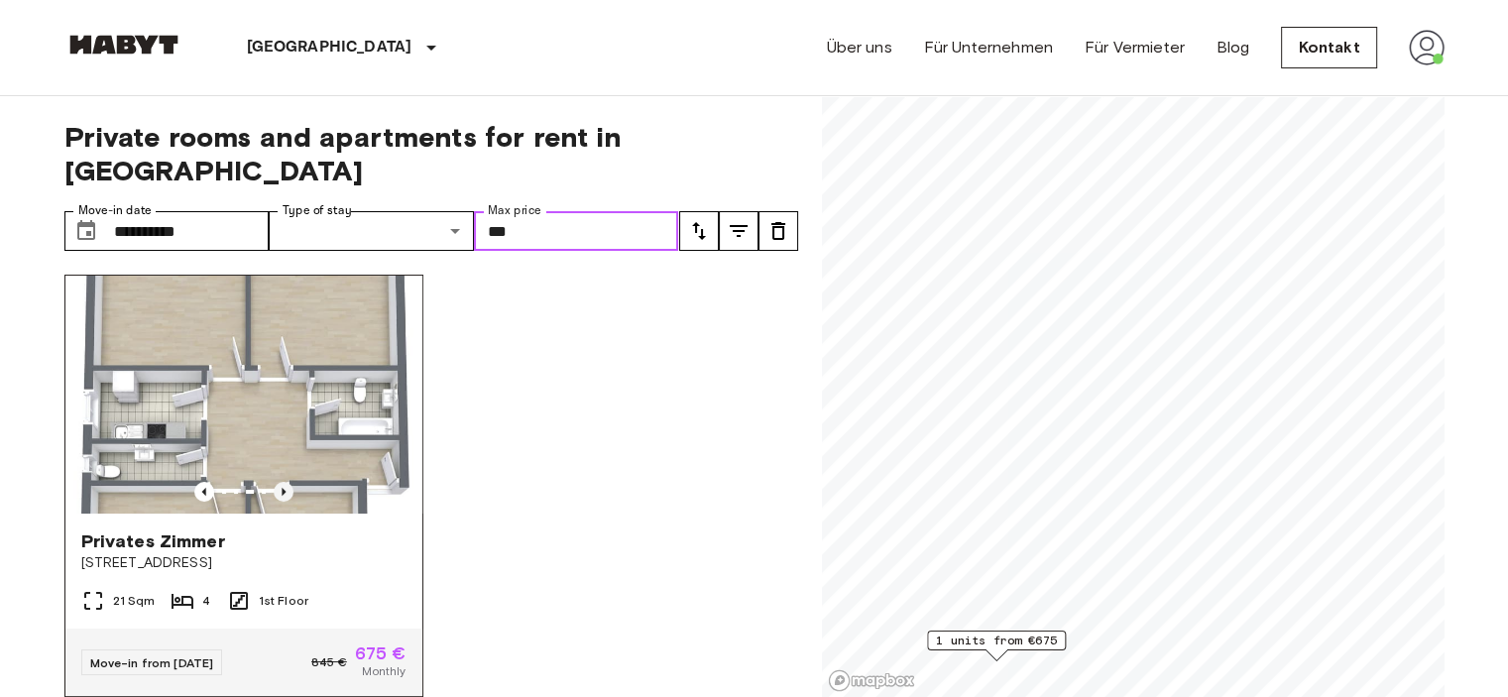
click at [288, 482] on icon "Previous image" at bounding box center [284, 492] width 20 height 20
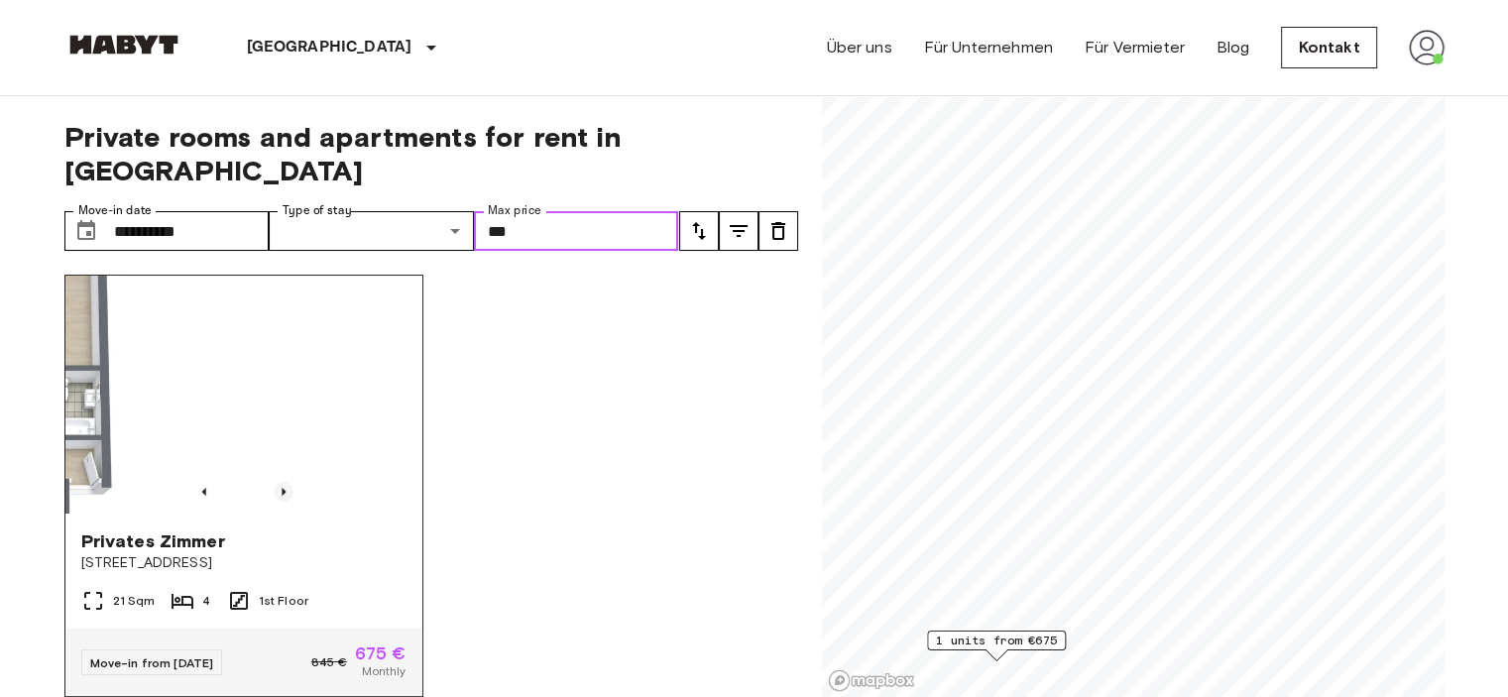
click at [288, 482] on icon "Previous image" at bounding box center [284, 492] width 20 height 20
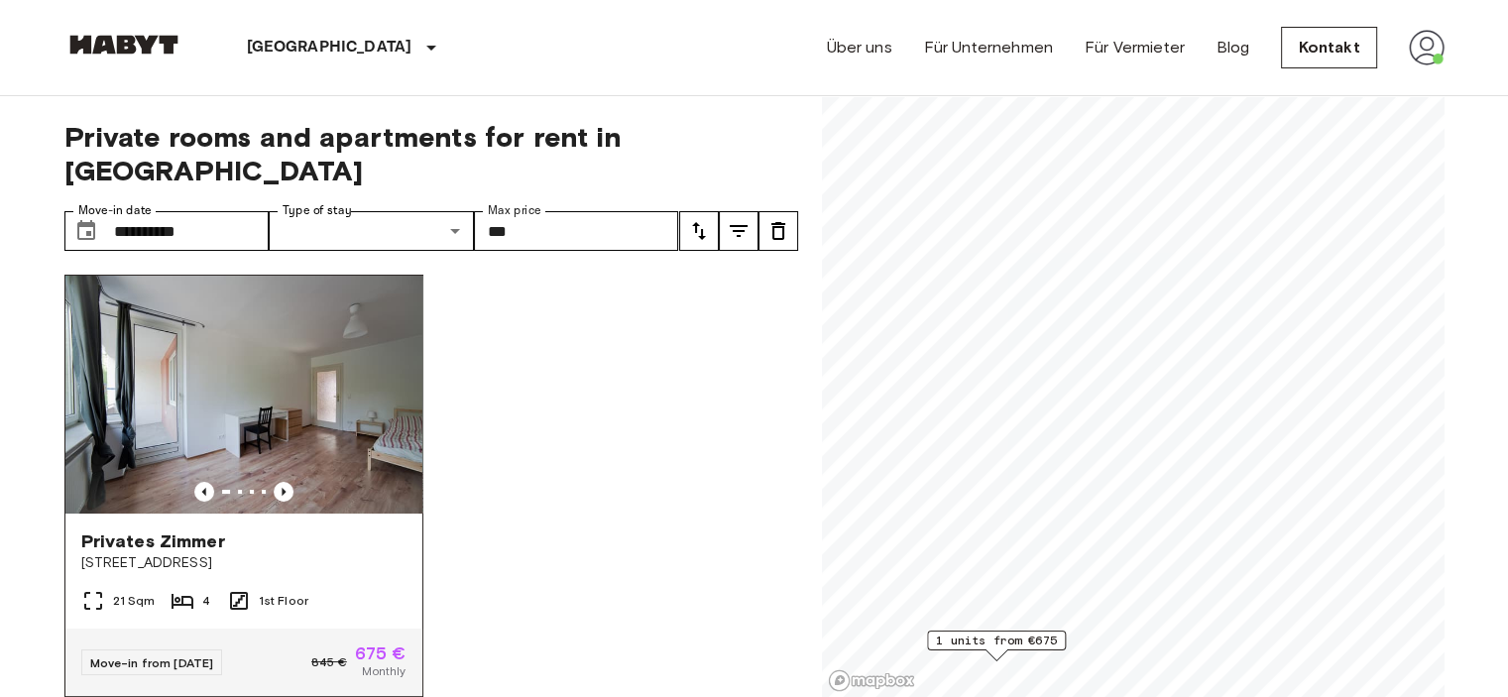
click at [304, 629] on div "Move-in from 04 Oct 25 845 € 675 € Monthly" at bounding box center [243, 662] width 357 height 67
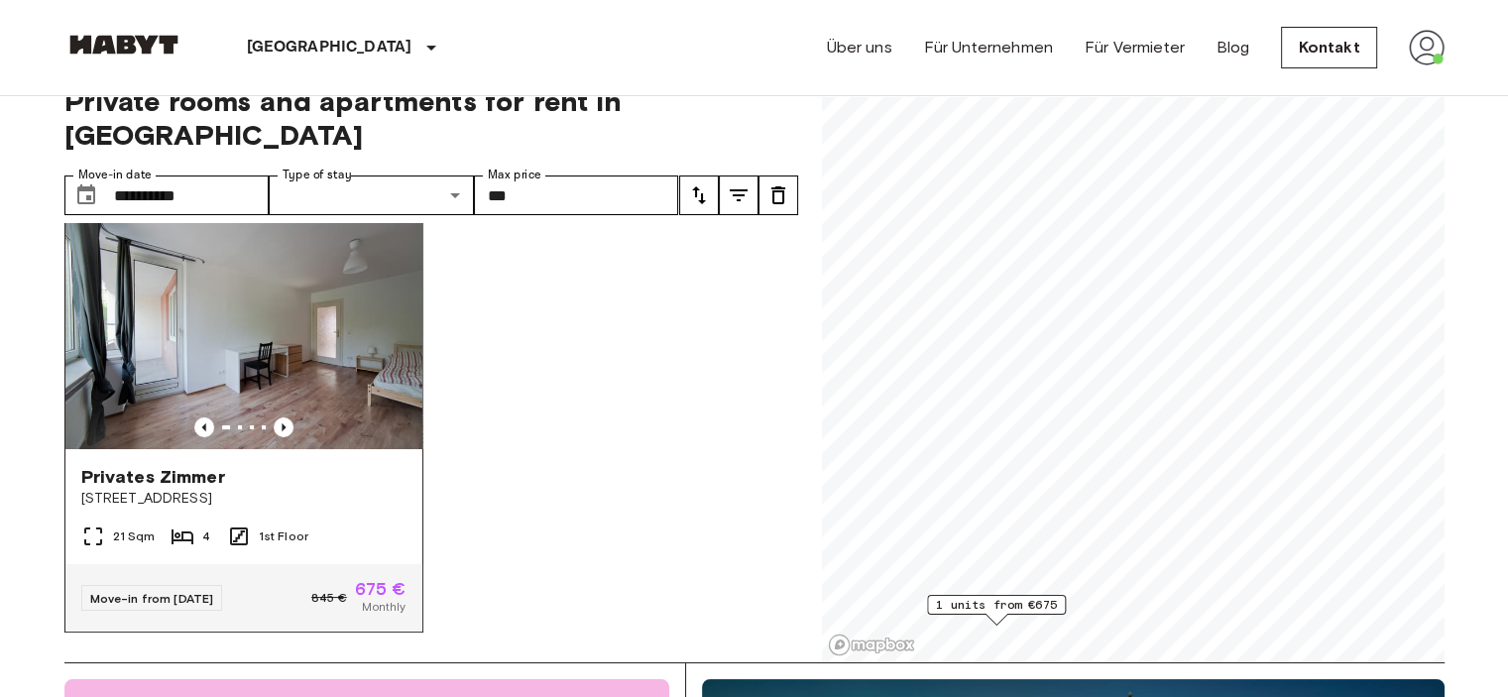
scroll to position [99, 0]
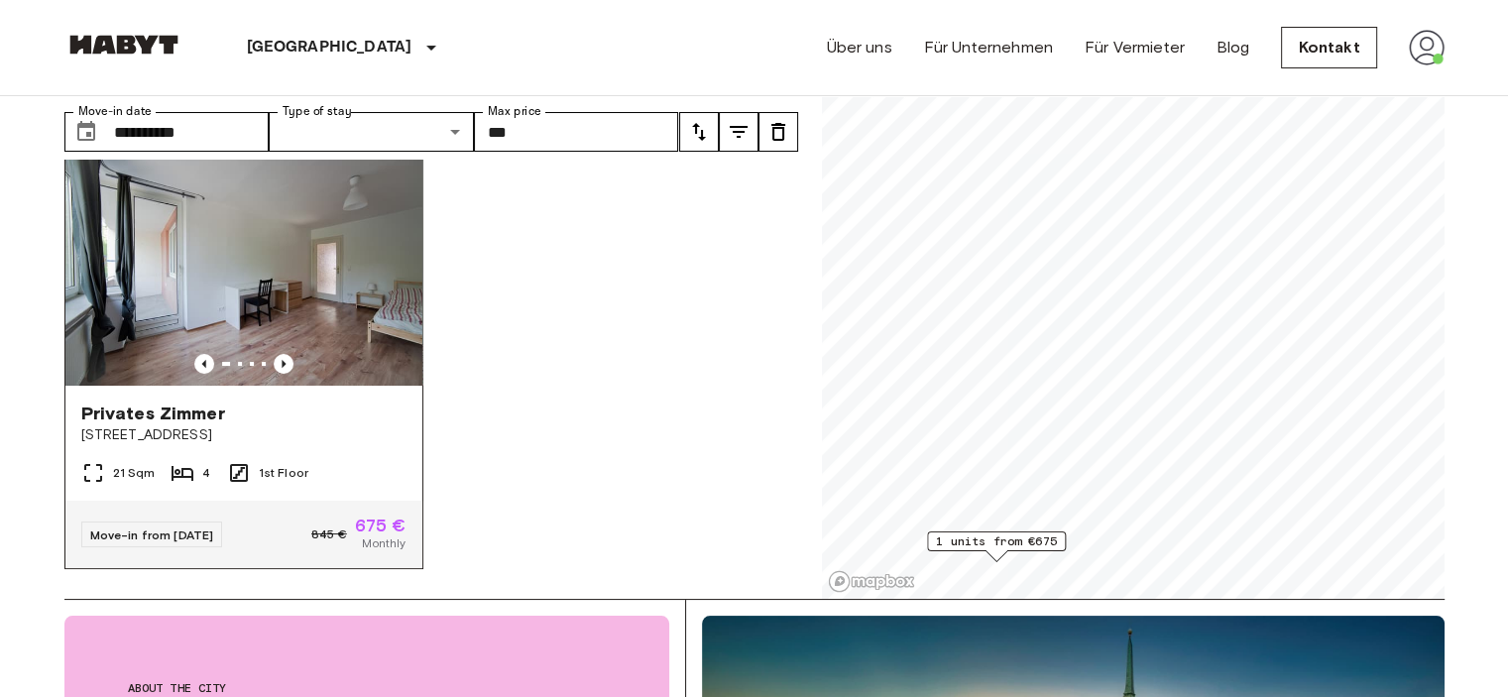
click at [267, 522] on div "Move-in from 04 Oct 25 845 € 675 € Monthly" at bounding box center [243, 534] width 357 height 67
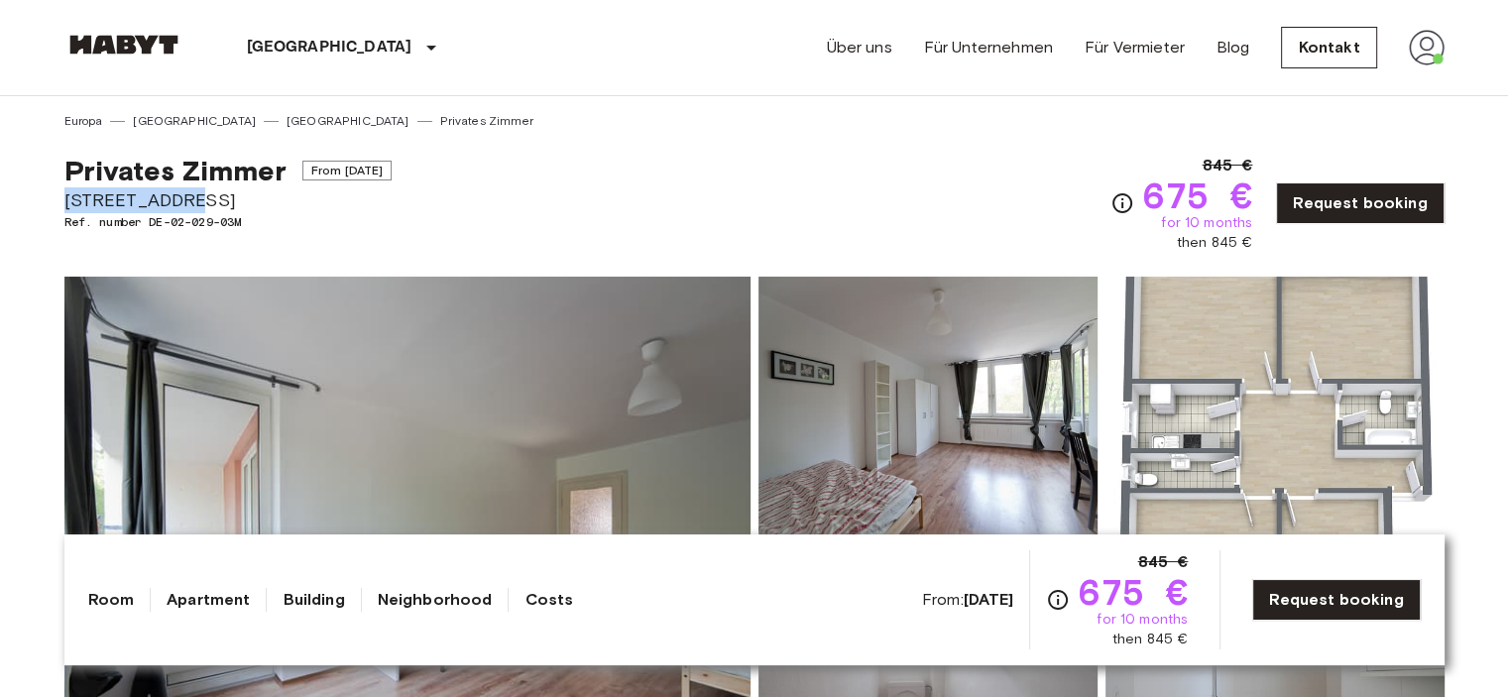
drag, startPoint x: 195, startPoint y: 201, endPoint x: 40, endPoint y: 206, distance: 155.8
copy span "[STREET_ADDRESS]"
click at [877, 182] on div "Privates Zimmer From Oct 4 2025 Fallstraße 42 Ref. number DE-02-029-03M 845 € 6…" at bounding box center [754, 191] width 1381 height 123
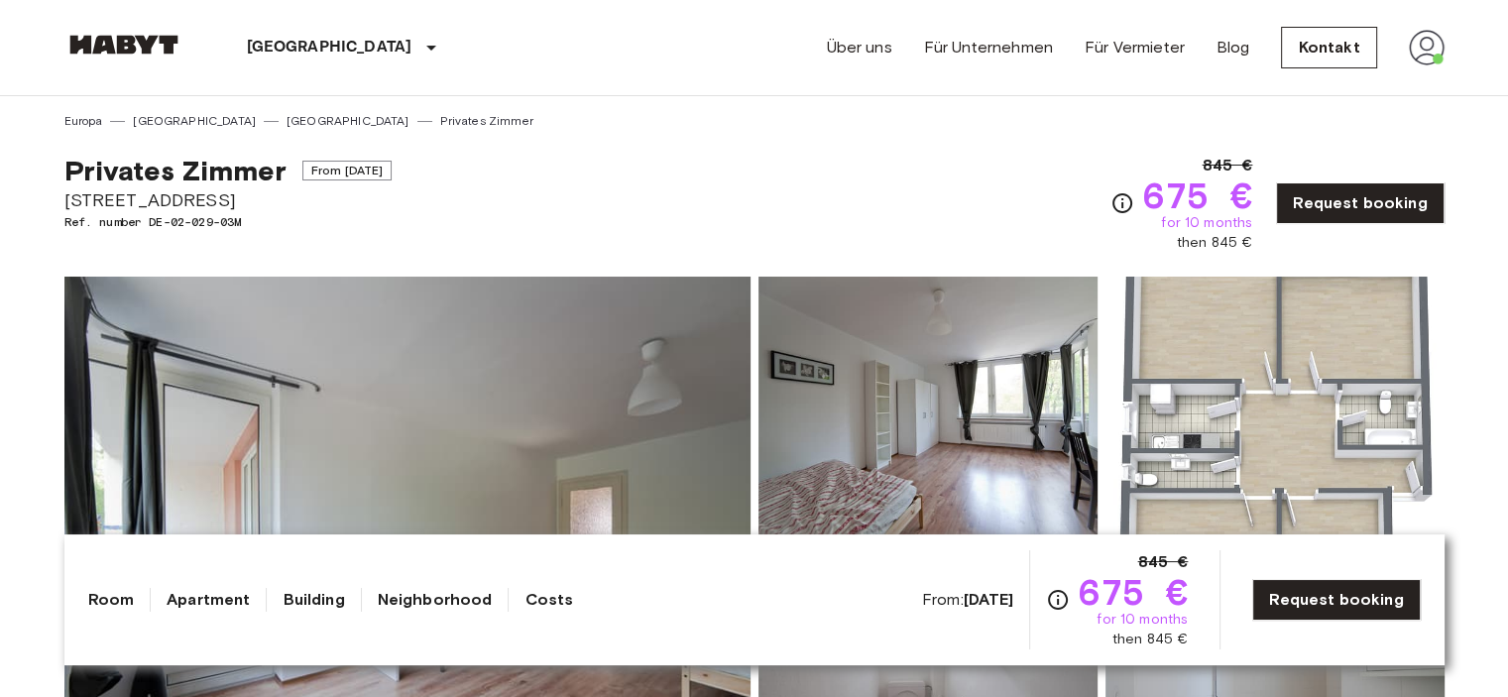
click at [1012, 128] on div "Europa Deutschland München Privates Zimmer" at bounding box center [754, 113] width 1381 height 34
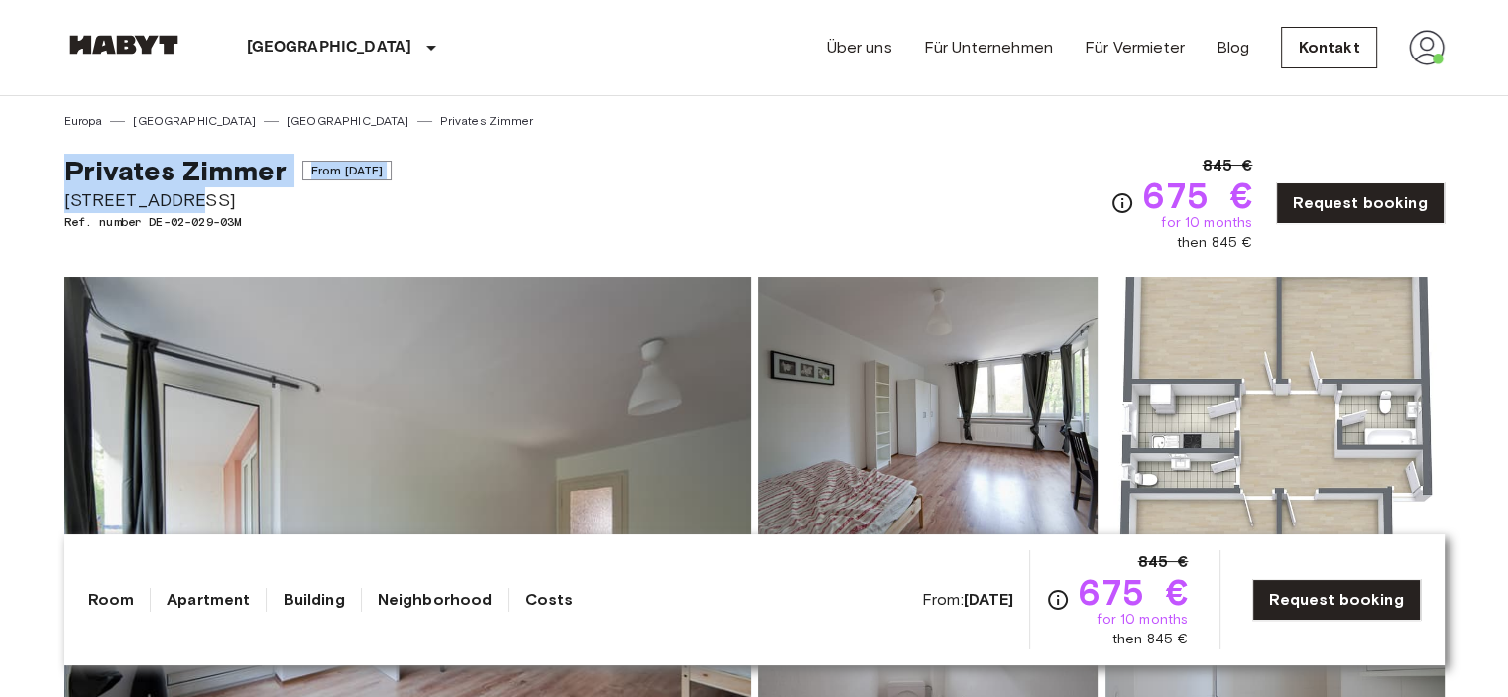
drag, startPoint x: 193, startPoint y: 200, endPoint x: 55, endPoint y: 172, distance: 141.8
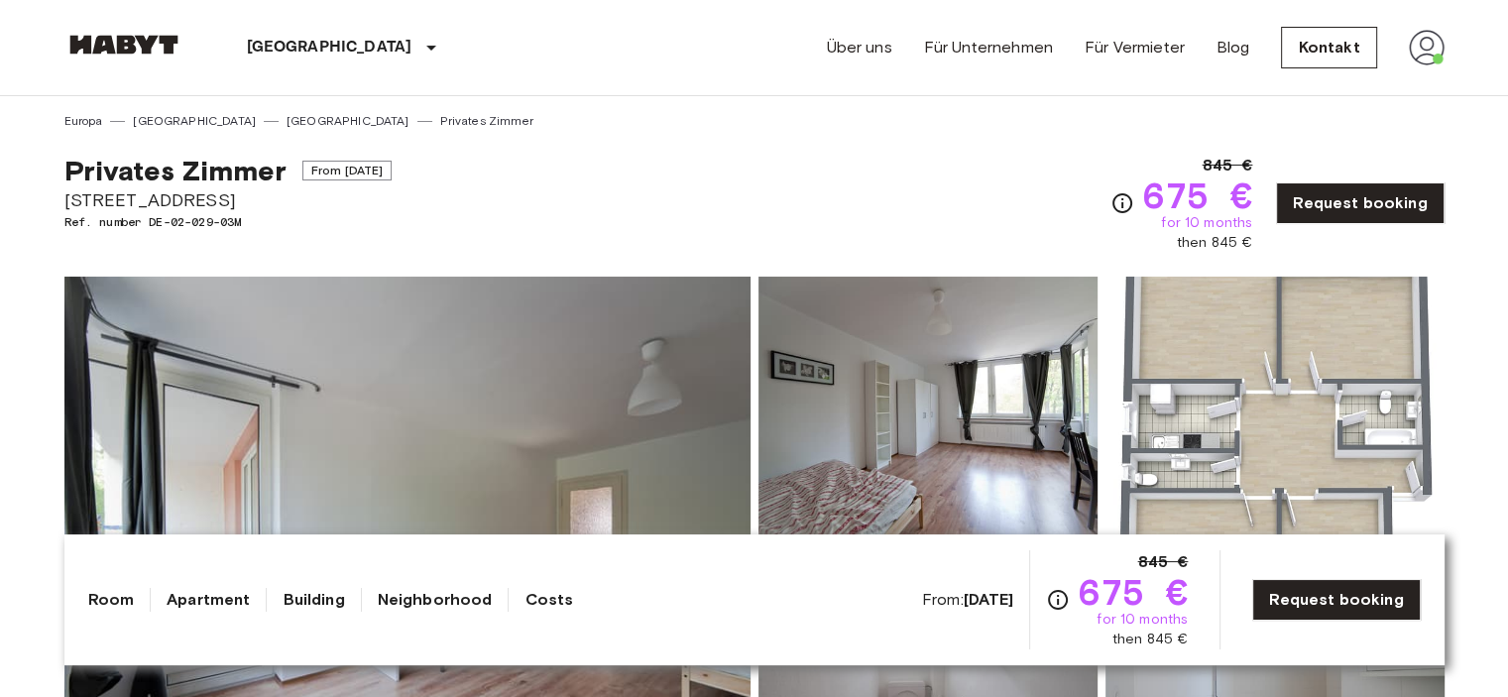
click at [496, 104] on div "Europa Deutschland München Privates Zimmer" at bounding box center [754, 113] width 1381 height 34
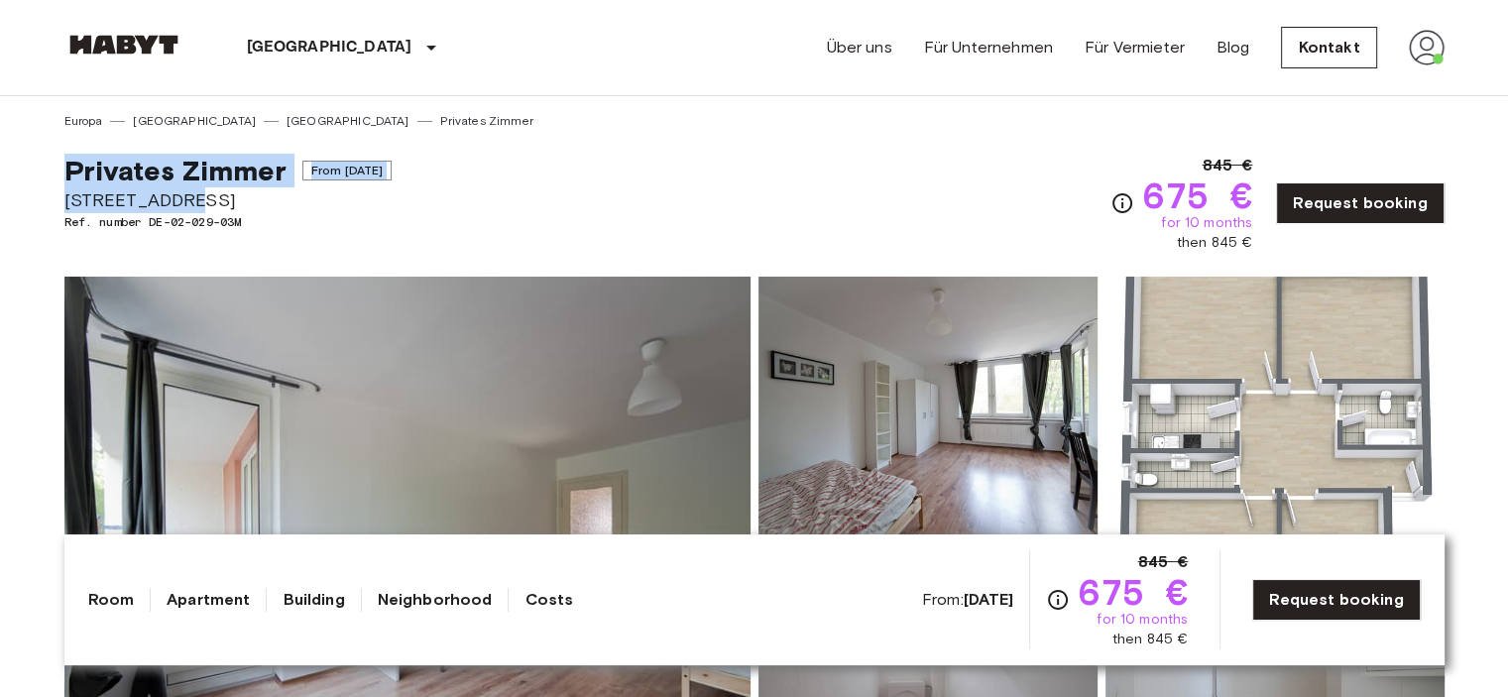
drag, startPoint x: 166, startPoint y: 197, endPoint x: 0, endPoint y: 180, distance: 166.6
click at [659, 135] on div "Privates Zimmer From Oct 4 2025 Fallstraße 42 Ref. number DE-02-029-03M 845 € 6…" at bounding box center [754, 191] width 1381 height 123
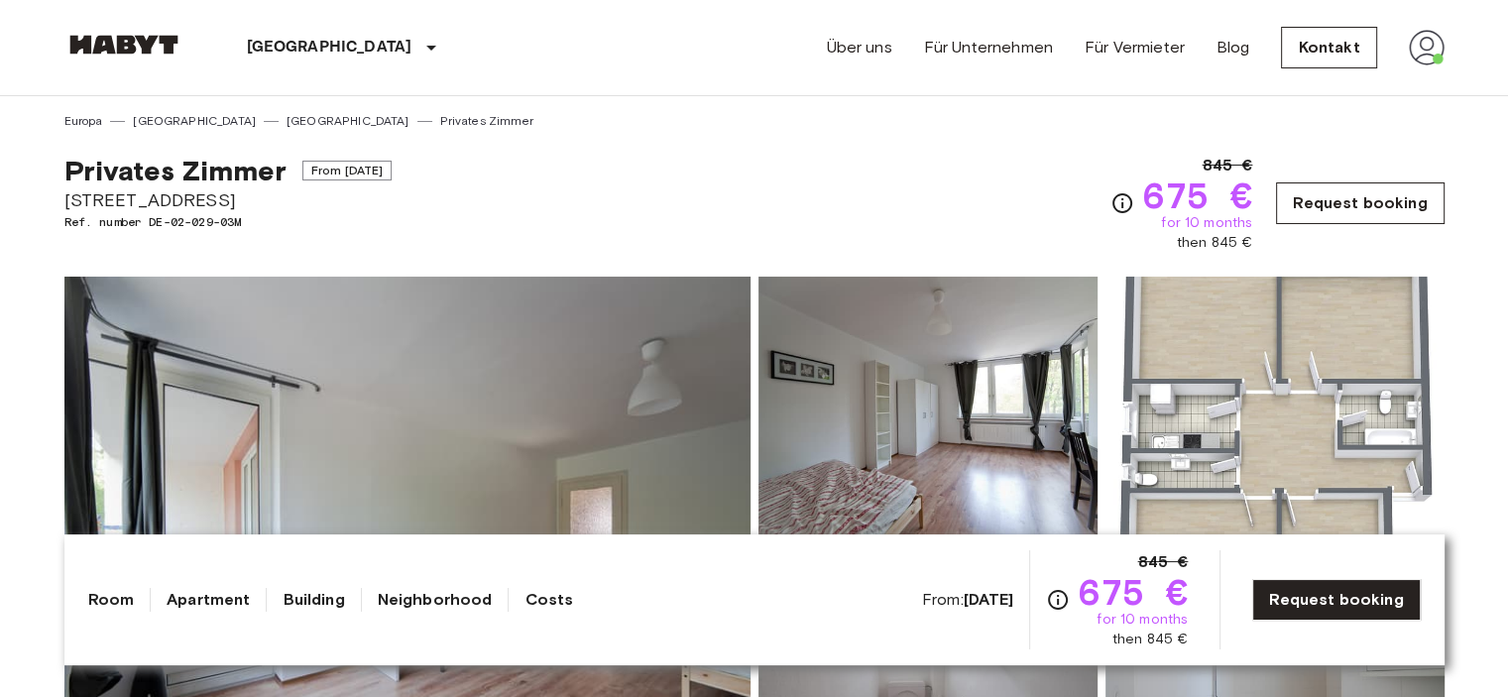
click at [1318, 195] on link "Request booking" at bounding box center [1360, 203] width 168 height 42
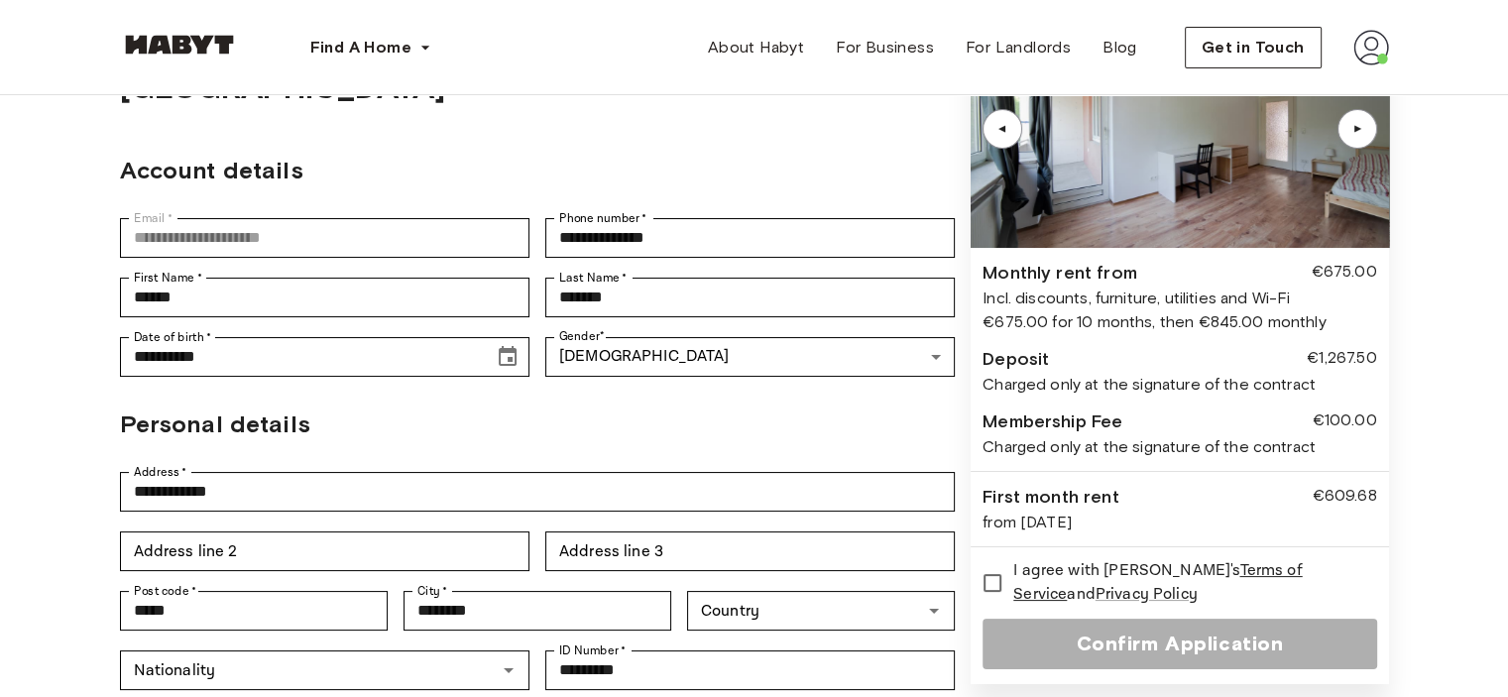
scroll to position [198, 0]
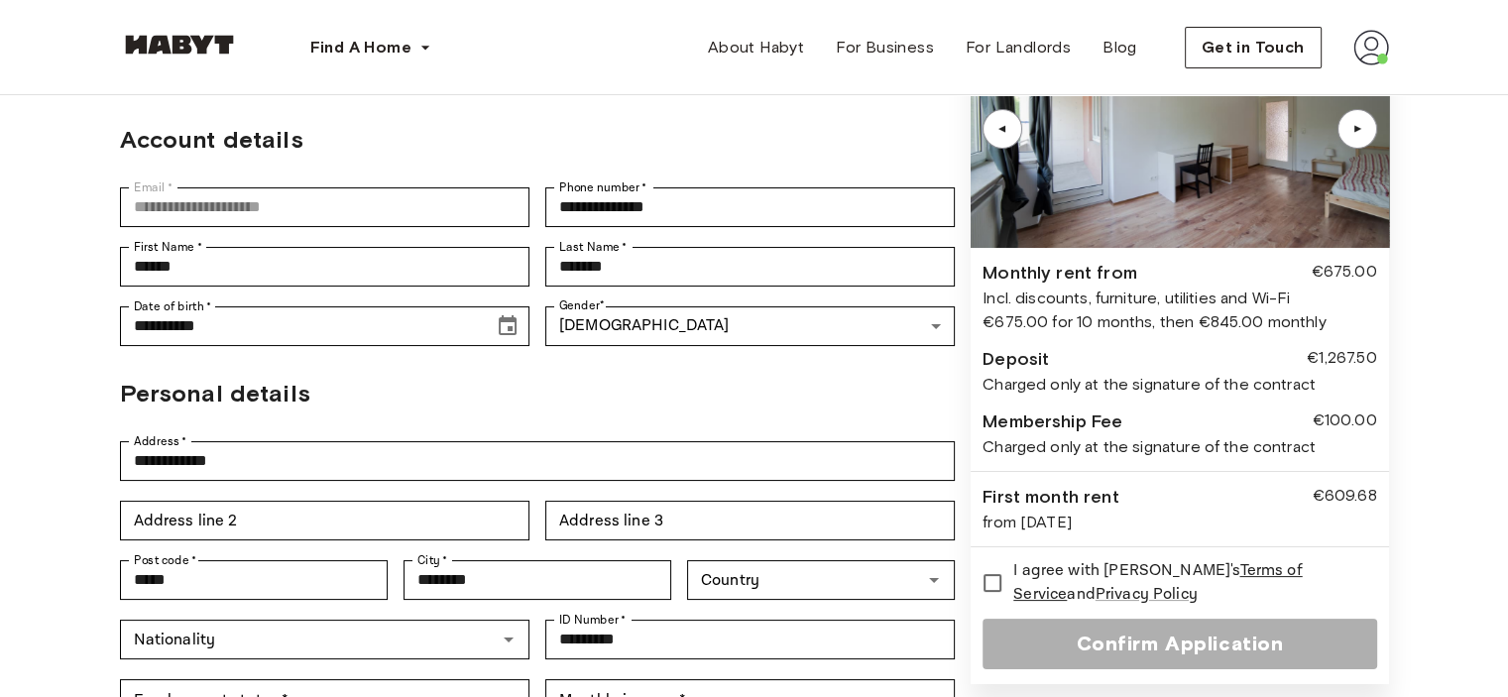
click at [1057, 571] on span "I agree with [PERSON_NAME]'s Terms of Service and Privacy Policy" at bounding box center [1187, 583] width 347 height 48
click at [1103, 638] on div "Confirm Application" at bounding box center [1180, 644] width 394 height 51
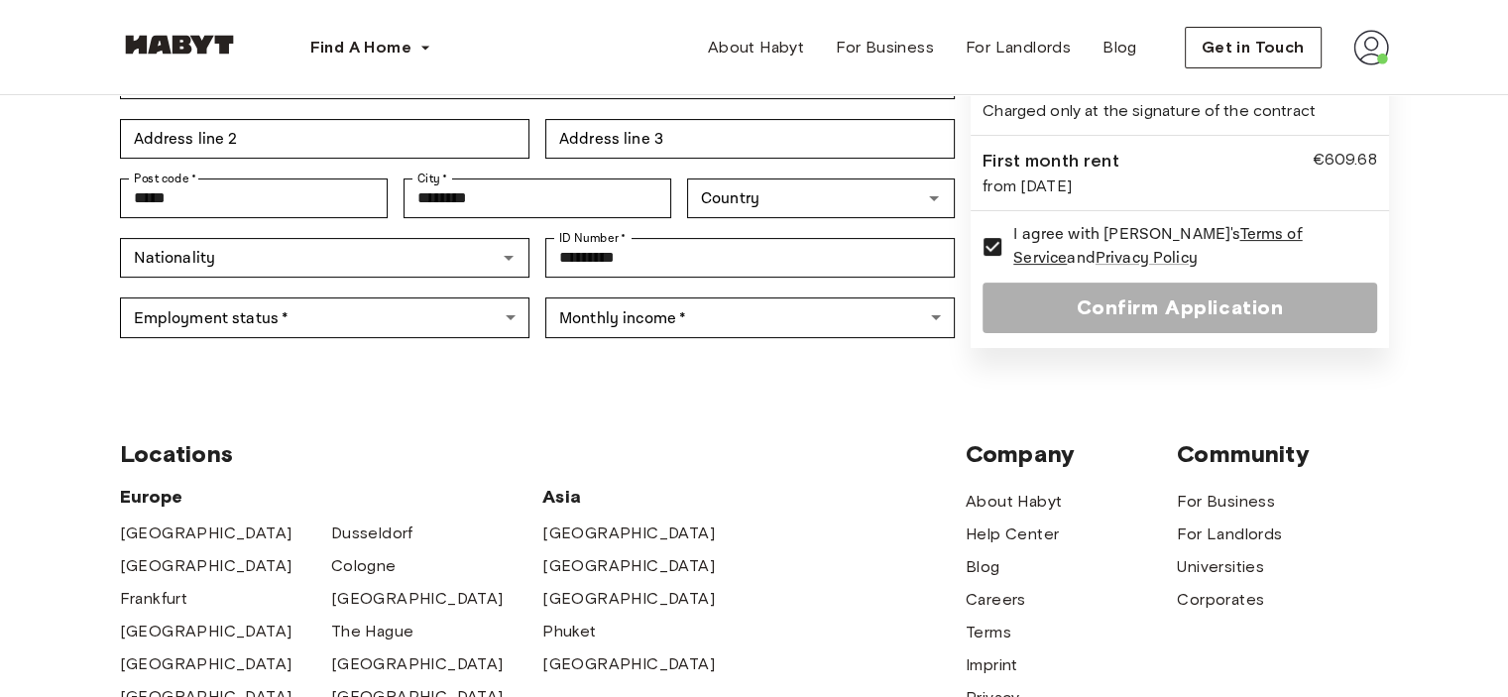
scroll to position [595, 0]
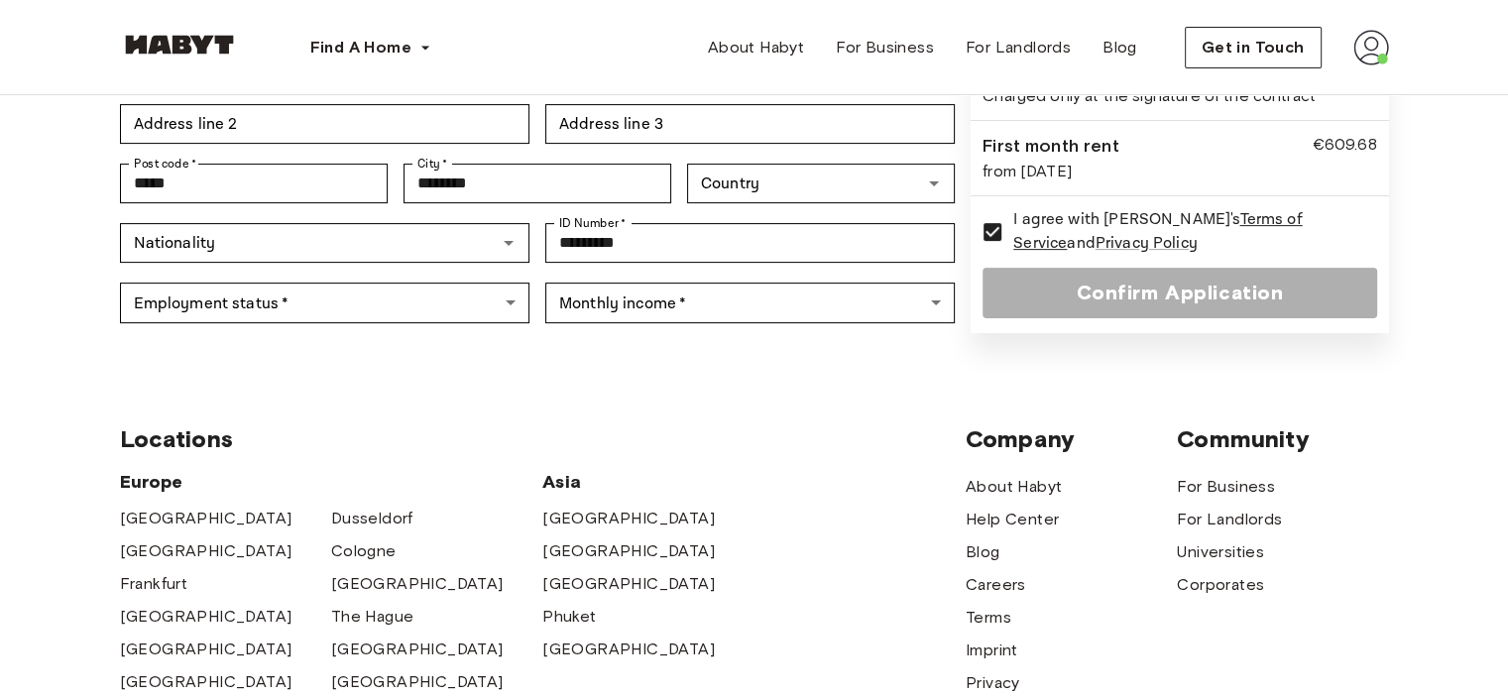
click at [1147, 268] on div "Confirm Application" at bounding box center [1180, 293] width 394 height 51
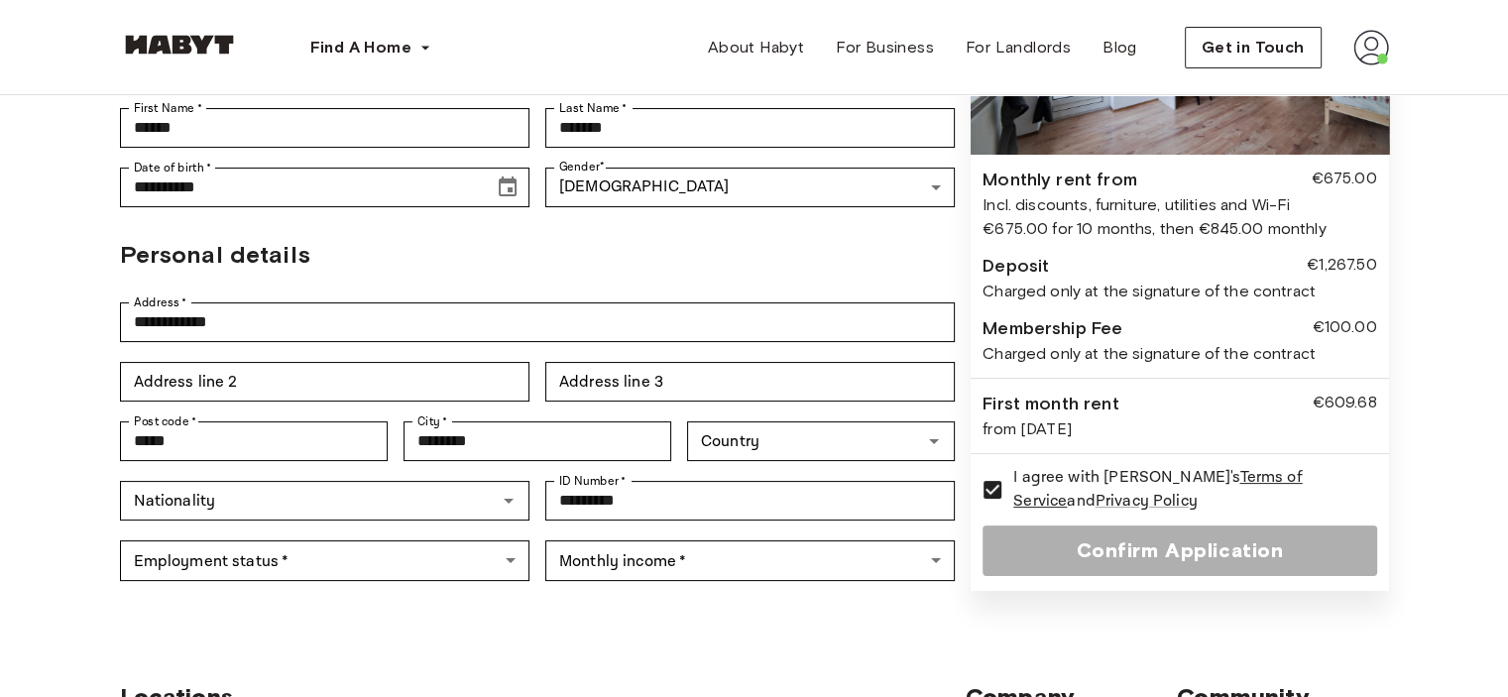
scroll to position [397, 0]
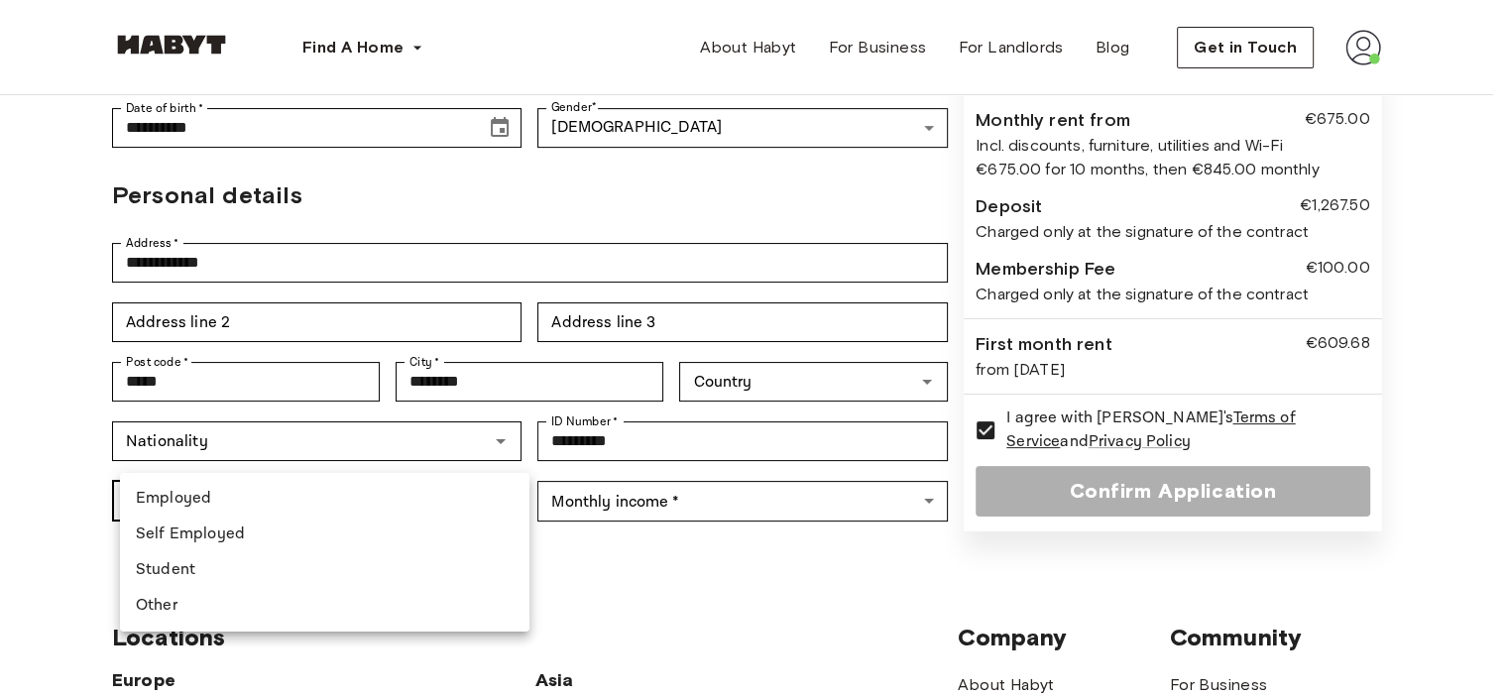
click at [440, 460] on body "**********" at bounding box center [754, 536] width 1508 height 1867
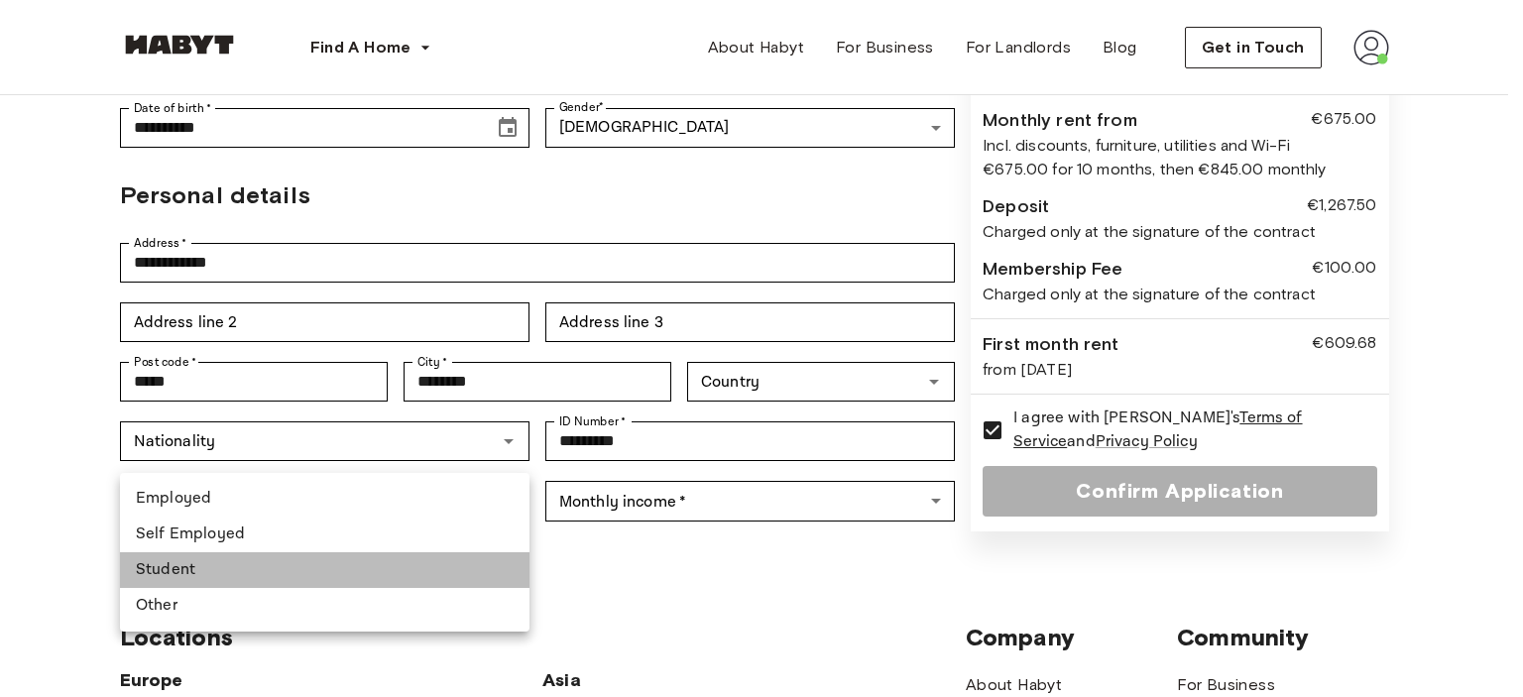
drag, startPoint x: 165, startPoint y: 568, endPoint x: 321, endPoint y: 513, distance: 166.3
click at [167, 568] on li "Student" at bounding box center [325, 570] width 410 height 36
type input "*******"
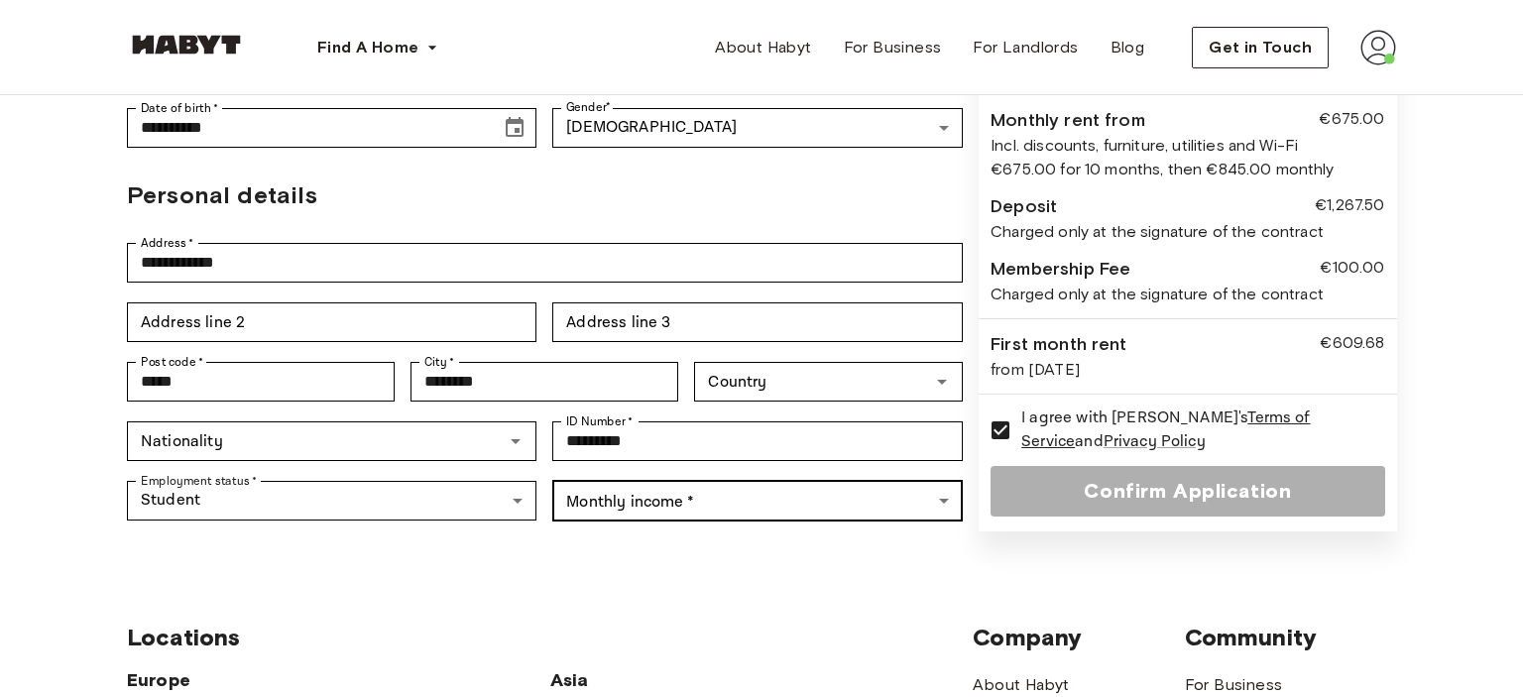
click at [619, 463] on body "**********" at bounding box center [761, 536] width 1523 height 1867
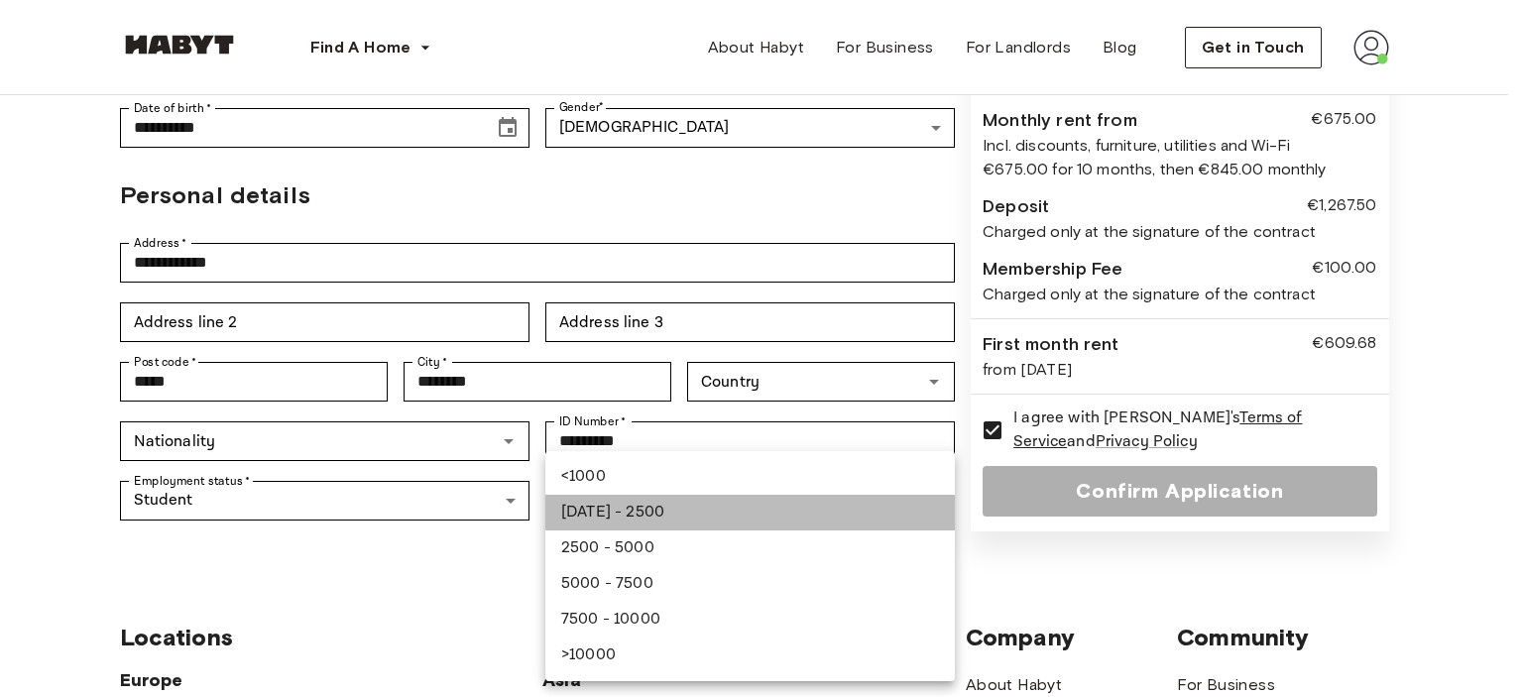
click at [606, 509] on li "[DATE] - 2500" at bounding box center [750, 513] width 410 height 36
type input "**********"
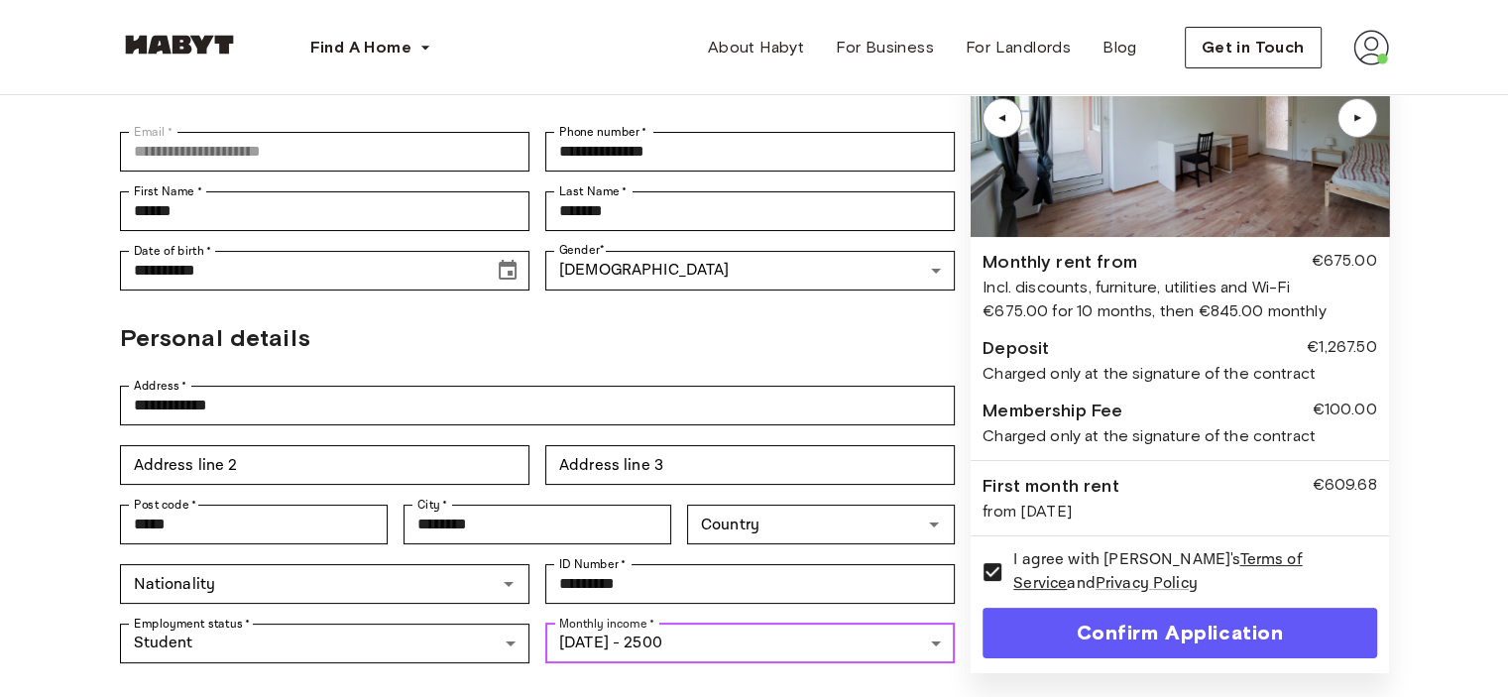
scroll to position [496, 0]
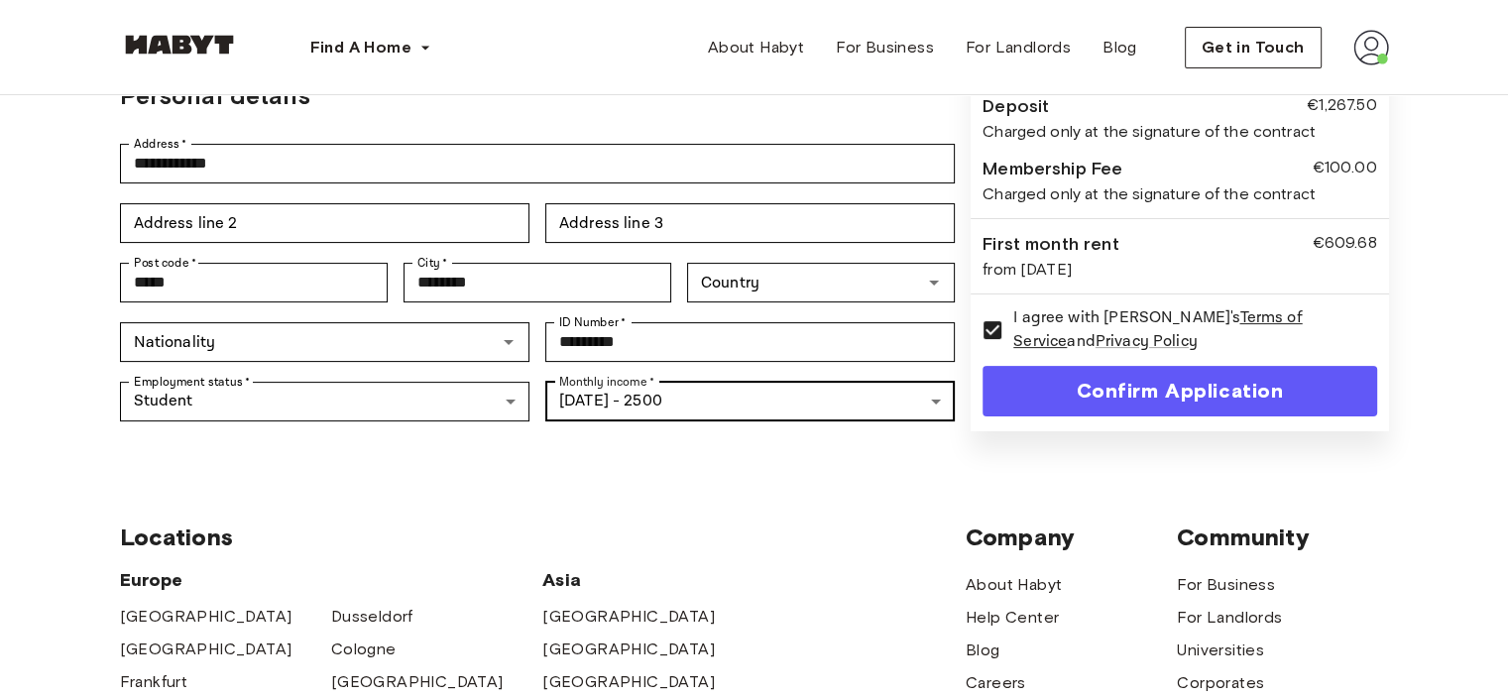
click at [728, 360] on body "**********" at bounding box center [754, 437] width 1508 height 1867
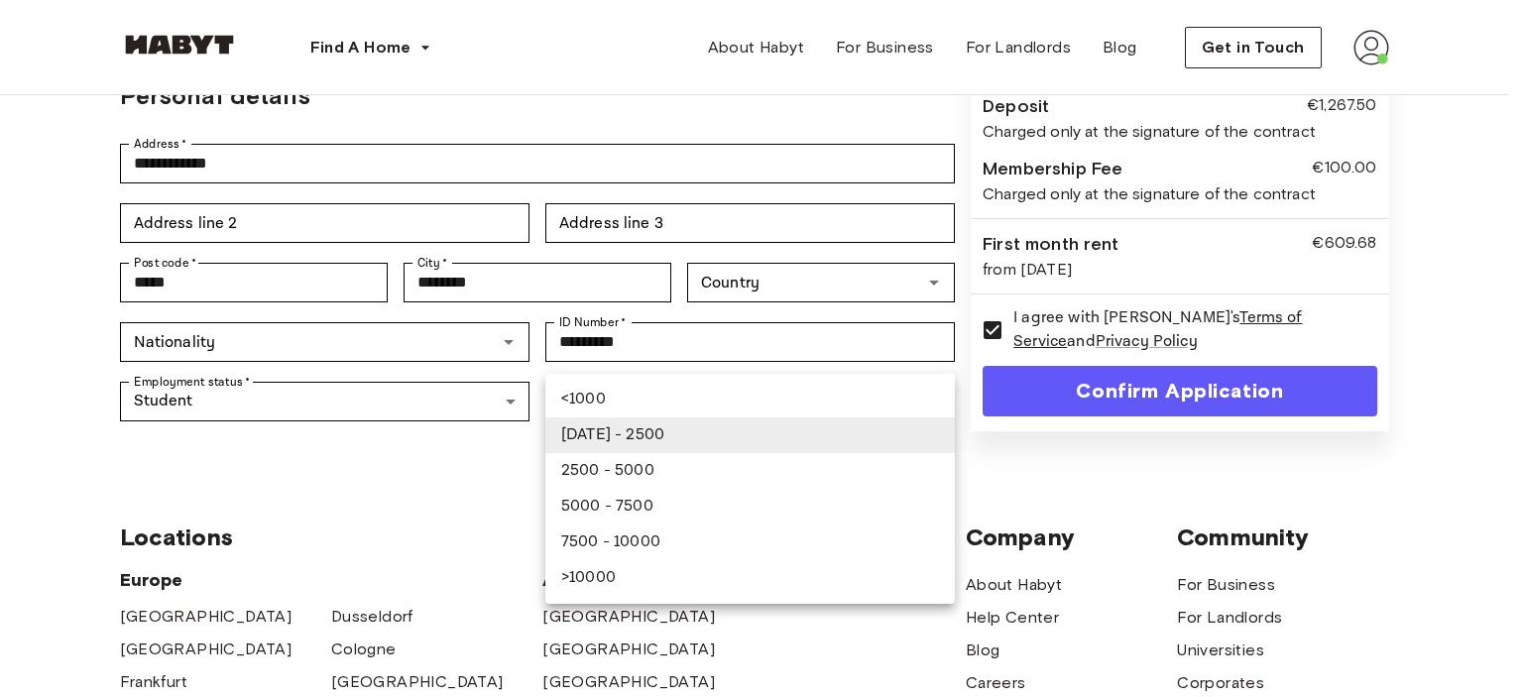
click at [728, 360] on div at bounding box center [761, 348] width 1523 height 697
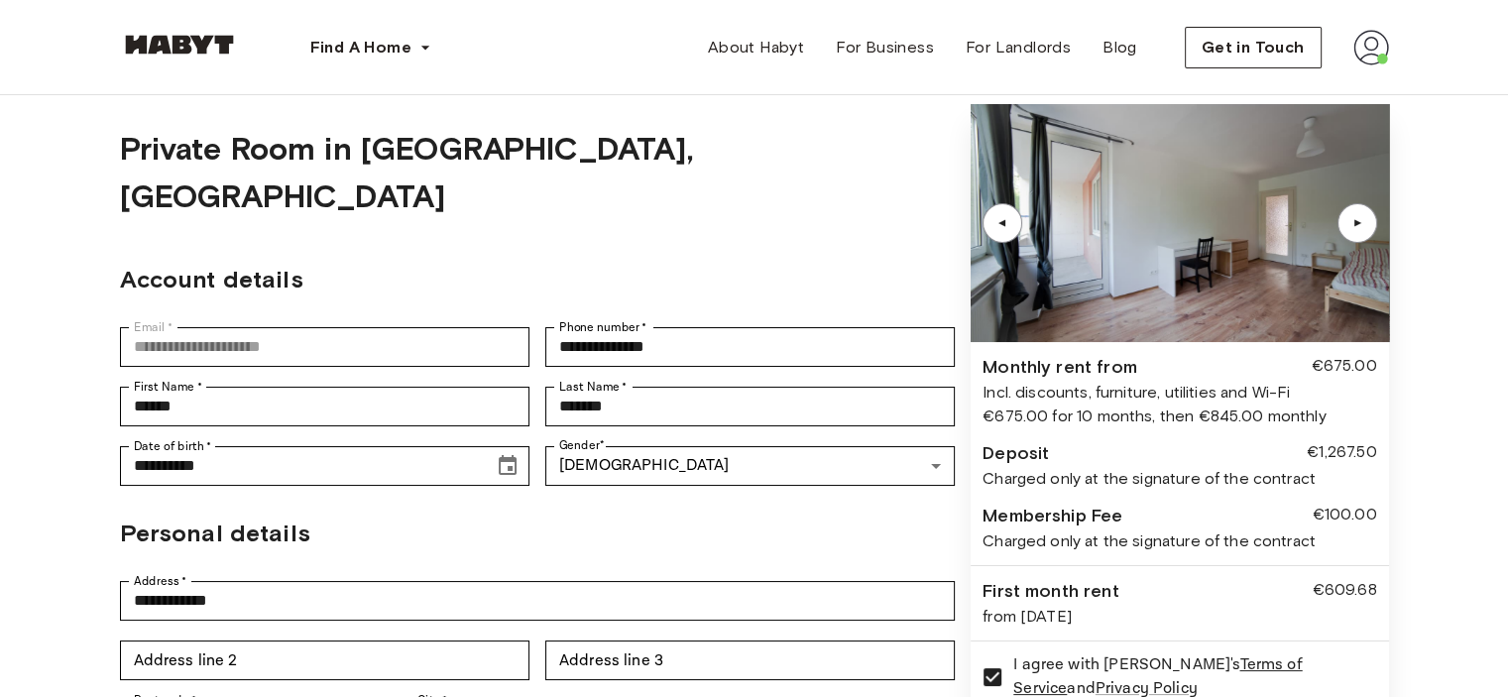
scroll to position [0, 0]
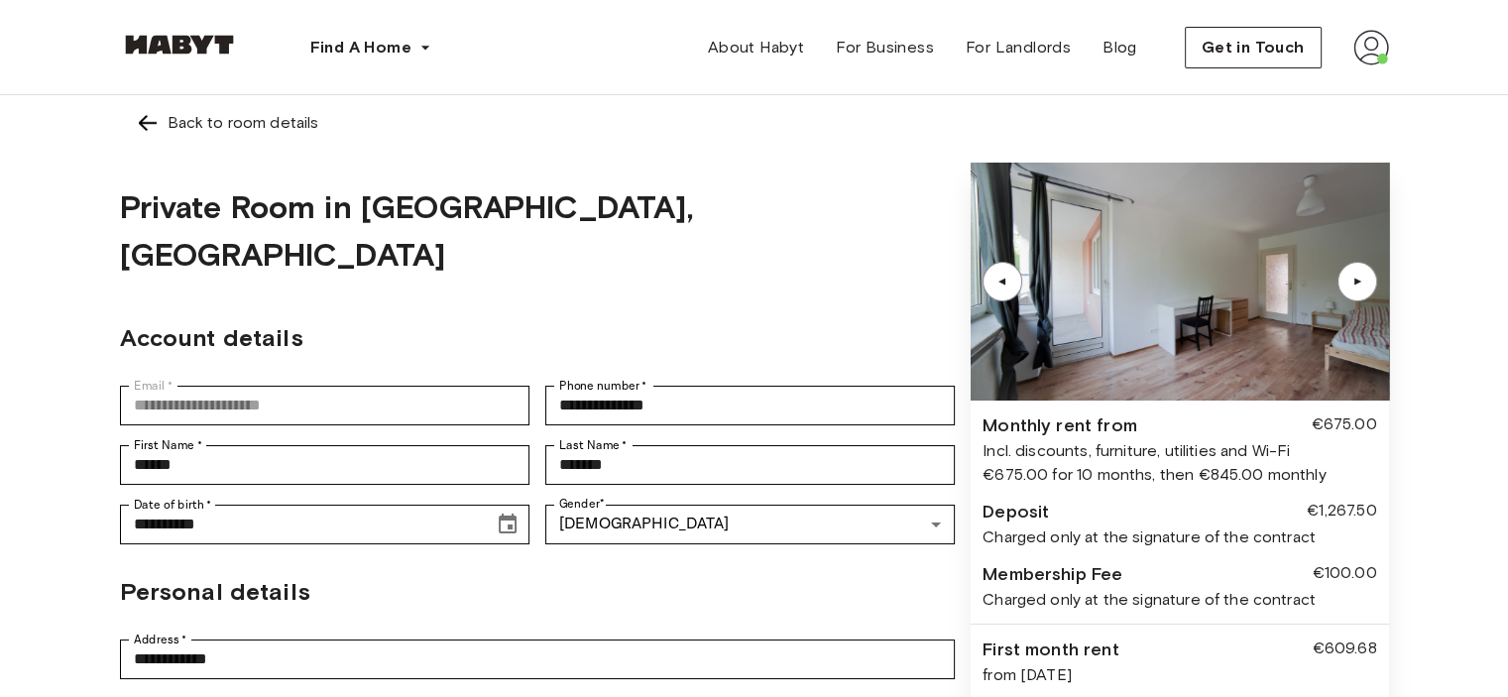
click at [1364, 277] on div "▲" at bounding box center [1358, 282] width 20 height 12
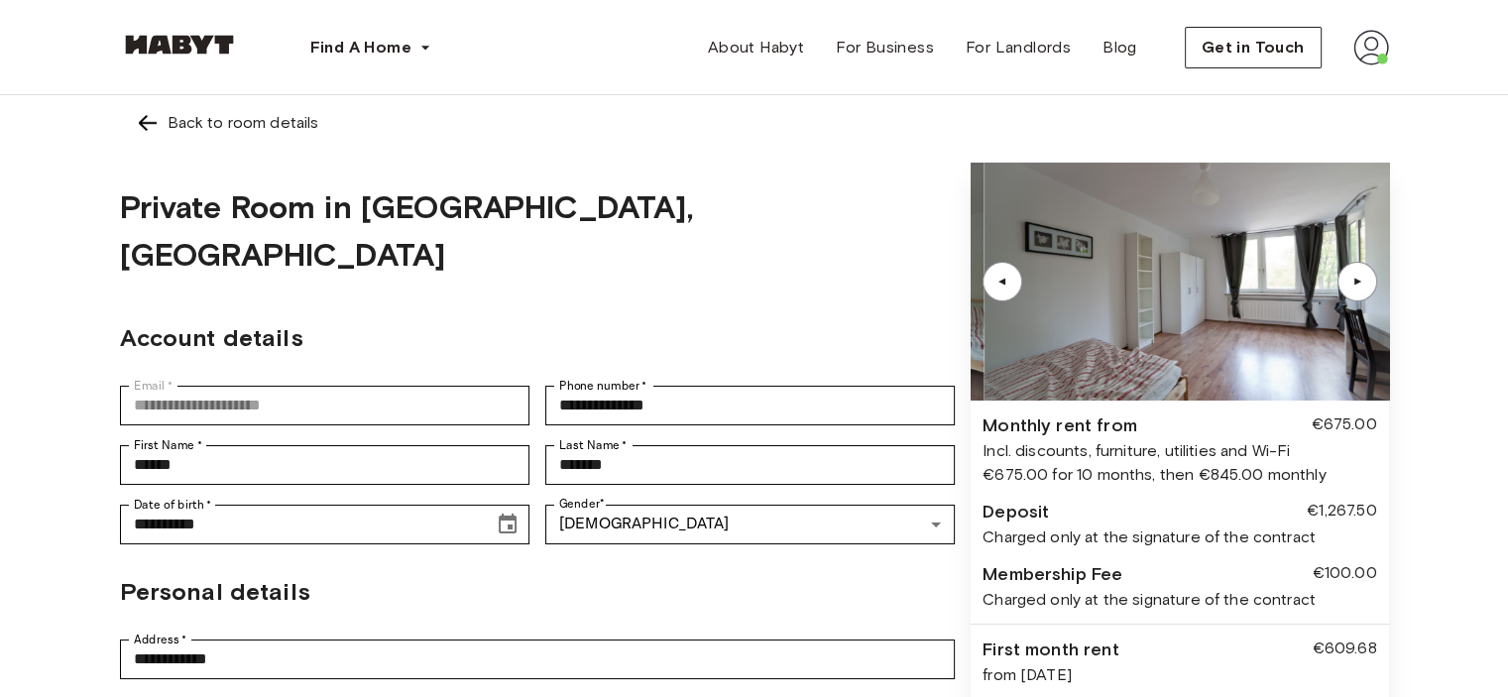
click at [1364, 277] on div "▲" at bounding box center [1358, 282] width 20 height 12
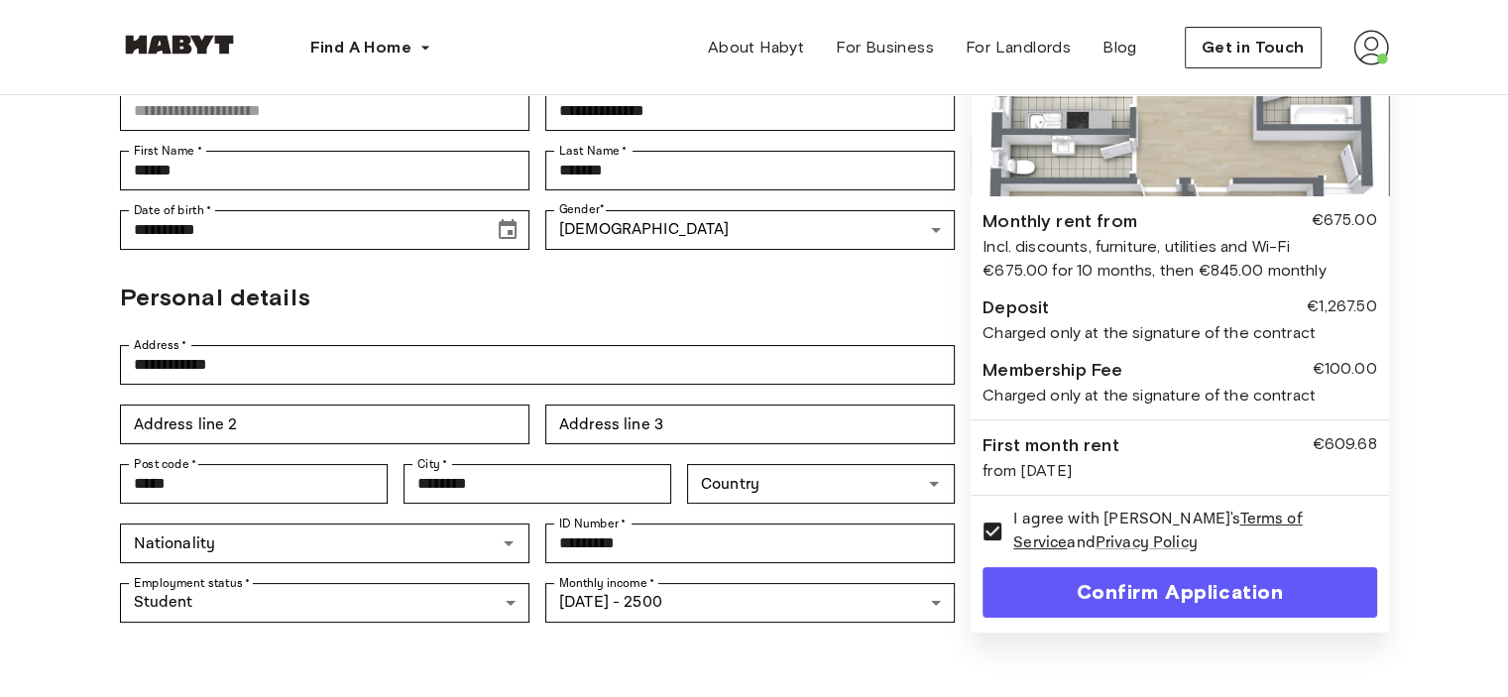
scroll to position [298, 0]
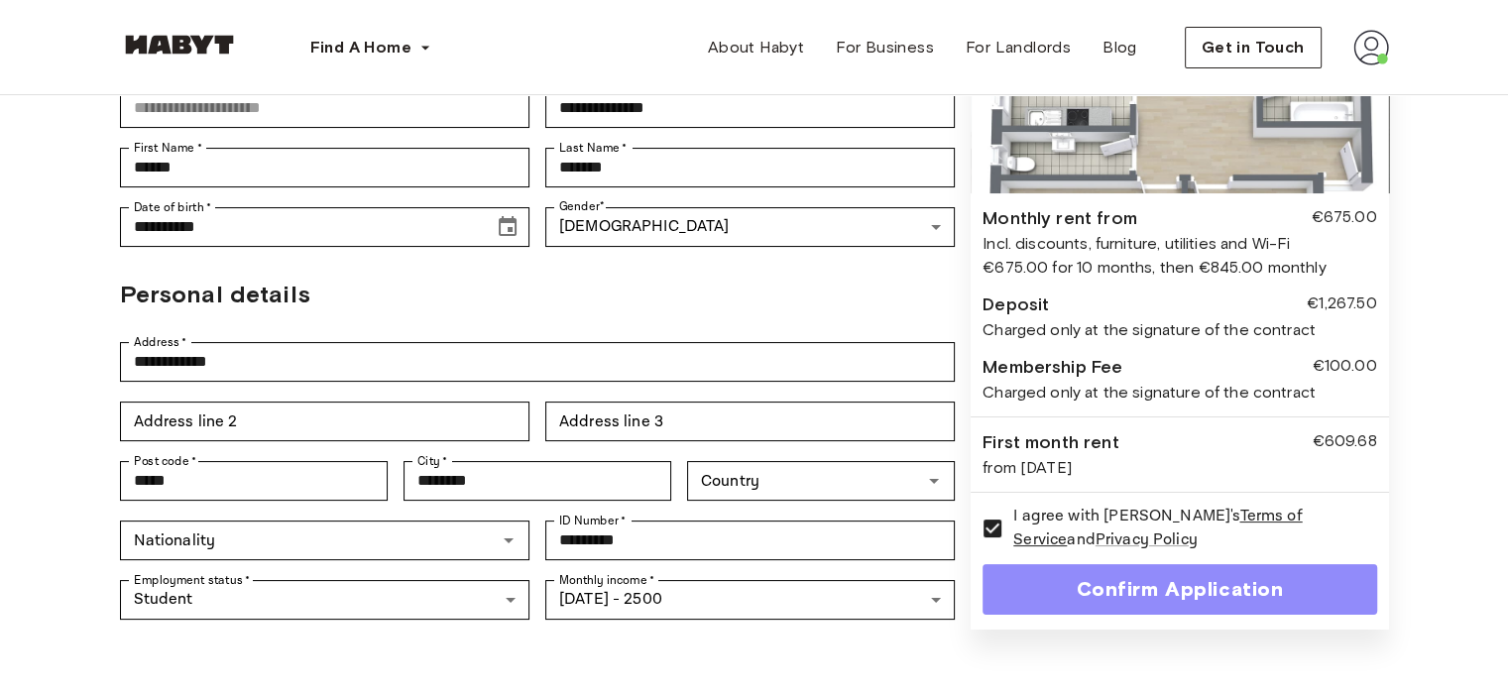
click at [1137, 564] on button "Confirm Application" at bounding box center [1180, 589] width 394 height 51
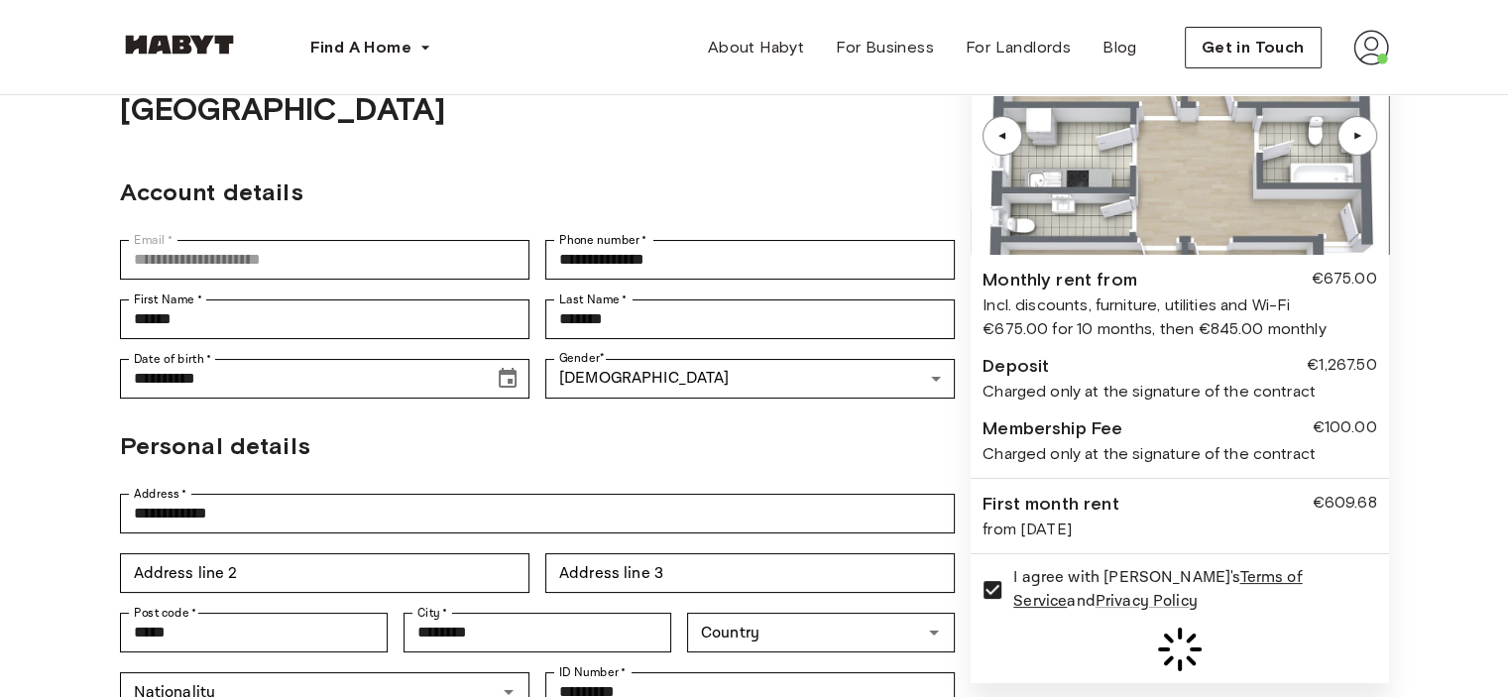
scroll to position [0, 0]
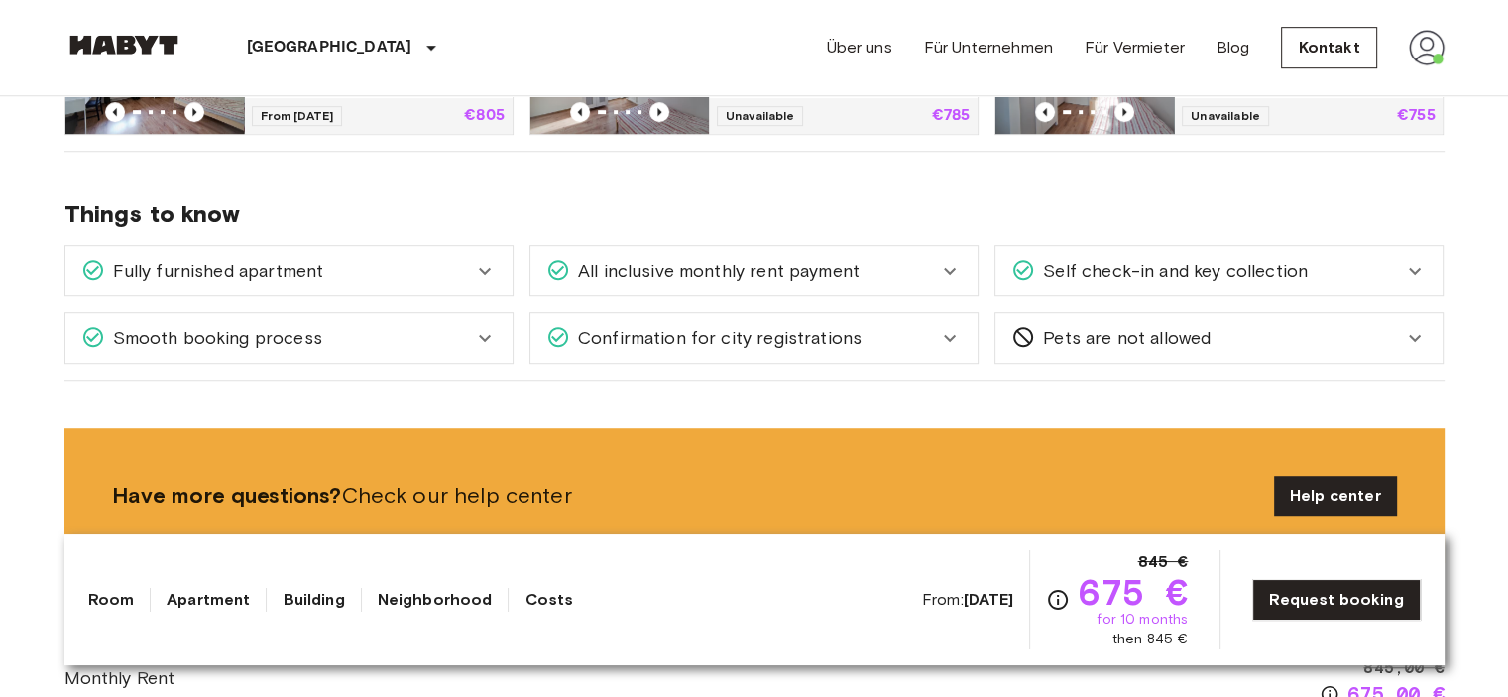
scroll to position [1190, 0]
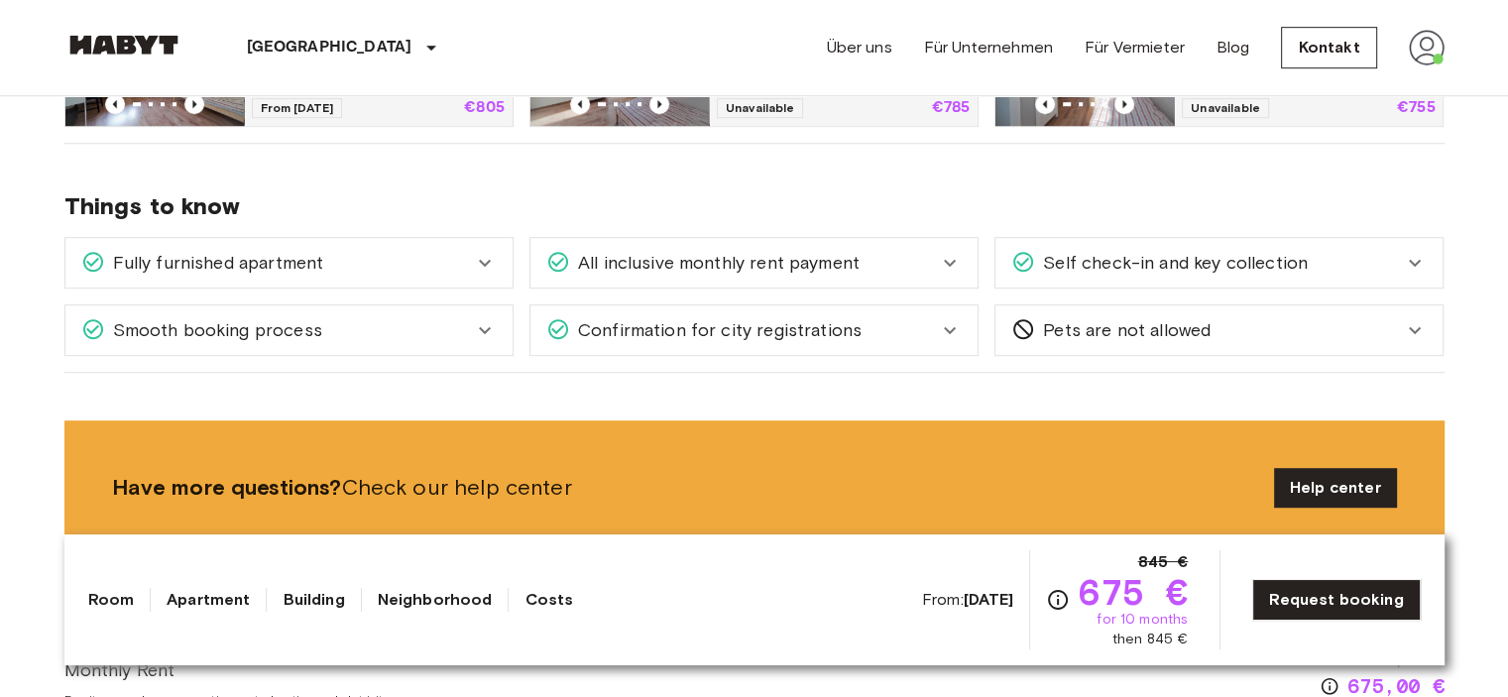
click at [468, 273] on div "Fully furnished apartment" at bounding box center [277, 263] width 392 height 26
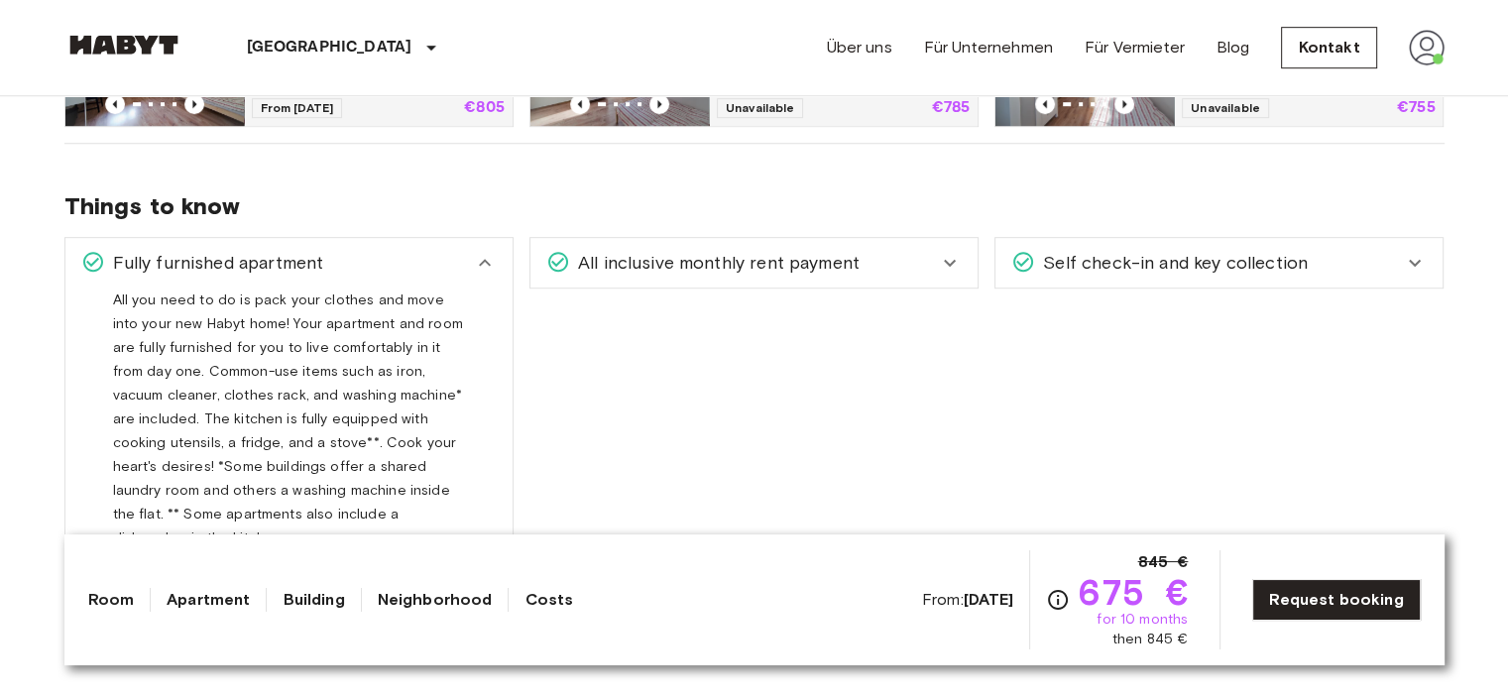
click at [473, 272] on icon at bounding box center [485, 263] width 24 height 24
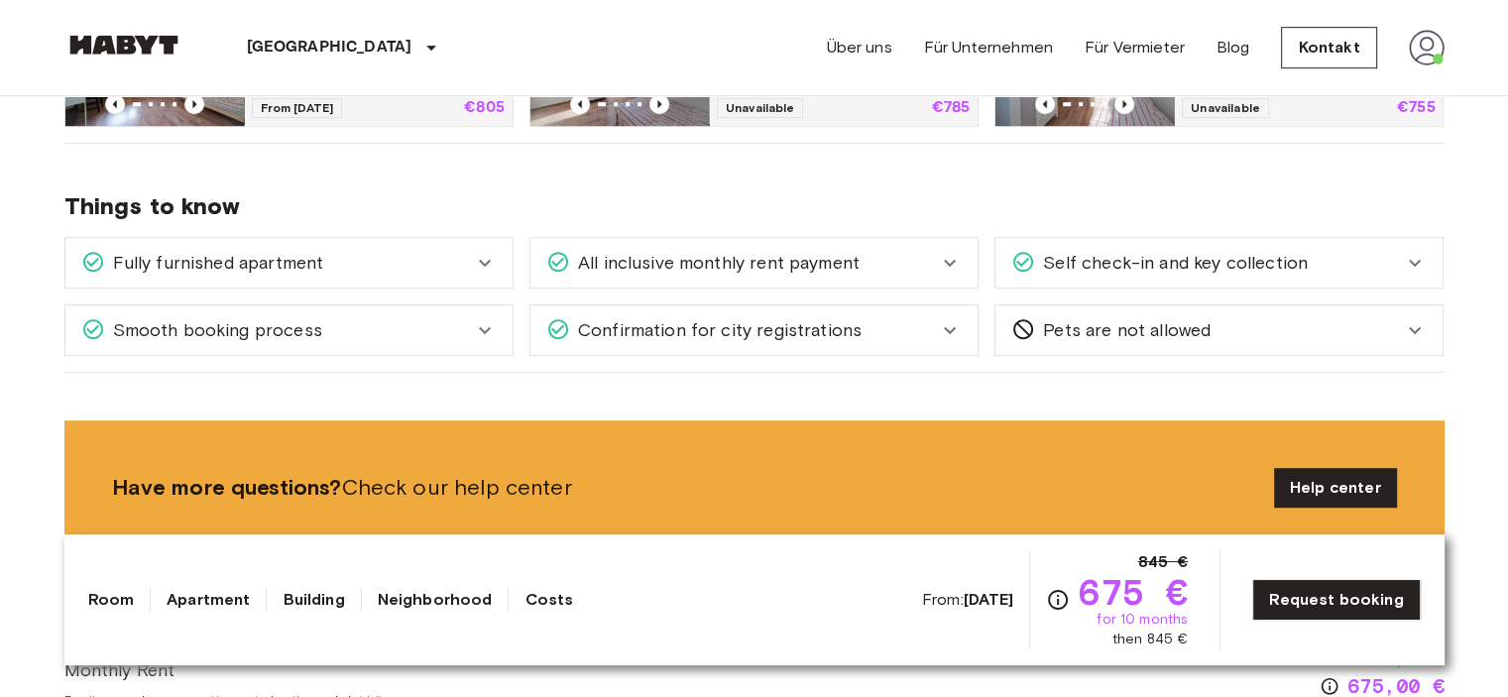
click at [865, 275] on div "All inclusive monthly rent payment" at bounding box center [754, 263] width 447 height 50
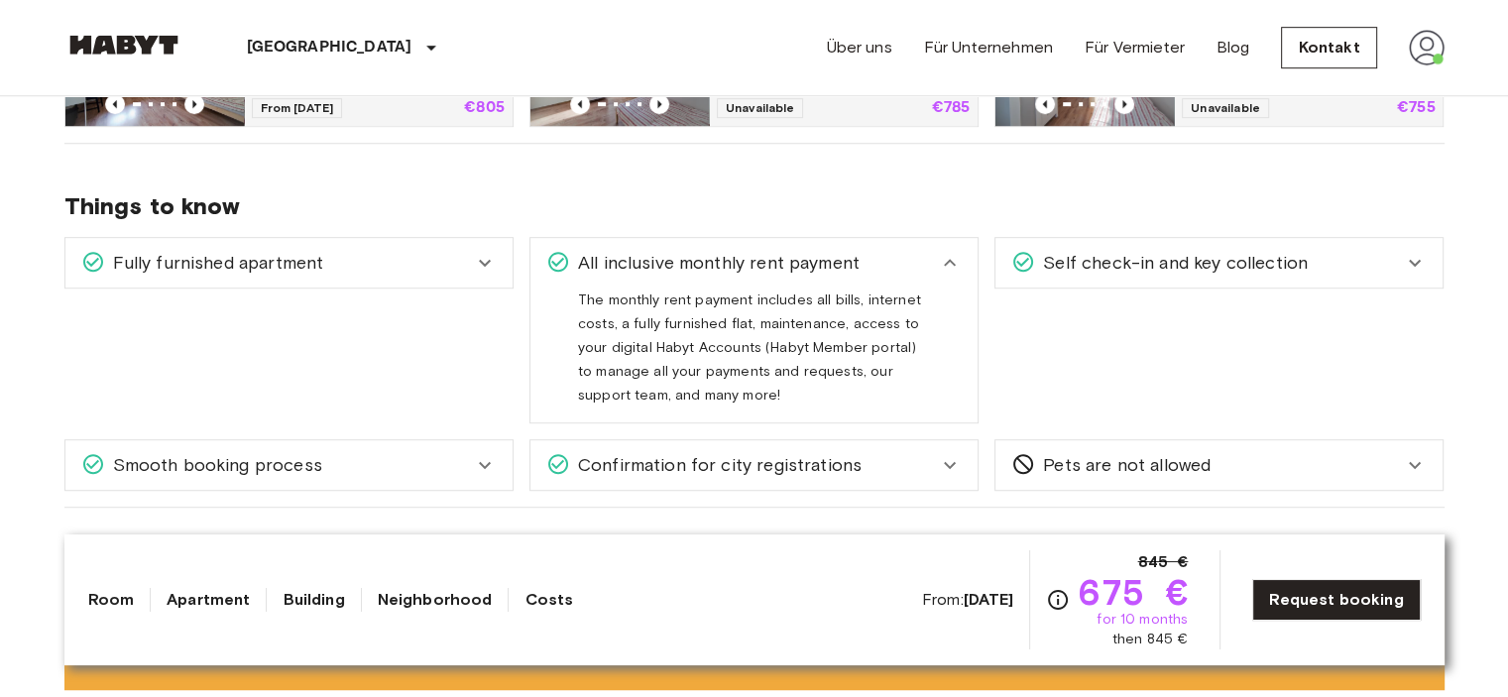
click at [865, 264] on div "All inclusive monthly rent payment" at bounding box center [742, 263] width 392 height 26
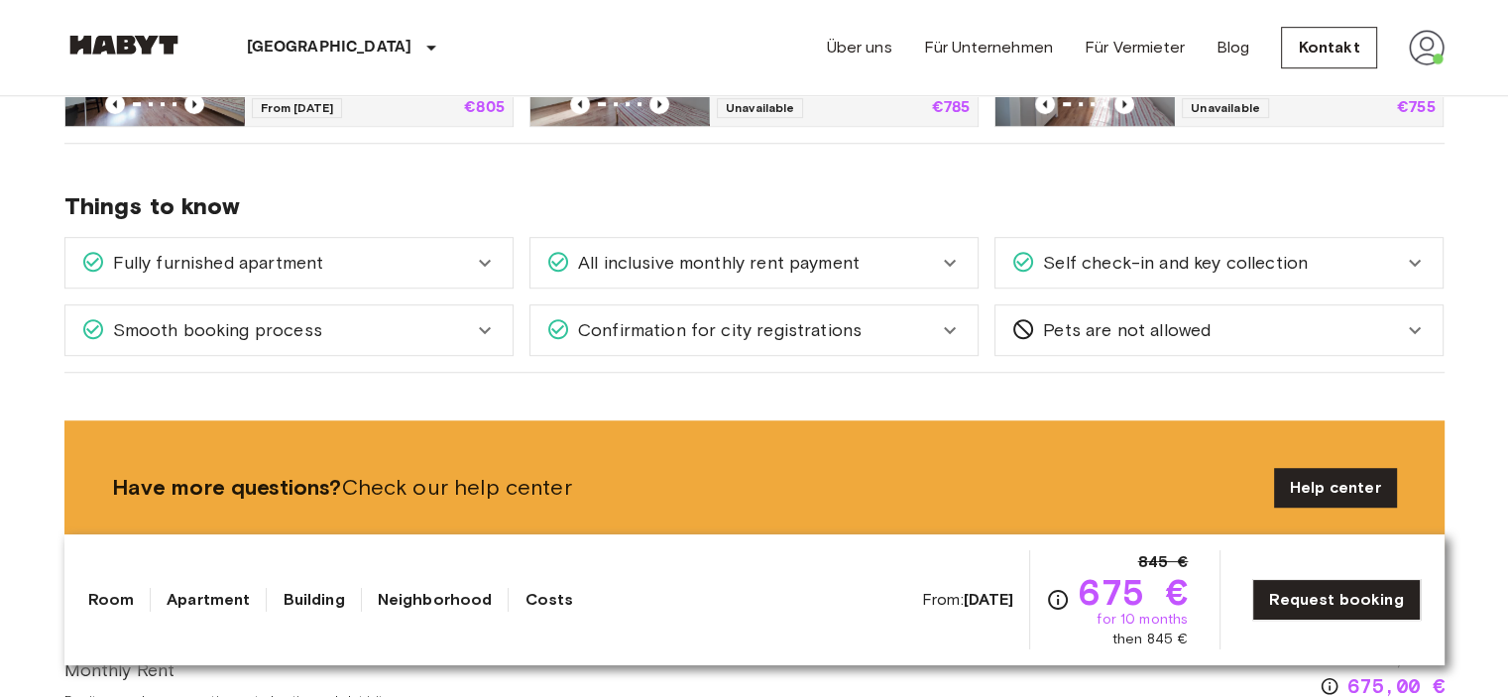
click at [873, 261] on div "All inclusive monthly rent payment" at bounding box center [742, 263] width 392 height 26
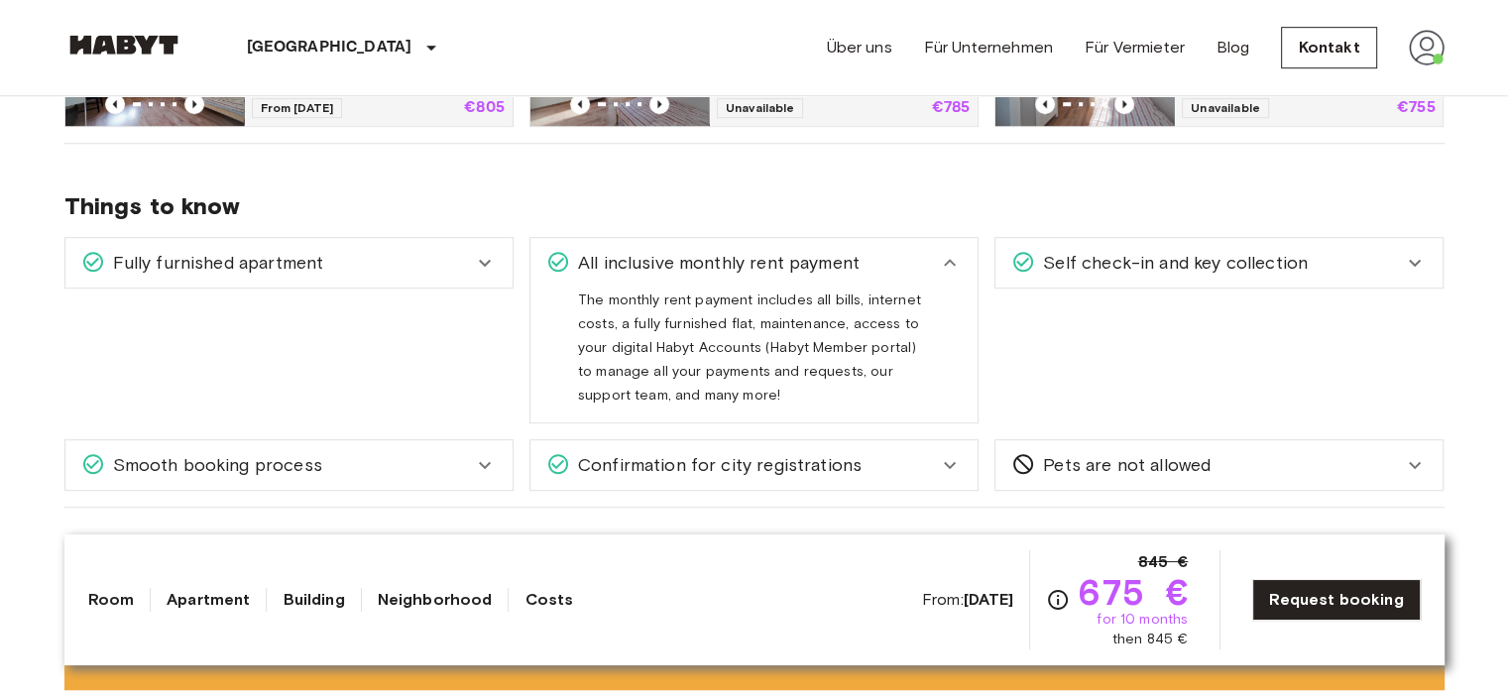
click at [865, 264] on div "All inclusive monthly rent payment" at bounding box center [742, 263] width 392 height 26
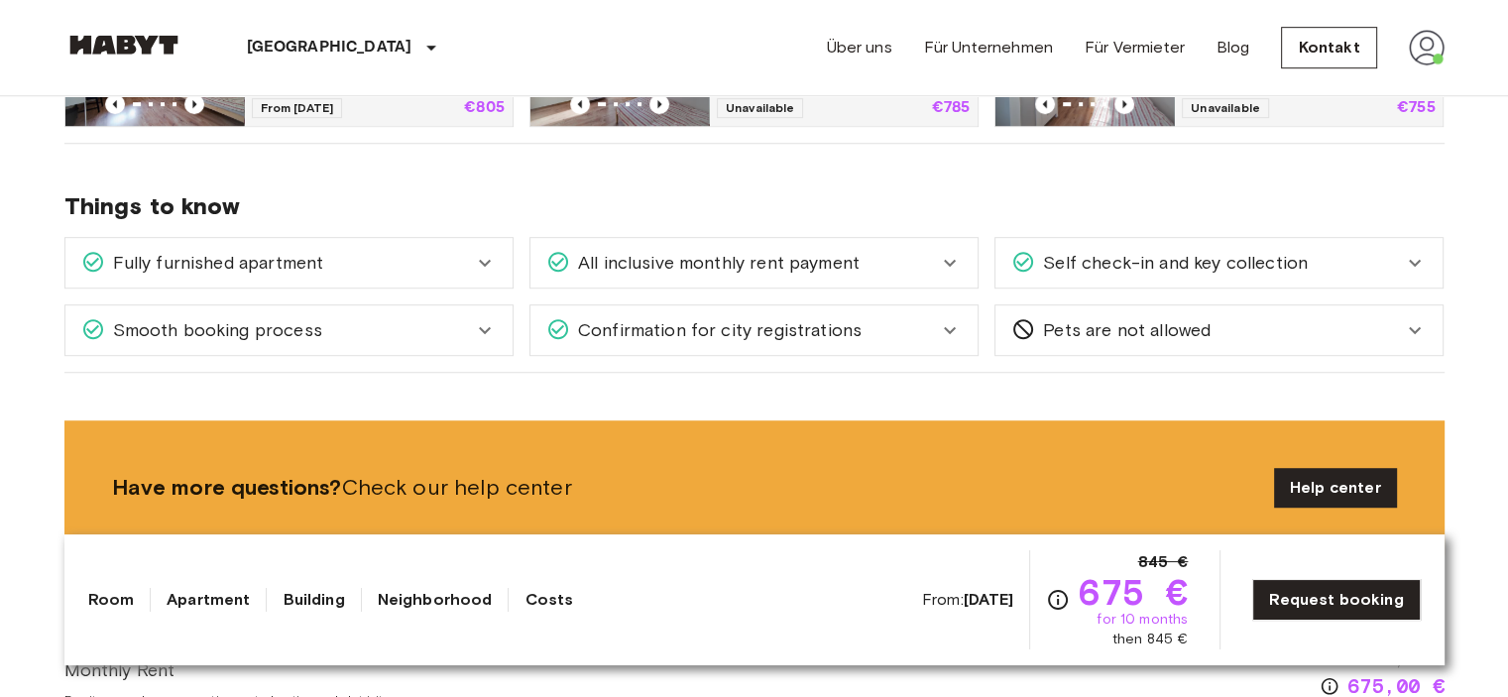
click at [1092, 280] on div "Self check-in and key collection" at bounding box center [1219, 263] width 447 height 50
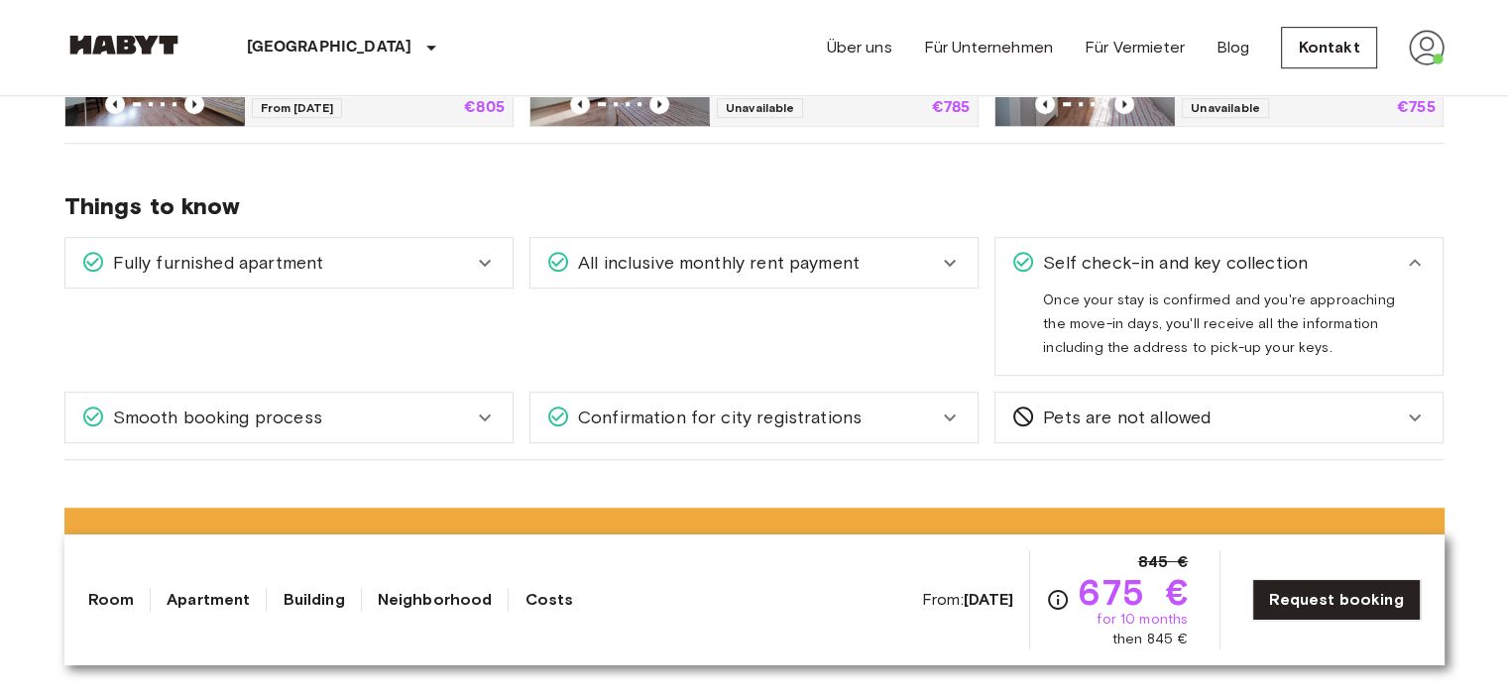
click at [1138, 272] on span "Self check-in and key collection" at bounding box center [1171, 263] width 273 height 26
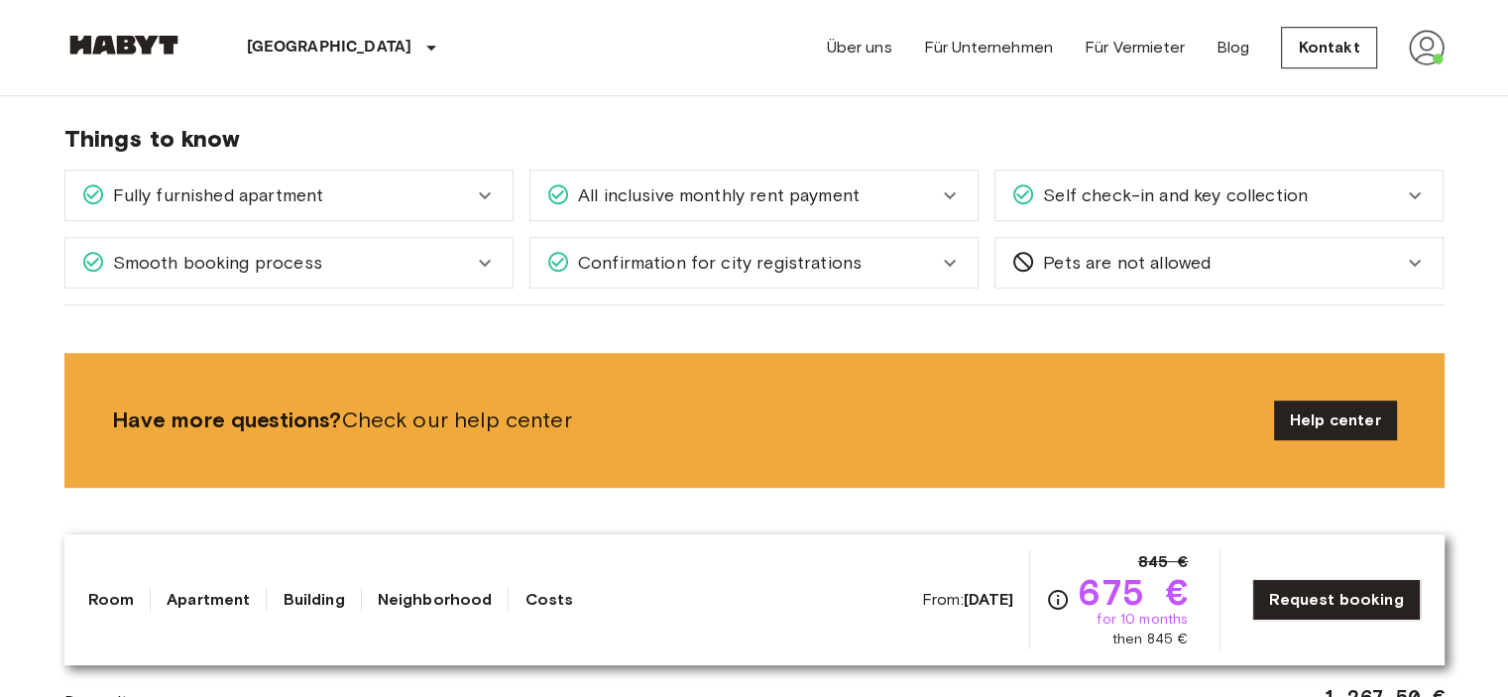
scroll to position [1289, 0]
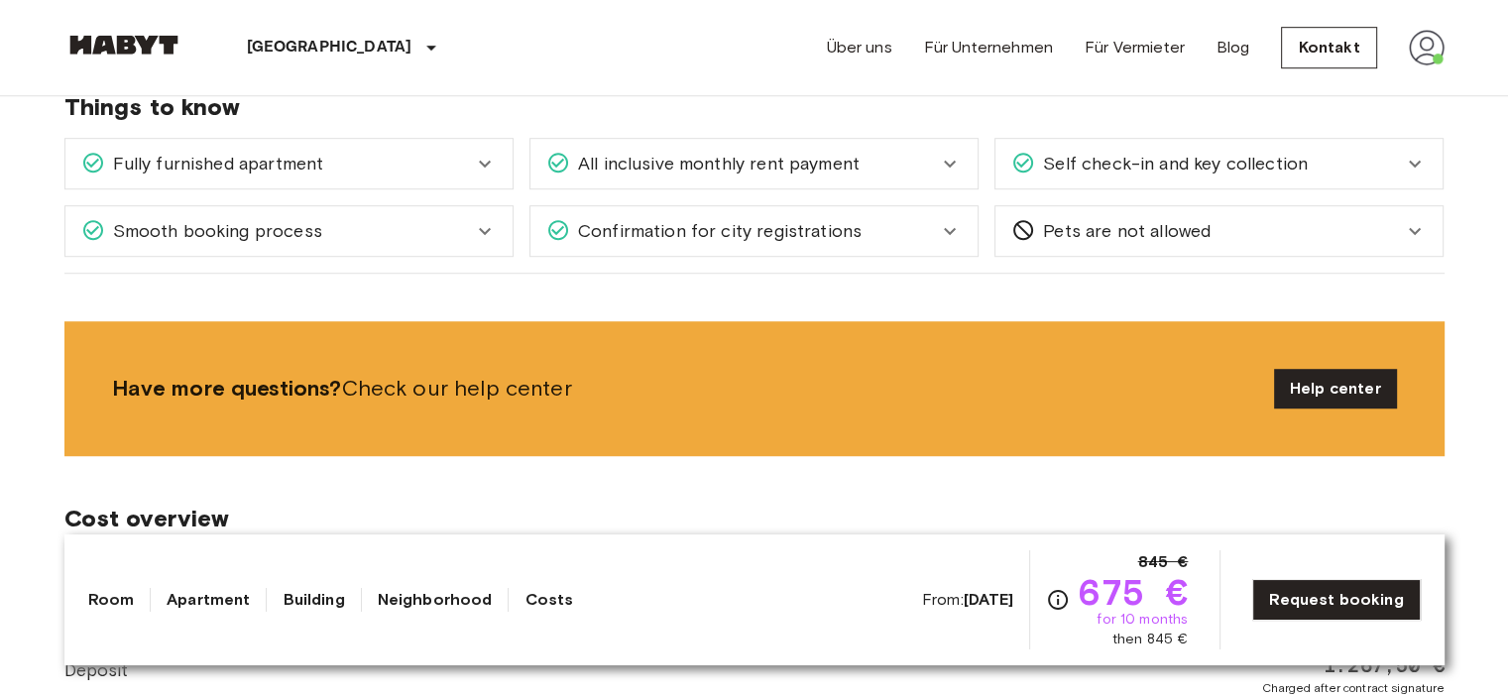
click at [325, 221] on div "Smooth booking process" at bounding box center [277, 231] width 392 height 26
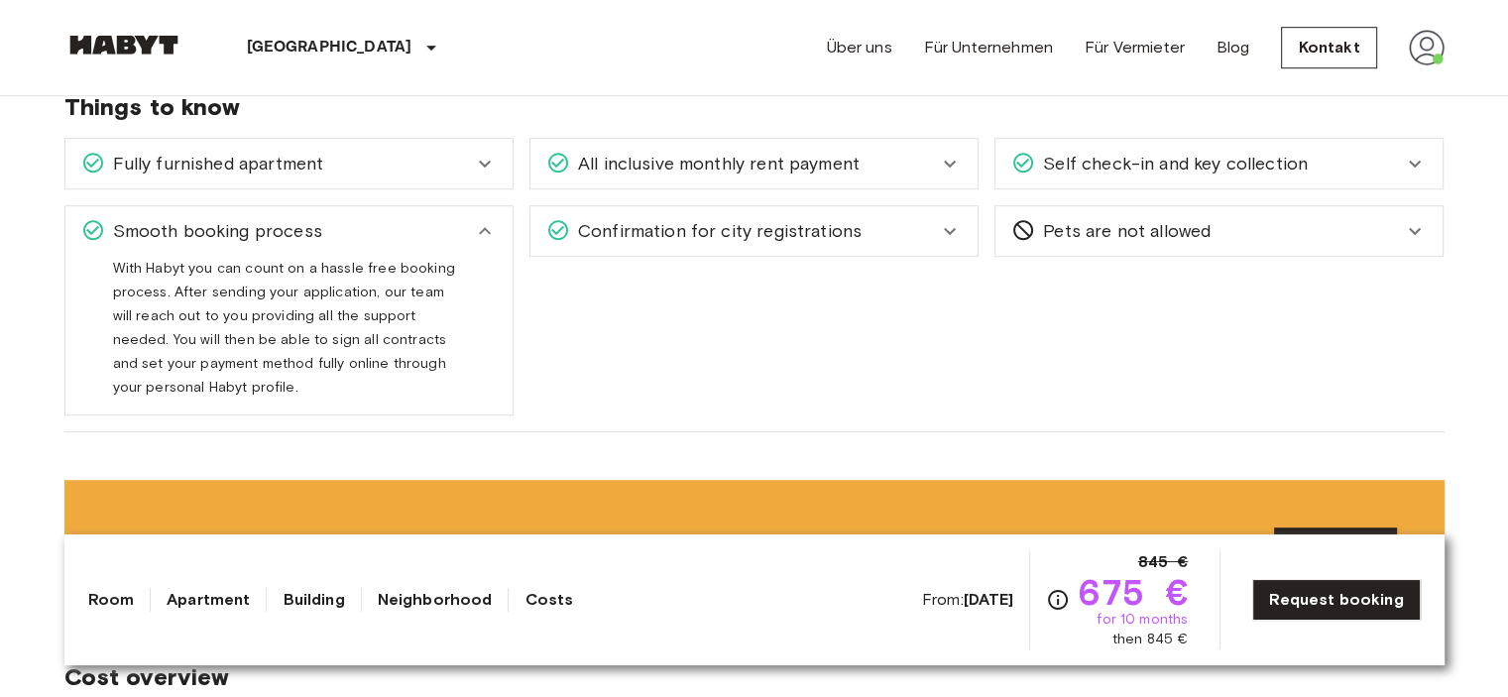
drag, startPoint x: 325, startPoint y: 221, endPoint x: 623, endPoint y: 229, distance: 297.6
click at [327, 221] on div "Smooth booking process" at bounding box center [277, 231] width 392 height 26
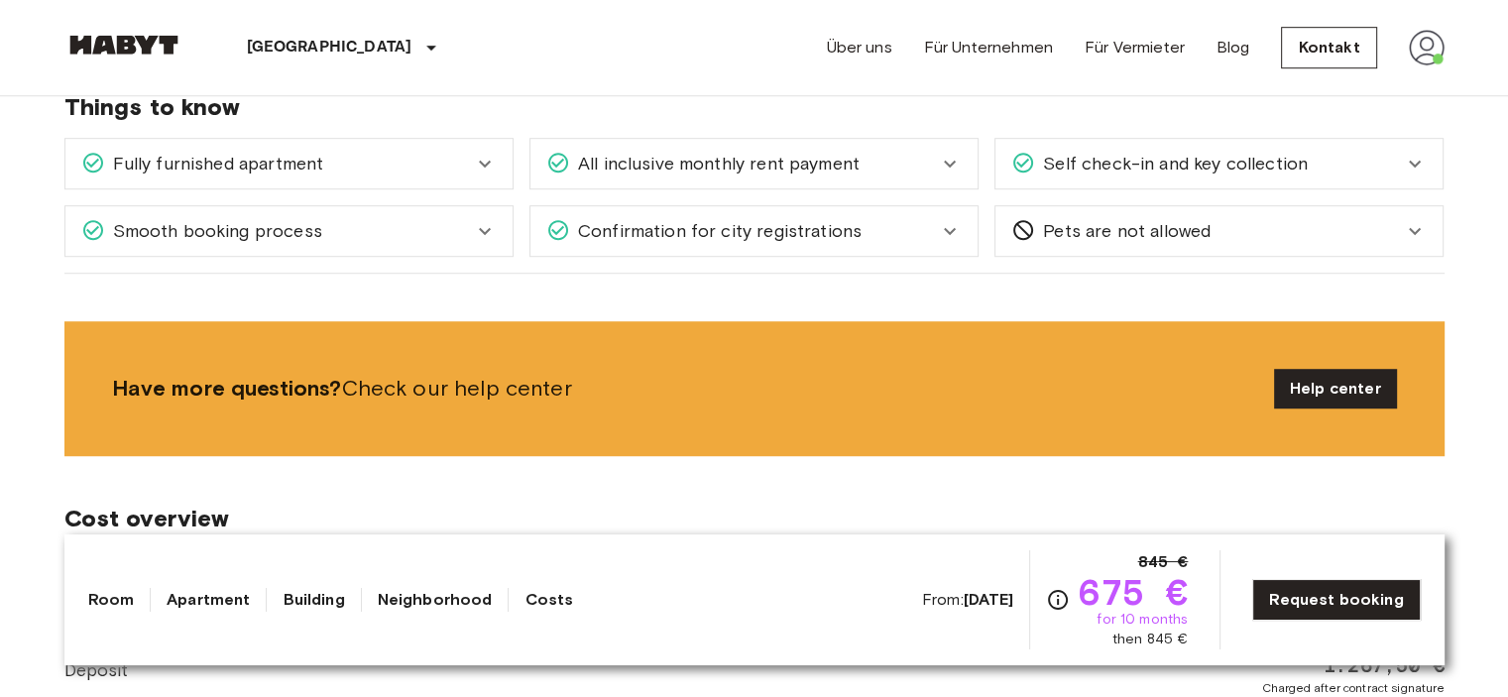
click at [640, 229] on span "Confirmation for city registrations" at bounding box center [716, 231] width 292 height 26
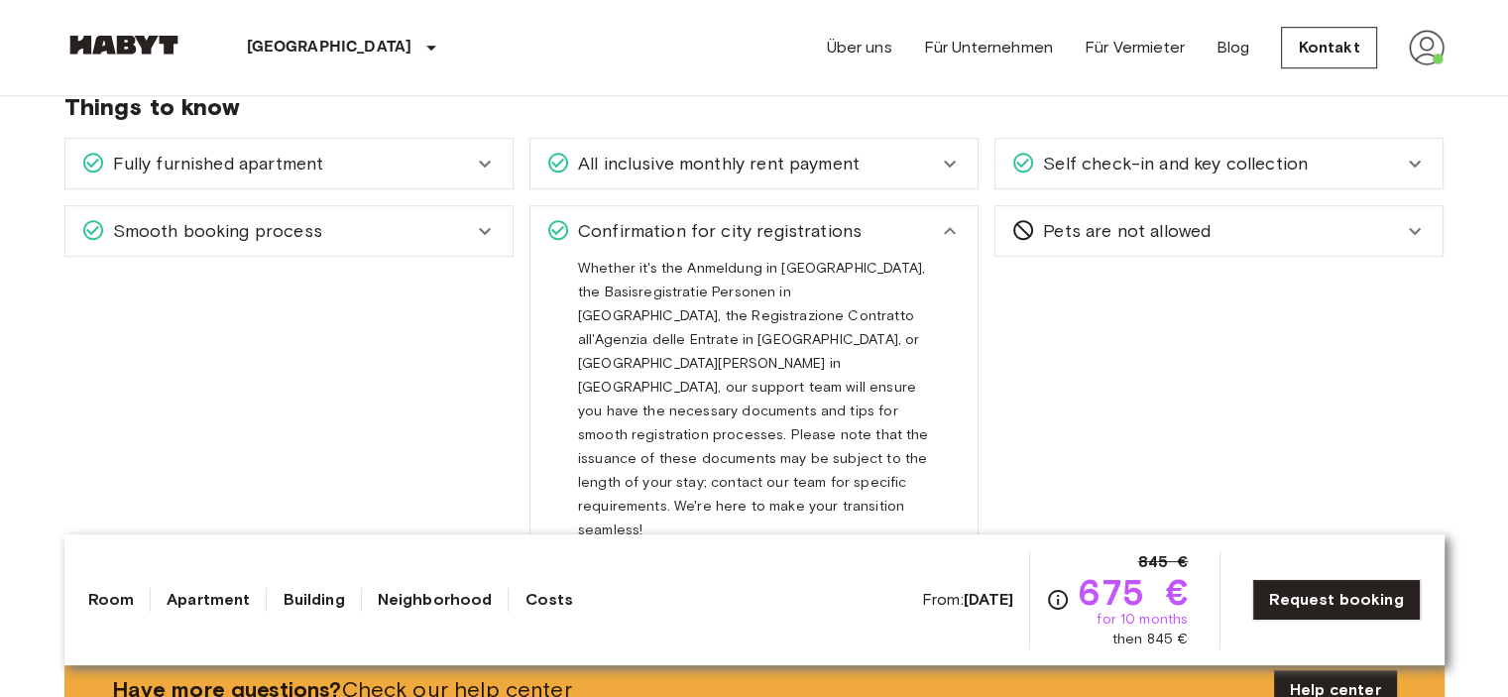
click at [665, 232] on span "Confirmation for city registrations" at bounding box center [716, 231] width 292 height 26
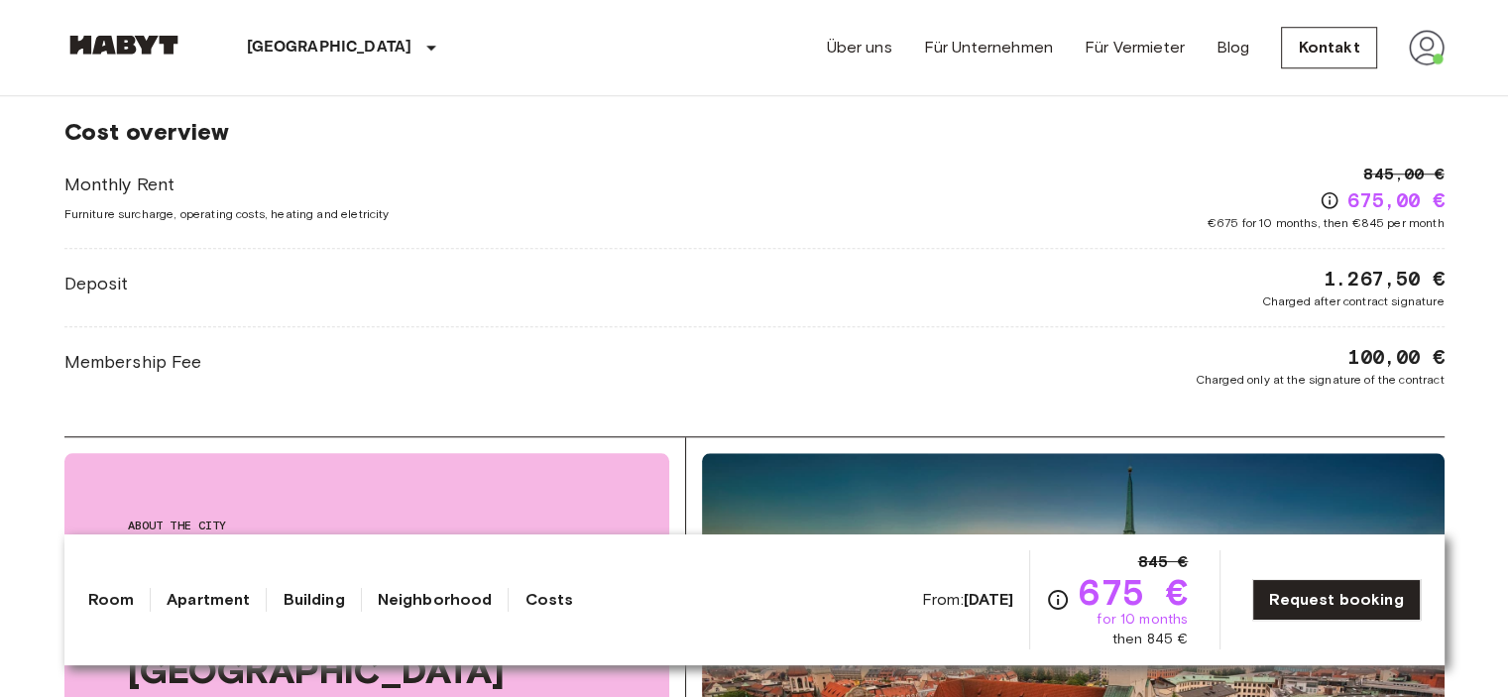
scroll to position [1686, 0]
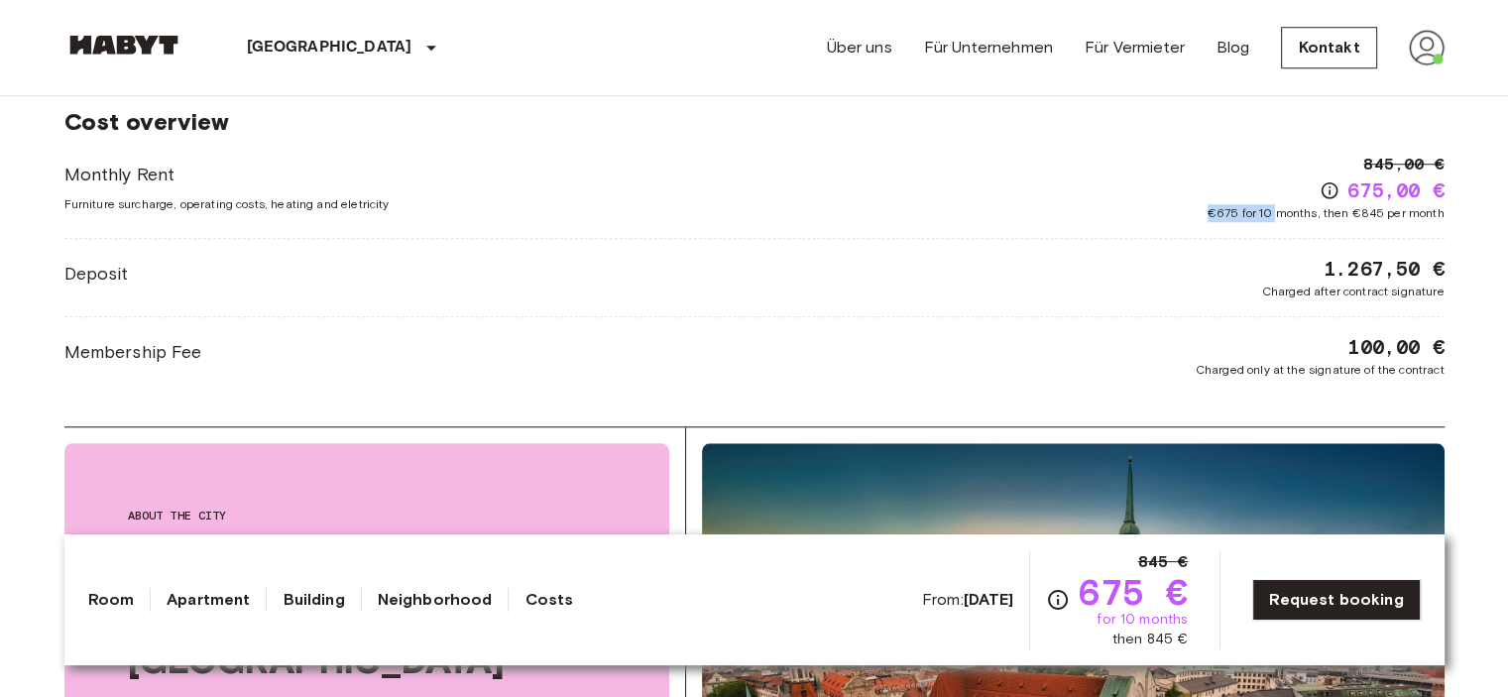
drag, startPoint x: 1200, startPoint y: 213, endPoint x: 1278, endPoint y: 213, distance: 78.3
click at [1278, 213] on div "Monthly Rent Furniture surcharge, operating costs, heating and eletricity 845,0…" at bounding box center [754, 187] width 1381 height 69
click at [460, 158] on div "Monthly Rent Furniture surcharge, operating costs, heating and eletricity 845,0…" at bounding box center [754, 187] width 1381 height 69
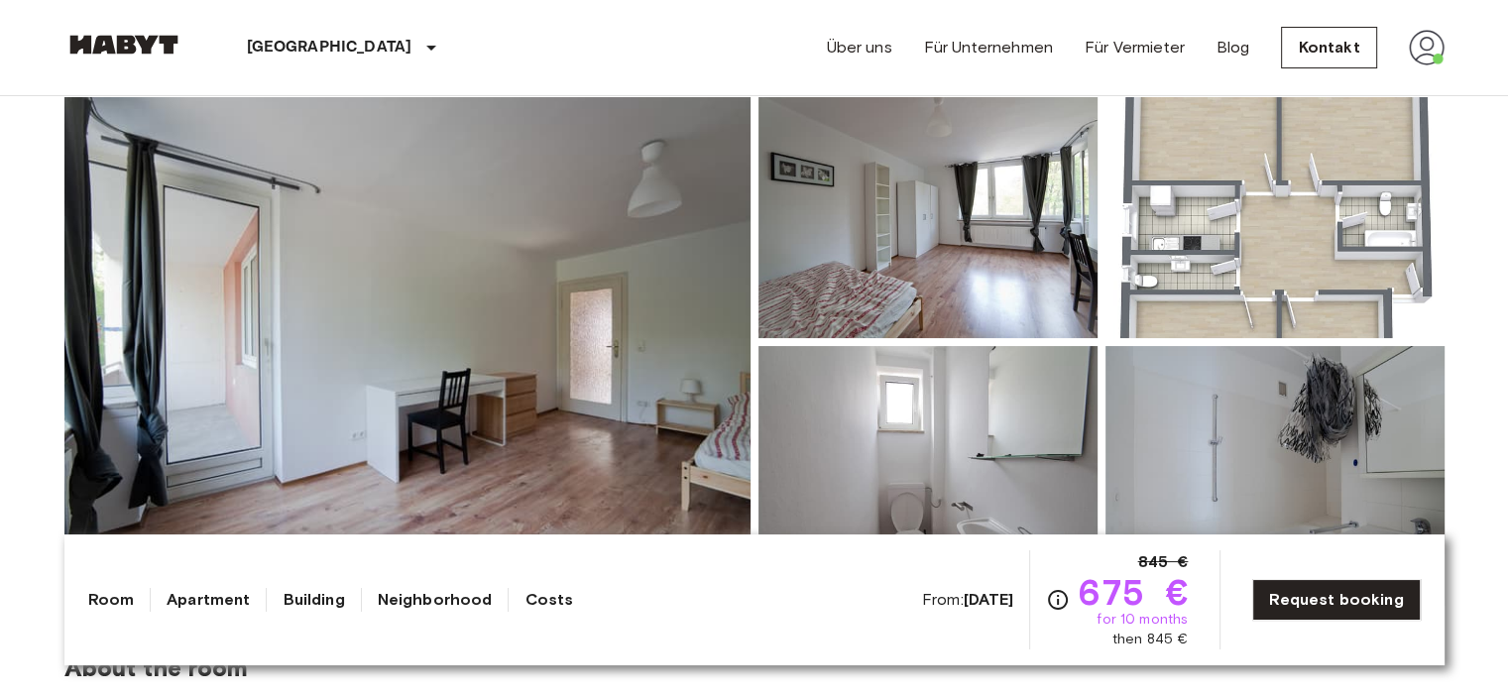
scroll to position [198, 0]
click at [637, 271] on img at bounding box center [407, 342] width 686 height 528
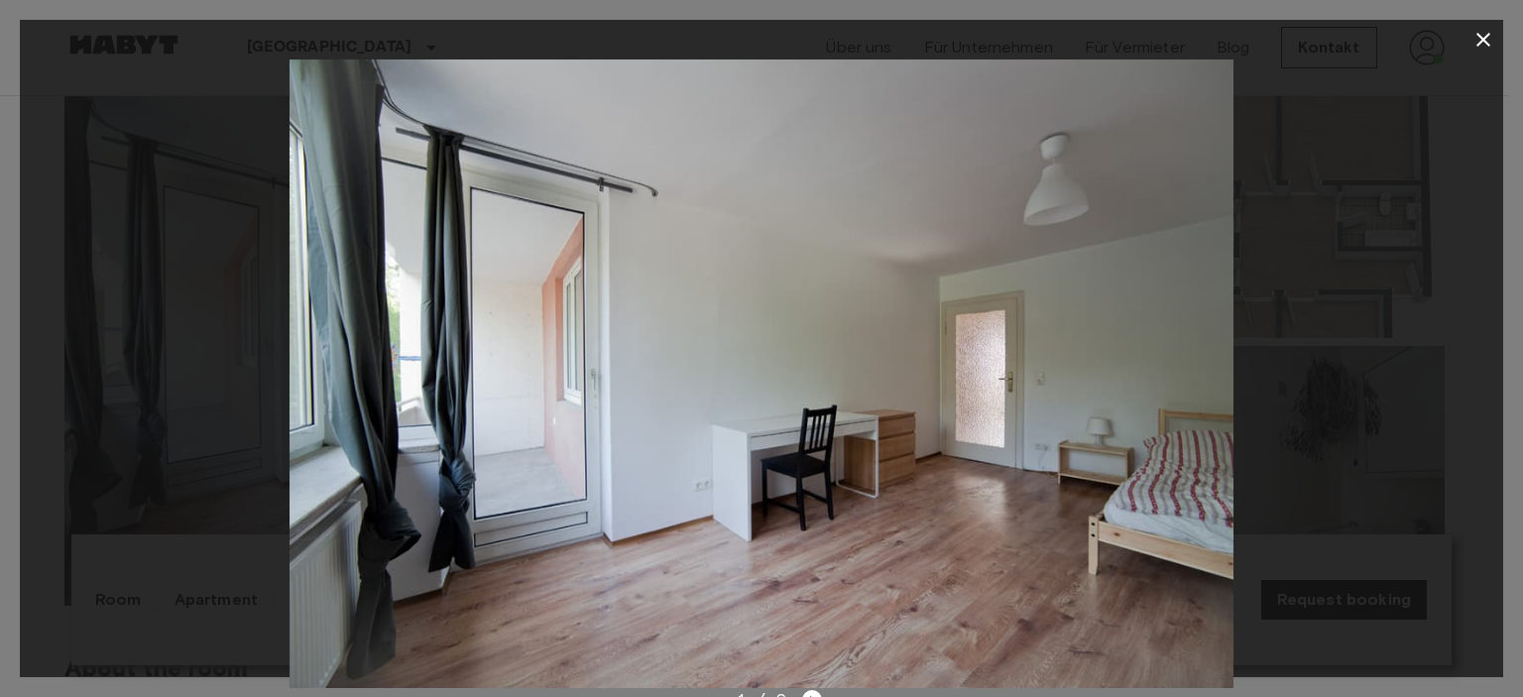
drag, startPoint x: 1484, startPoint y: 38, endPoint x: 1109, endPoint y: 291, distance: 452.2
click at [1108, 299] on div "1 / 9" at bounding box center [762, 349] width 1484 height 658
click at [1483, 46] on icon "button" at bounding box center [1484, 40] width 24 height 24
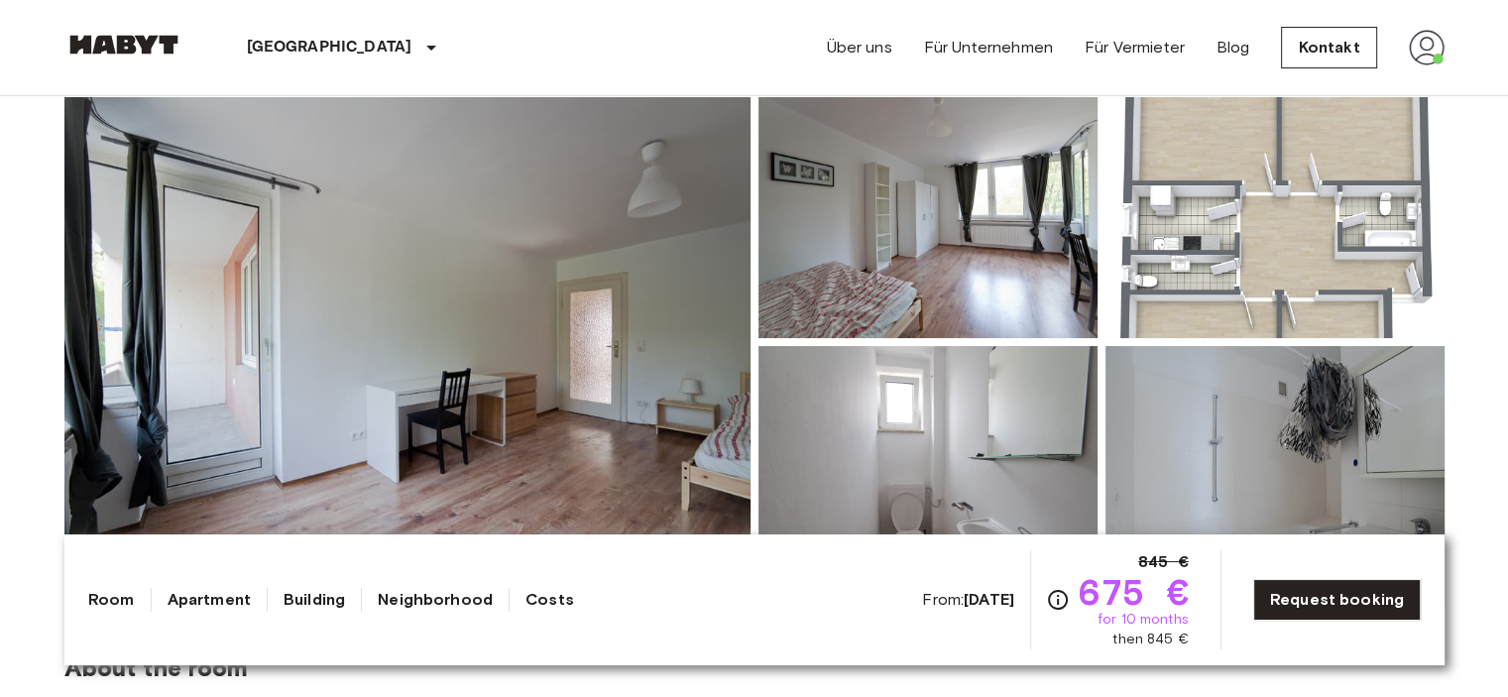
click at [959, 255] on img at bounding box center [928, 208] width 339 height 260
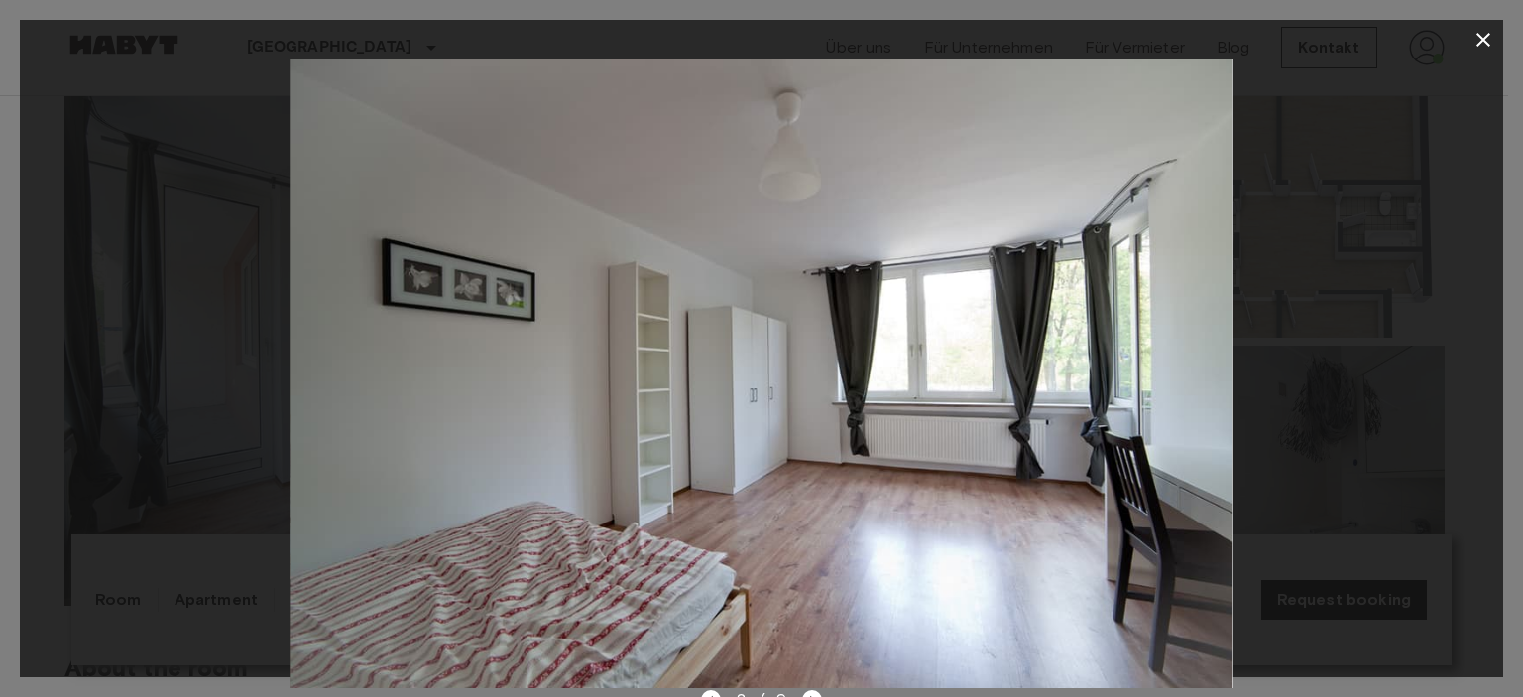
click at [1478, 46] on icon "button" at bounding box center [1484, 40] width 14 height 14
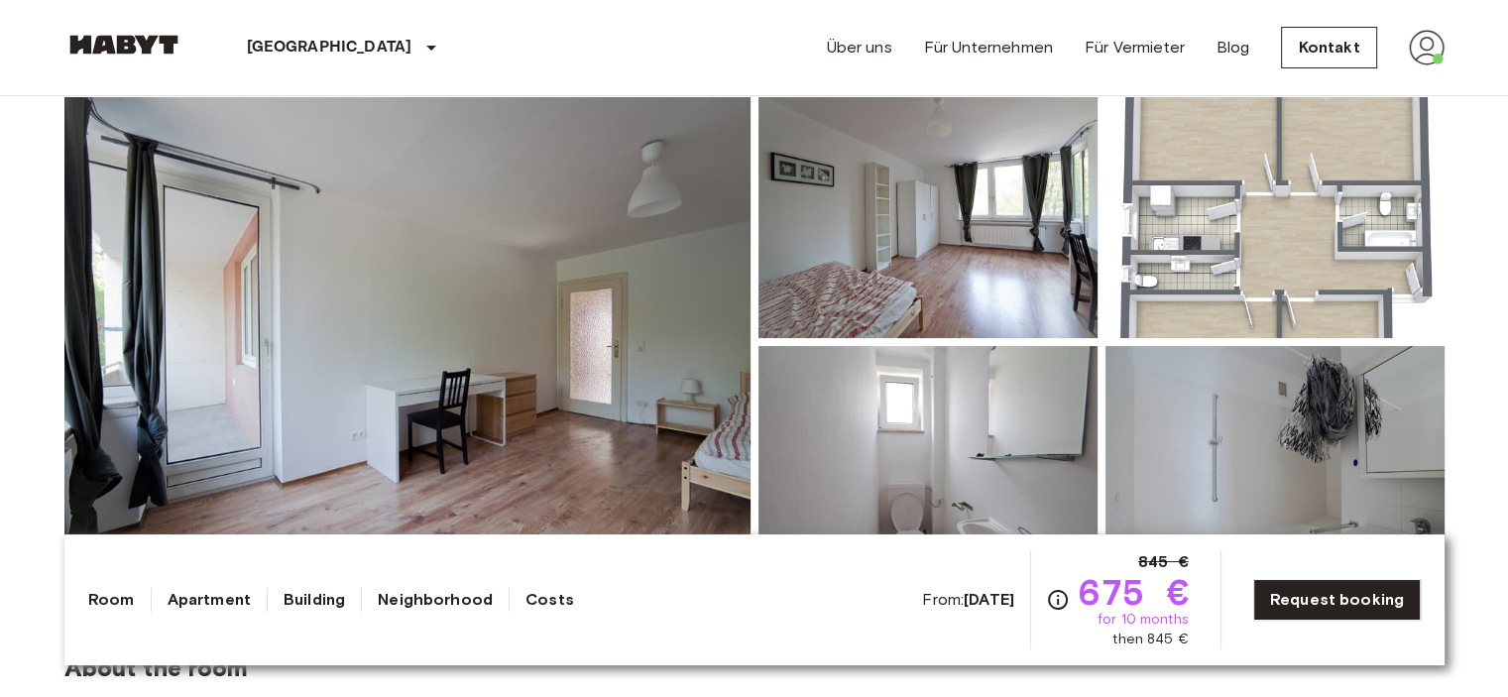
click at [1277, 241] on img at bounding box center [1275, 208] width 339 height 260
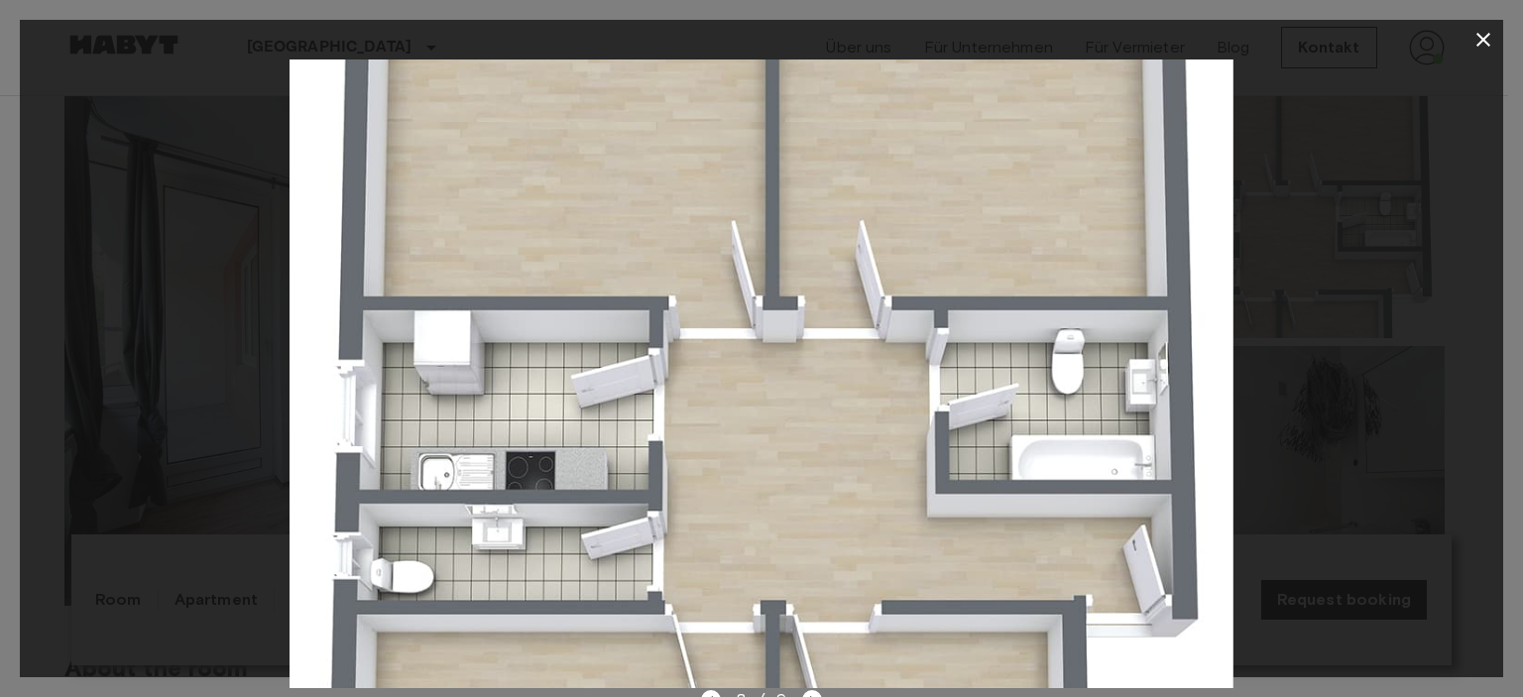
click at [1484, 42] on icon "button" at bounding box center [1484, 40] width 14 height 14
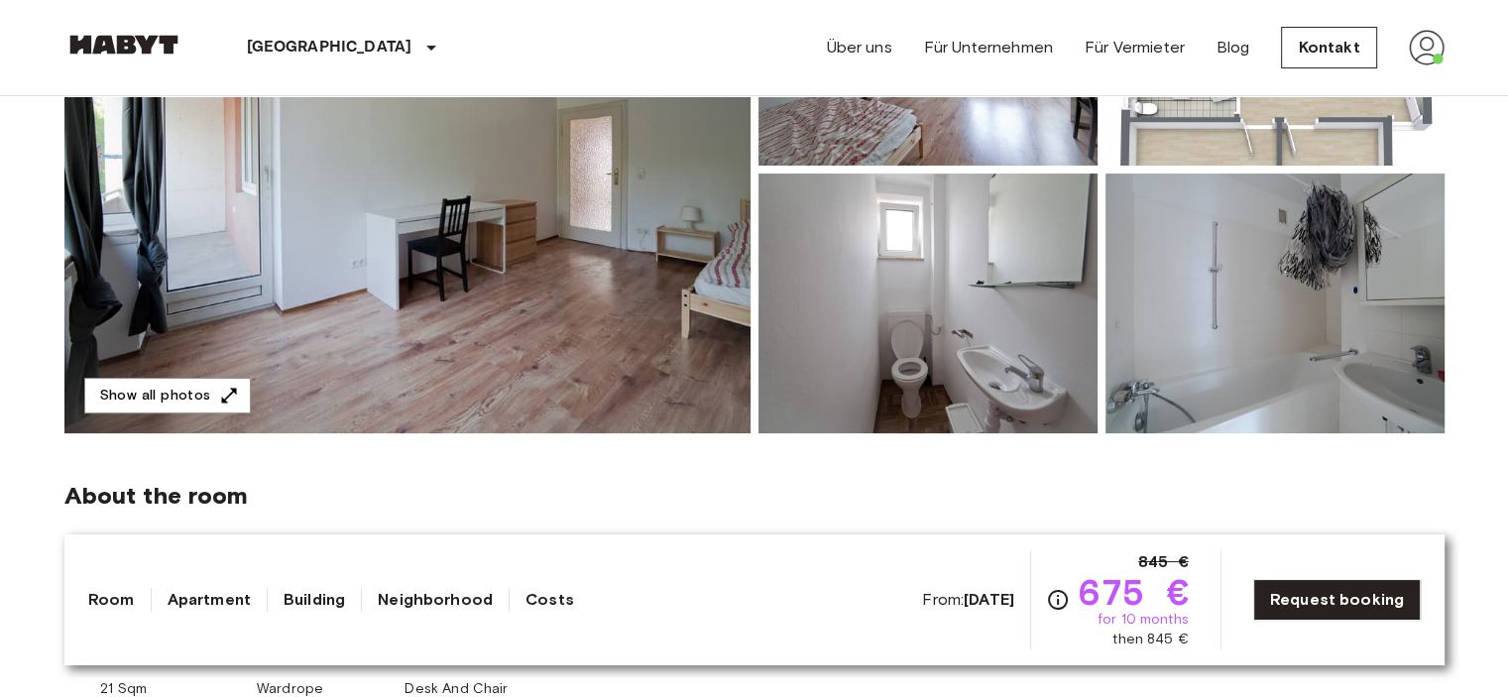
scroll to position [595, 0]
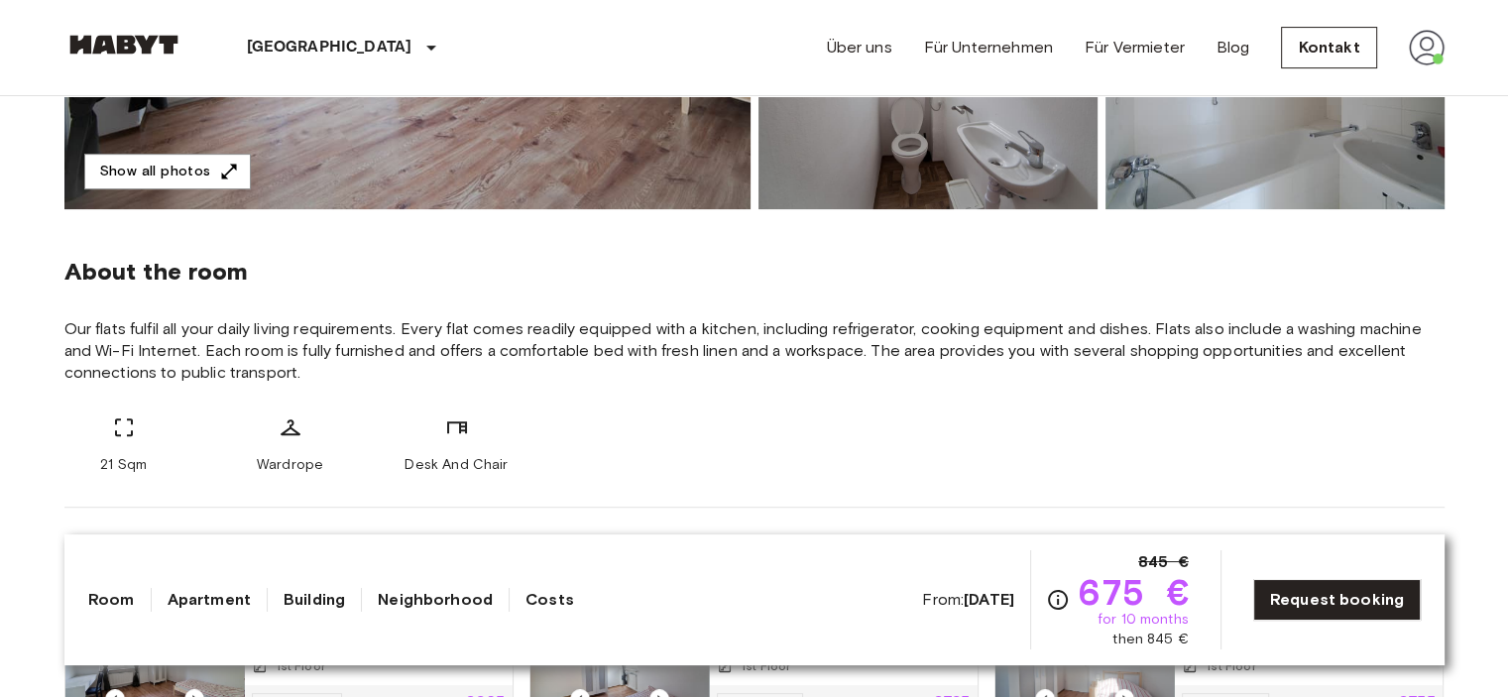
click at [987, 169] on img at bounding box center [928, 79] width 339 height 260
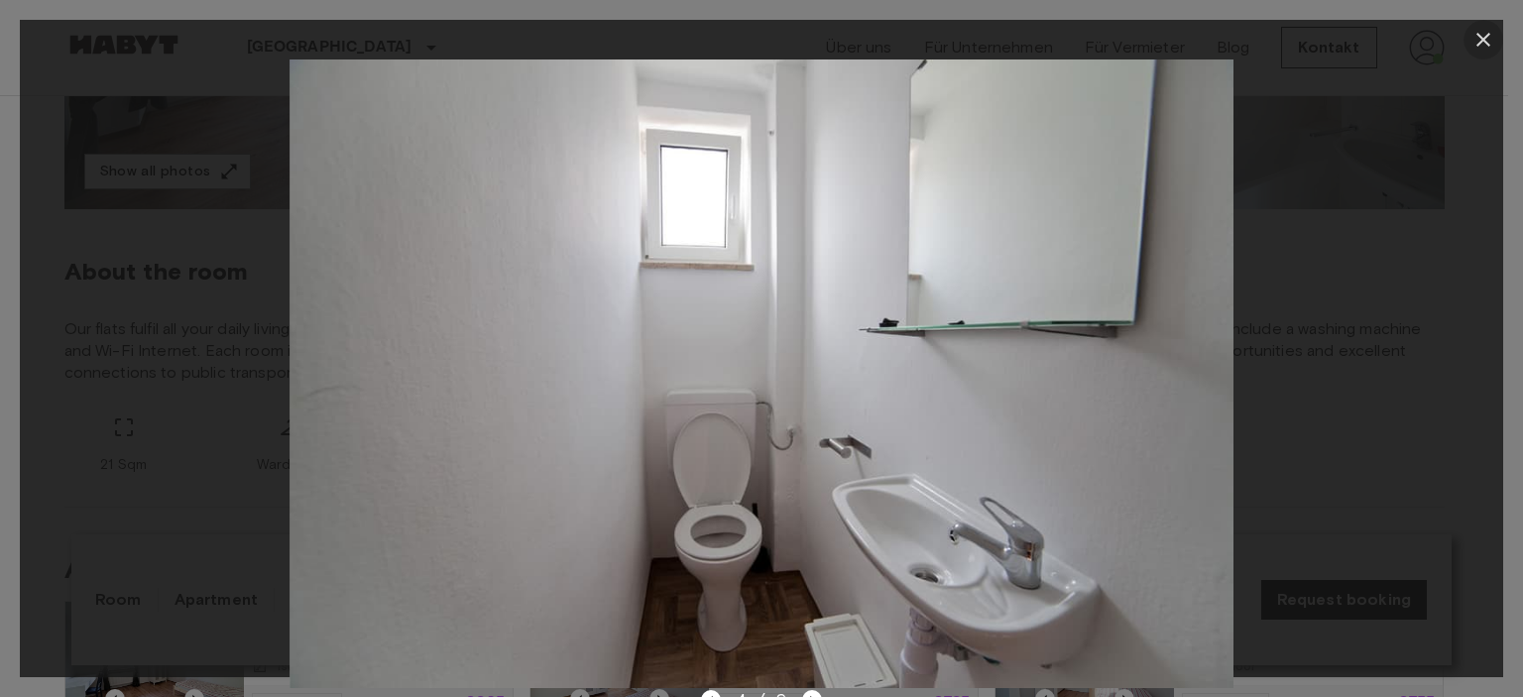
click at [1489, 39] on icon "button" at bounding box center [1484, 40] width 24 height 24
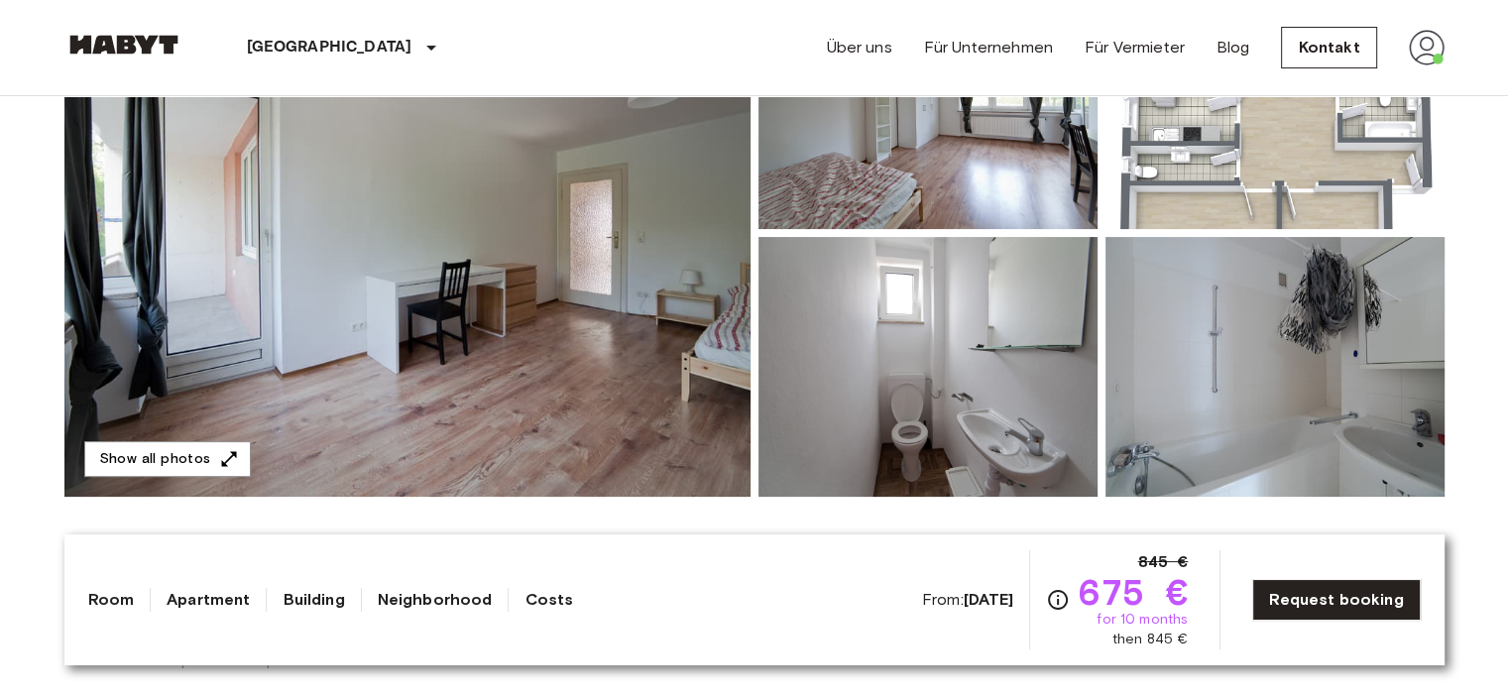
scroll to position [298, 0]
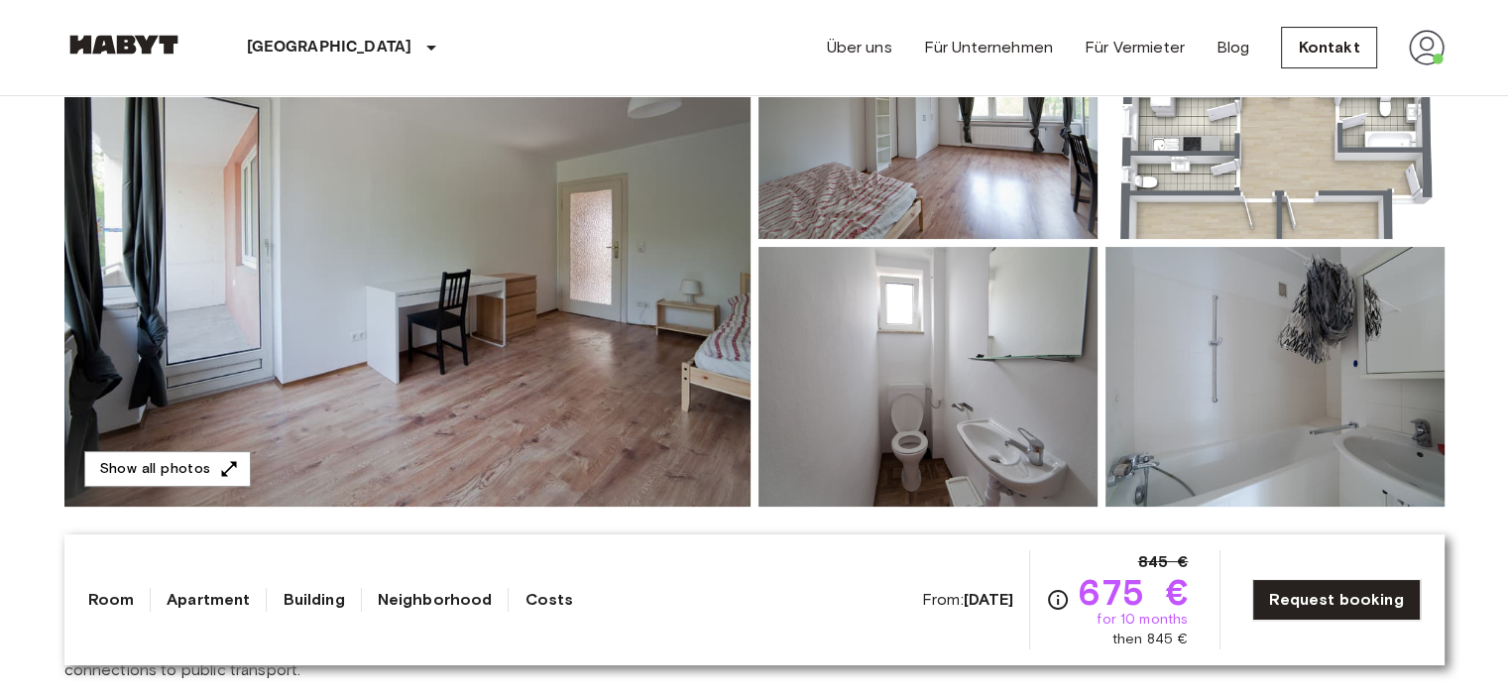
click at [1383, 369] on img at bounding box center [1275, 377] width 339 height 260
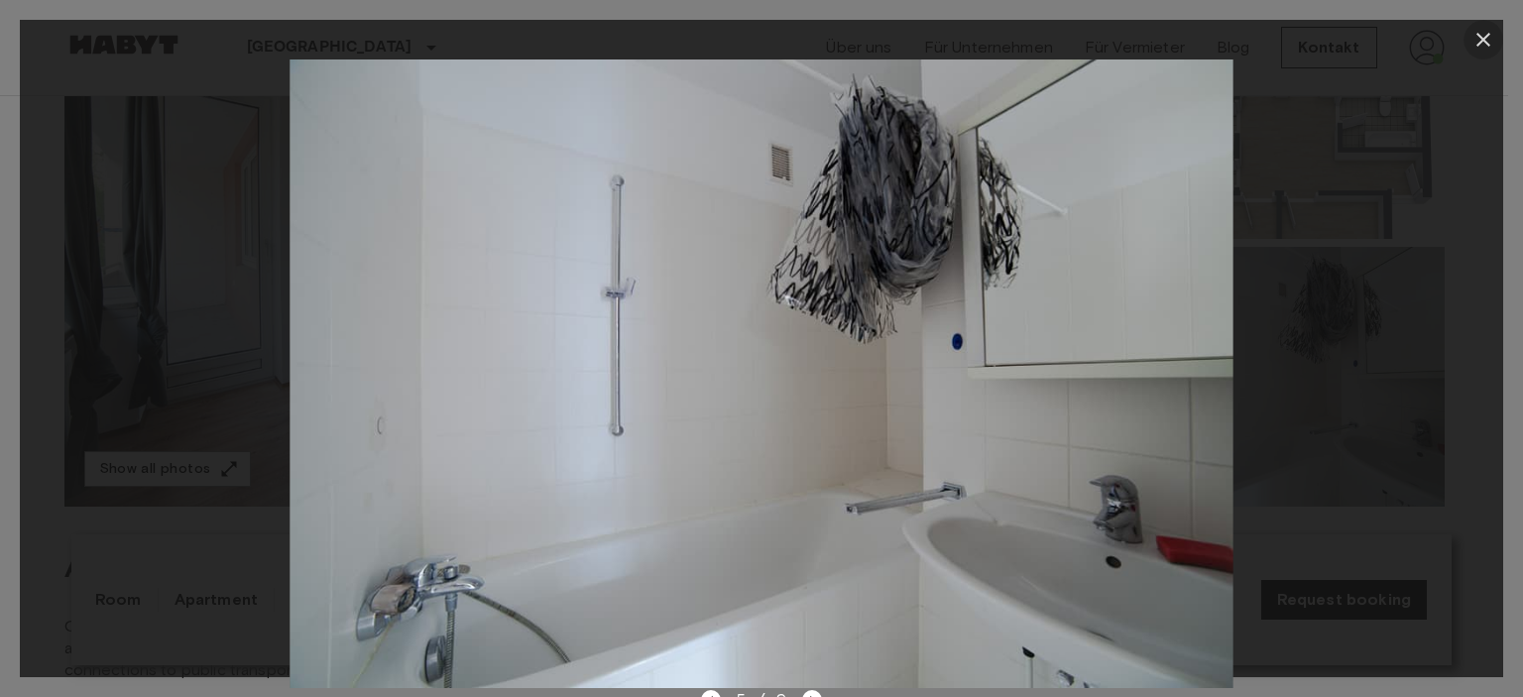
click at [1481, 30] on icon "button" at bounding box center [1484, 40] width 24 height 24
